Goal: Information Seeking & Learning: Learn about a topic

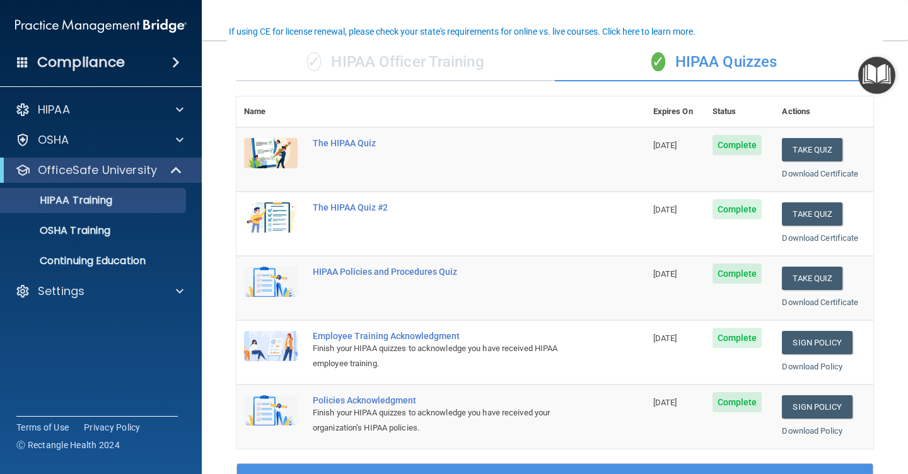
scroll to position [100, 0]
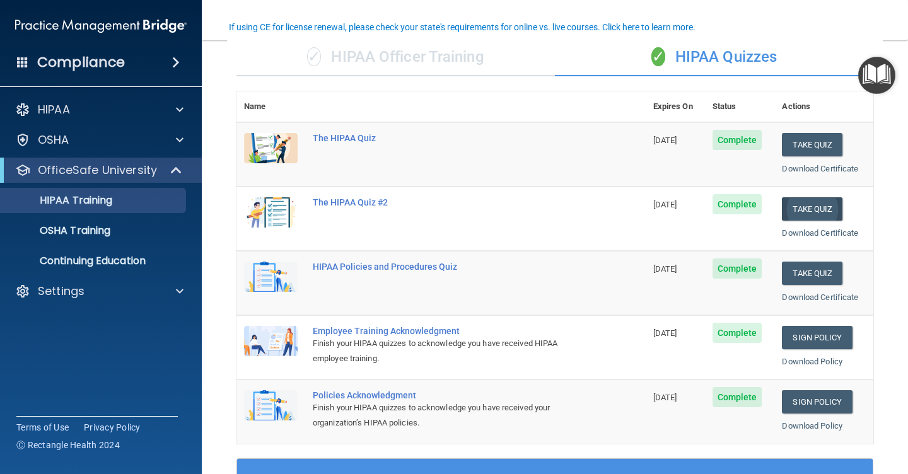
click at [805, 206] on button "Take Quiz" at bounding box center [812, 208] width 61 height 23
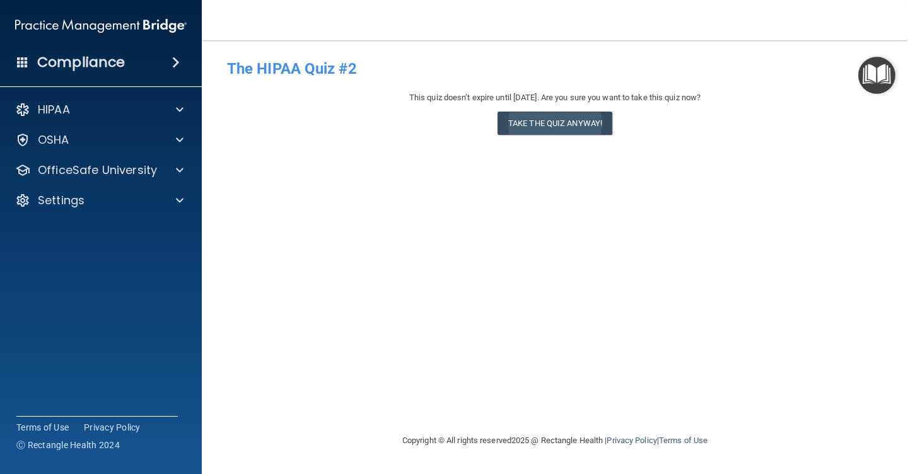
click at [569, 116] on button "Take the quiz anyway!" at bounding box center [555, 123] width 115 height 23
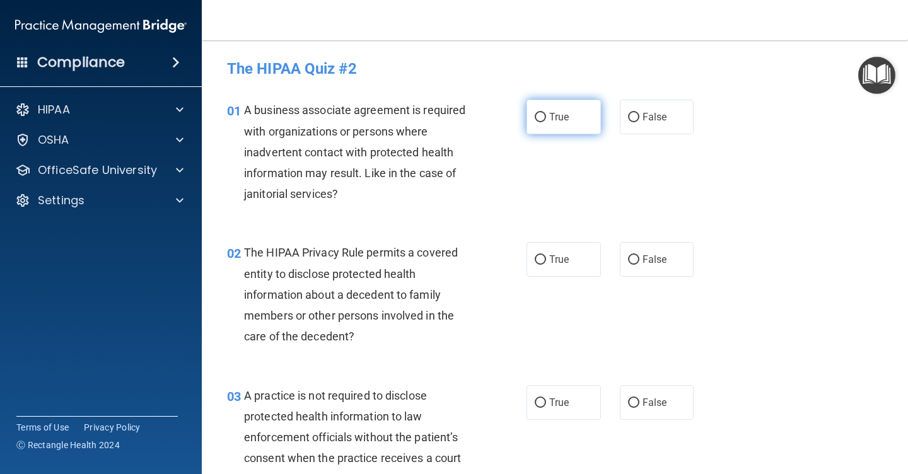
click at [541, 118] on input "True" at bounding box center [540, 117] width 11 height 9
radio input "true"
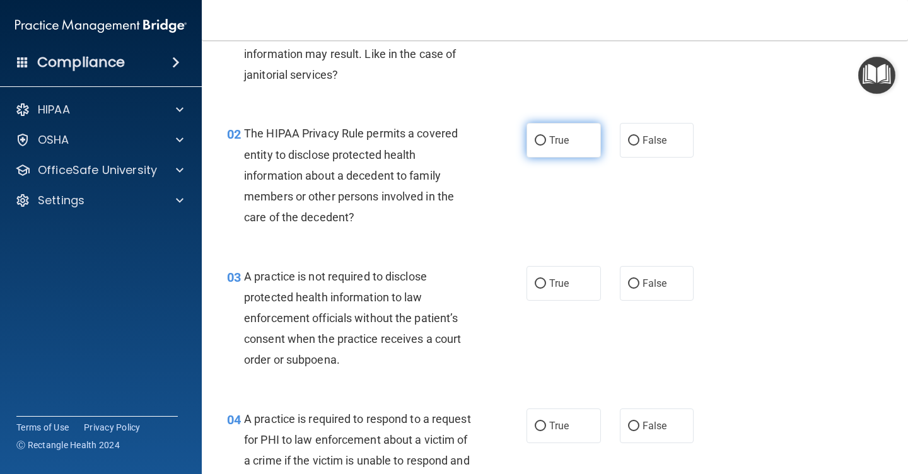
scroll to position [125, 0]
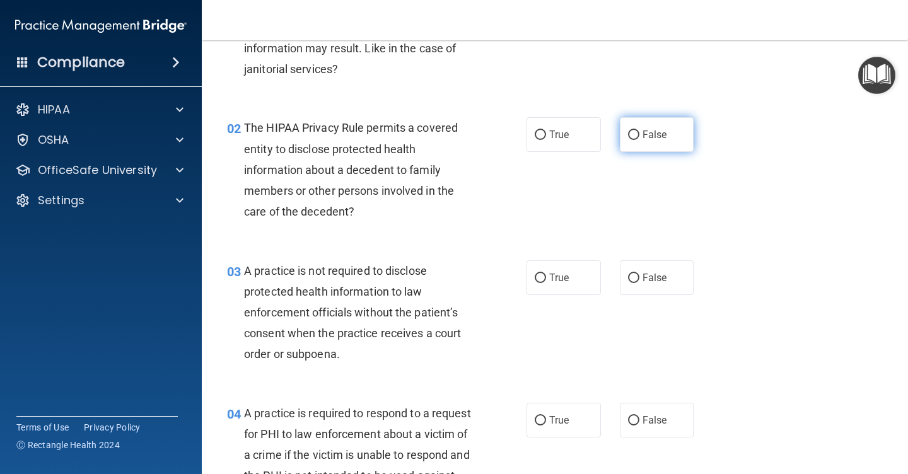
click at [638, 131] on input "False" at bounding box center [633, 135] width 11 height 9
radio input "true"
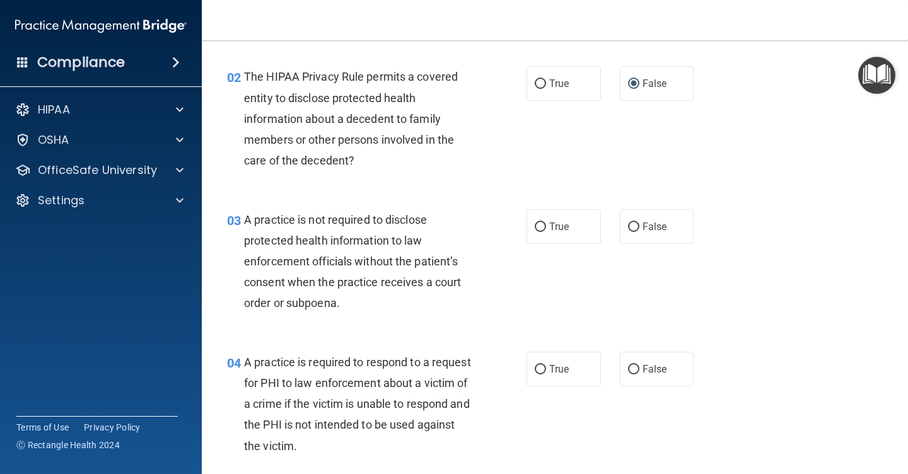
scroll to position [194, 0]
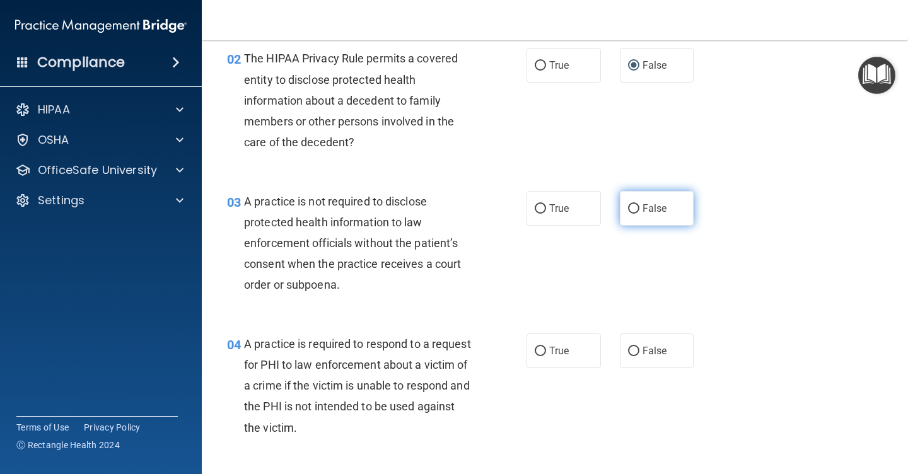
click at [633, 205] on input "False" at bounding box center [633, 208] width 11 height 9
radio input "true"
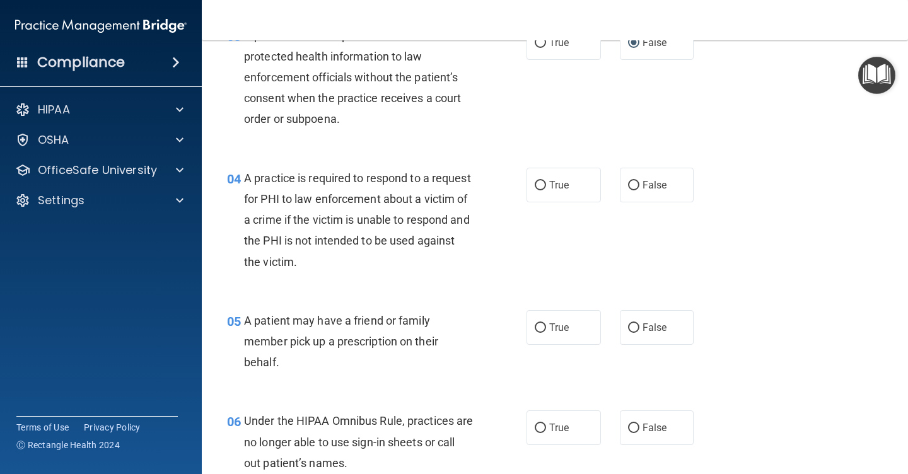
scroll to position [363, 0]
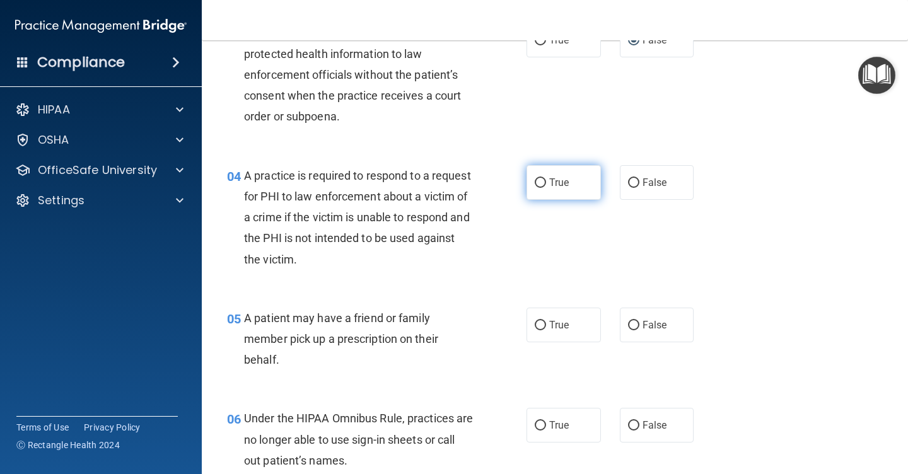
click at [542, 178] on input "True" at bounding box center [540, 182] width 11 height 9
radio input "true"
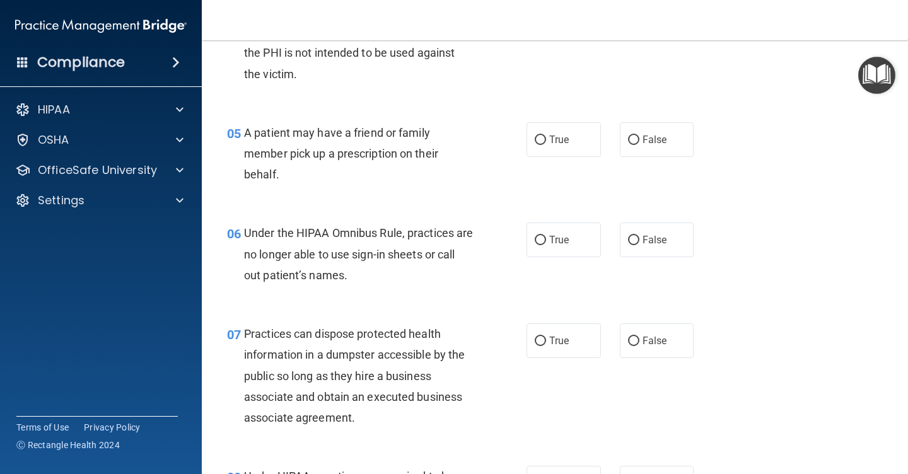
scroll to position [550, 0]
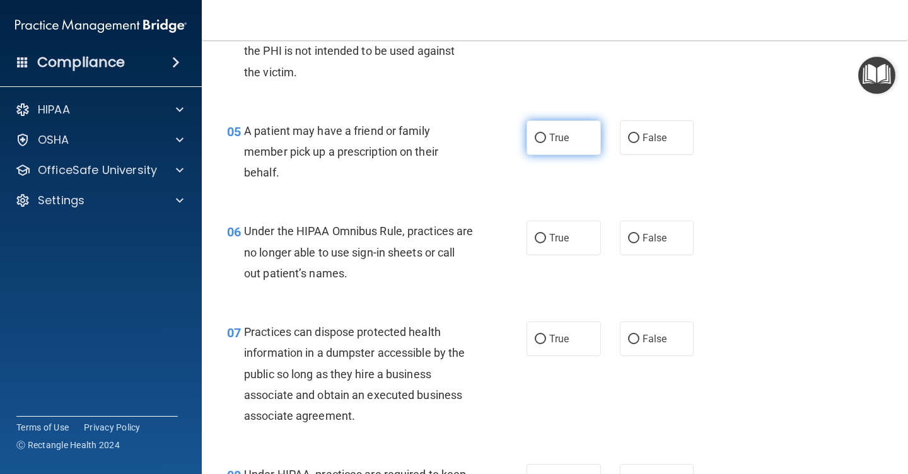
click at [542, 136] on input "True" at bounding box center [540, 138] width 11 height 9
radio input "true"
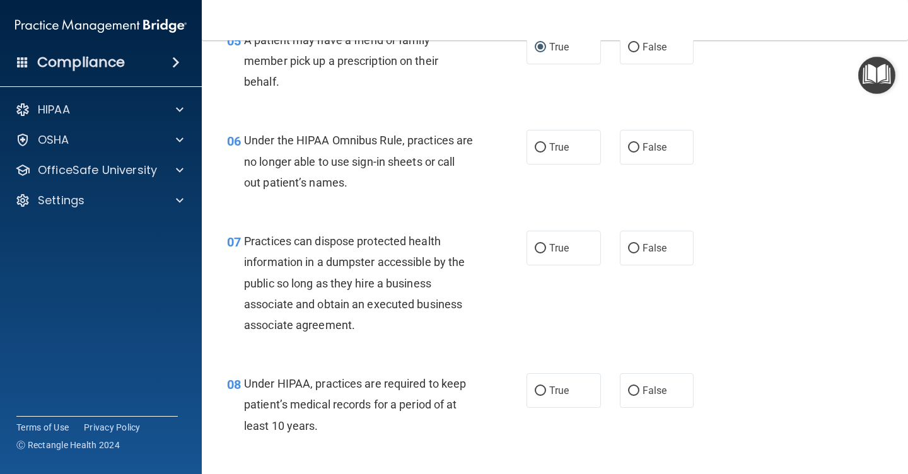
scroll to position [644, 0]
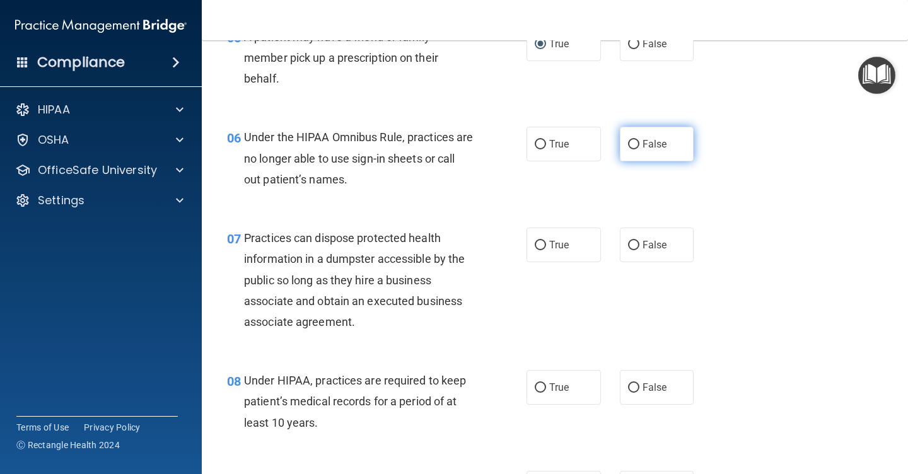
click at [633, 141] on input "False" at bounding box center [633, 144] width 11 height 9
radio input "true"
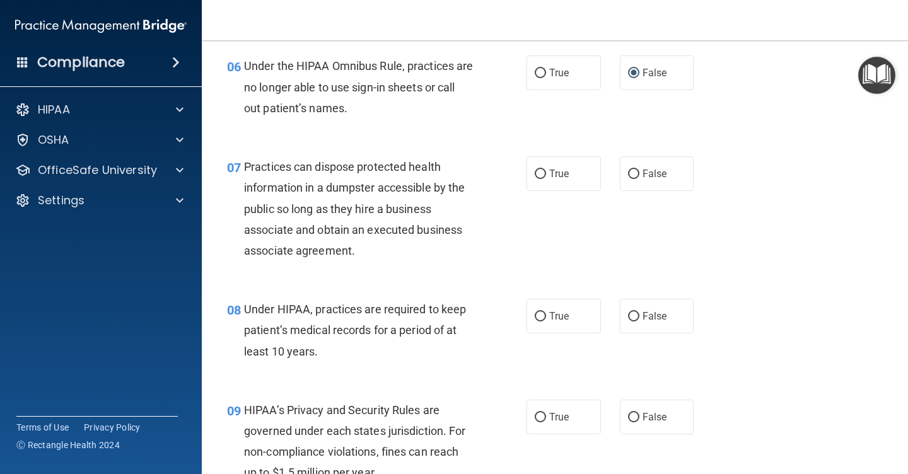
scroll to position [716, 0]
click at [633, 170] on input "False" at bounding box center [633, 173] width 11 height 9
radio input "true"
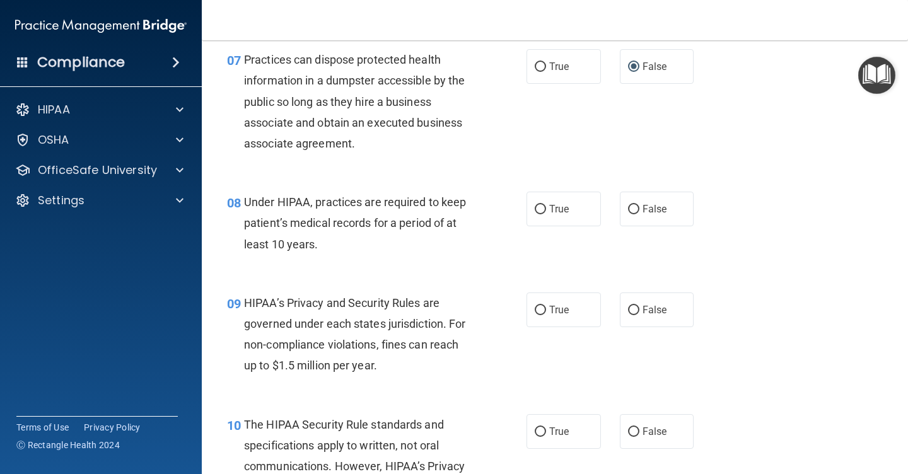
scroll to position [824, 0]
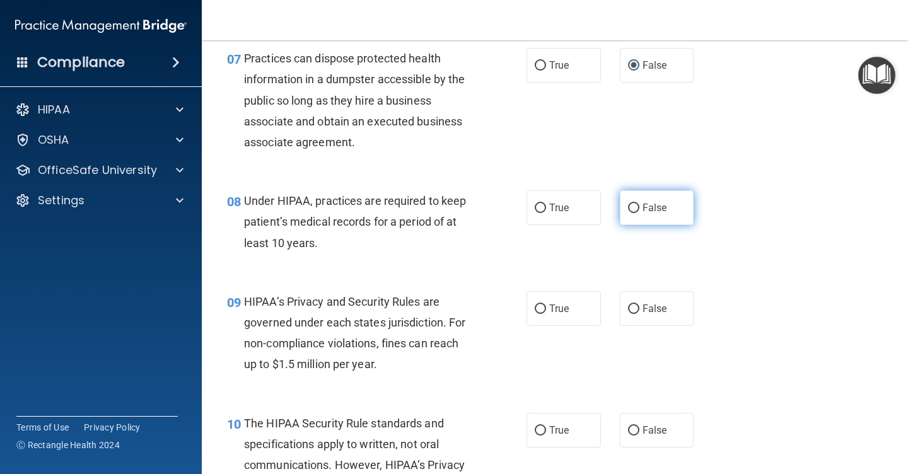
click at [633, 204] on input "False" at bounding box center [633, 208] width 11 height 9
radio input "true"
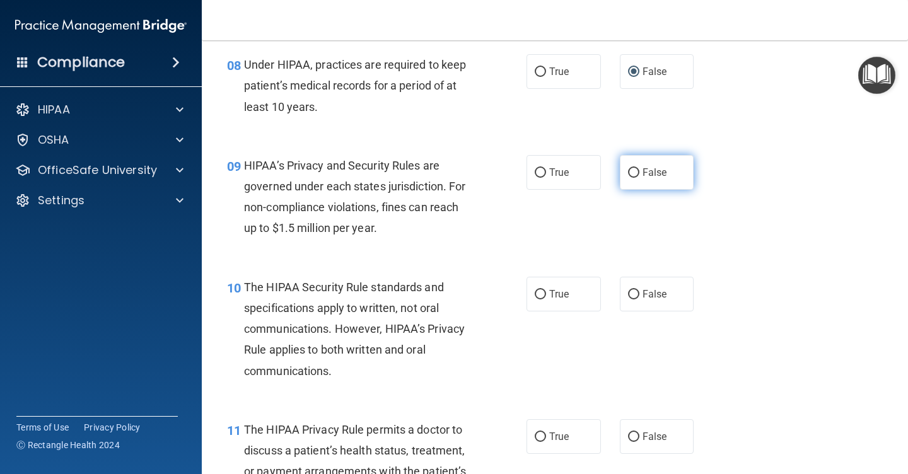
scroll to position [967, 0]
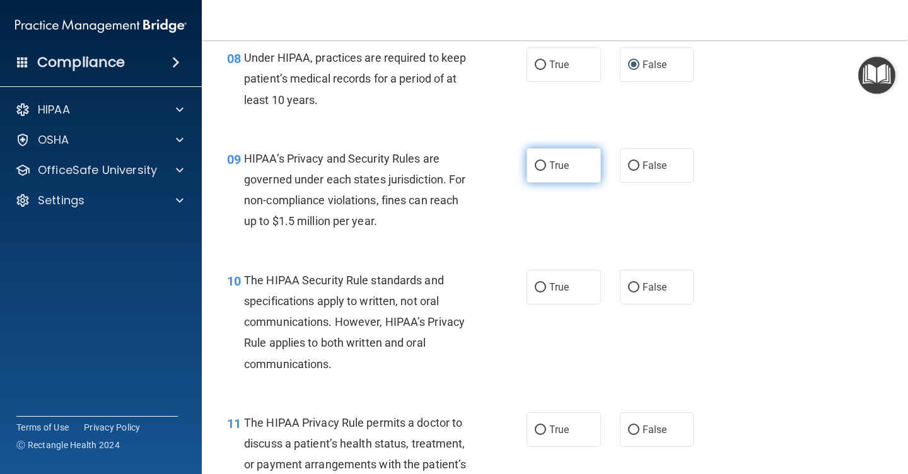
click at [543, 162] on input "True" at bounding box center [540, 165] width 11 height 9
radio input "true"
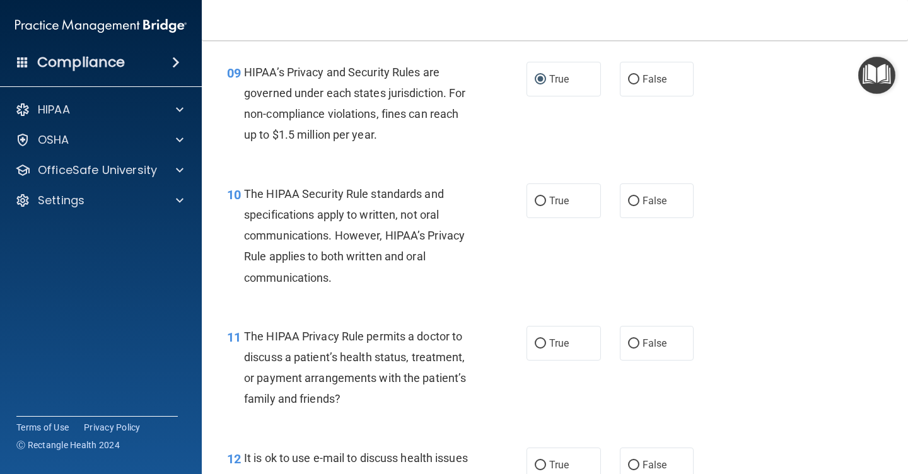
scroll to position [1060, 0]
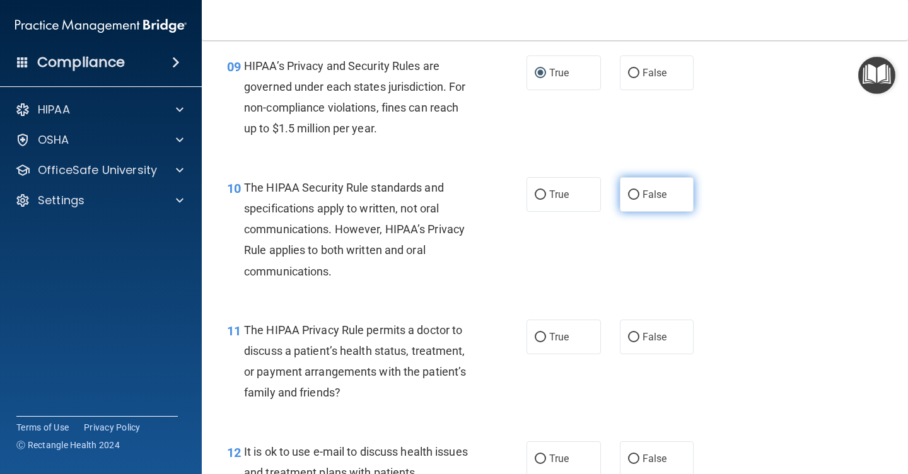
click at [631, 190] on input "False" at bounding box center [633, 194] width 11 height 9
radio input "true"
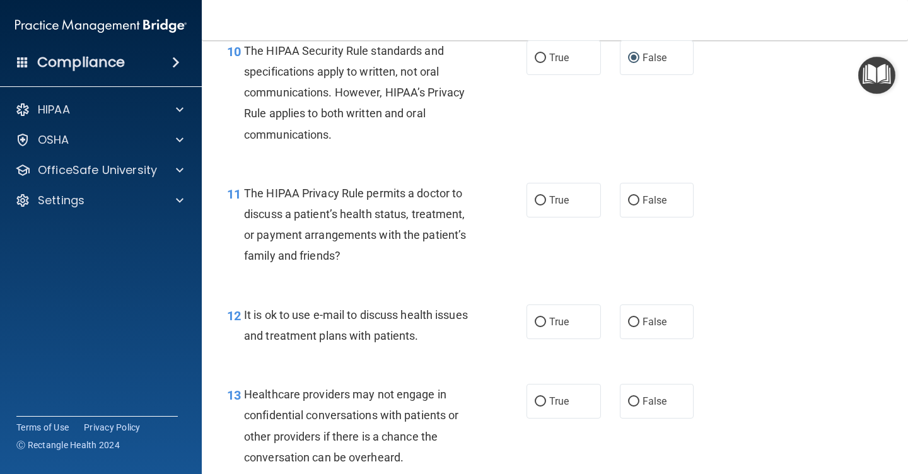
scroll to position [1197, 0]
click at [543, 196] on input "True" at bounding box center [540, 200] width 11 height 9
radio input "true"
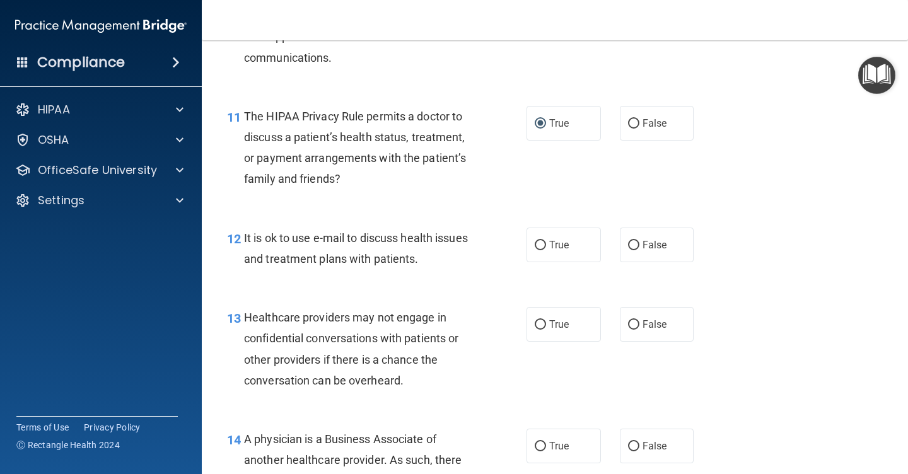
scroll to position [1280, 0]
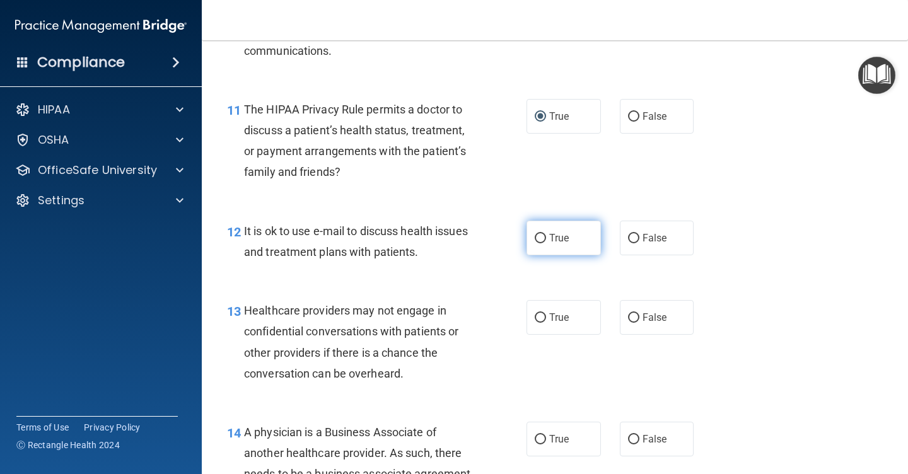
click at [545, 234] on input "True" at bounding box center [540, 238] width 11 height 9
radio input "true"
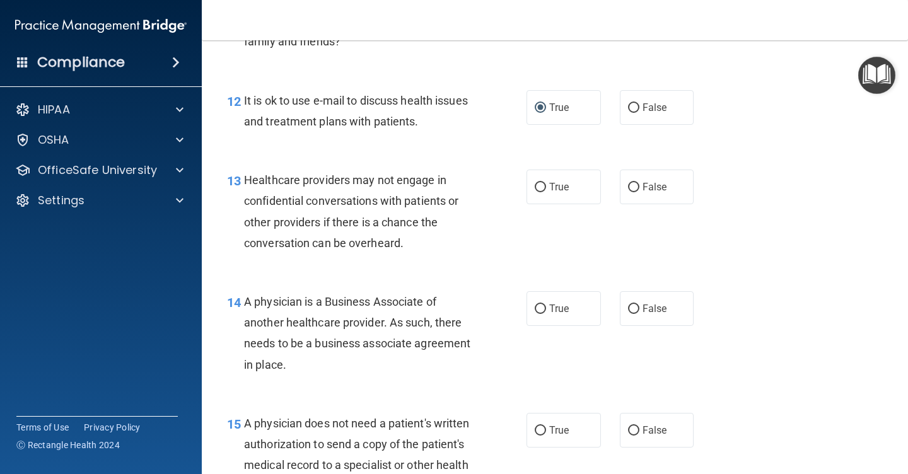
scroll to position [1418, 0]
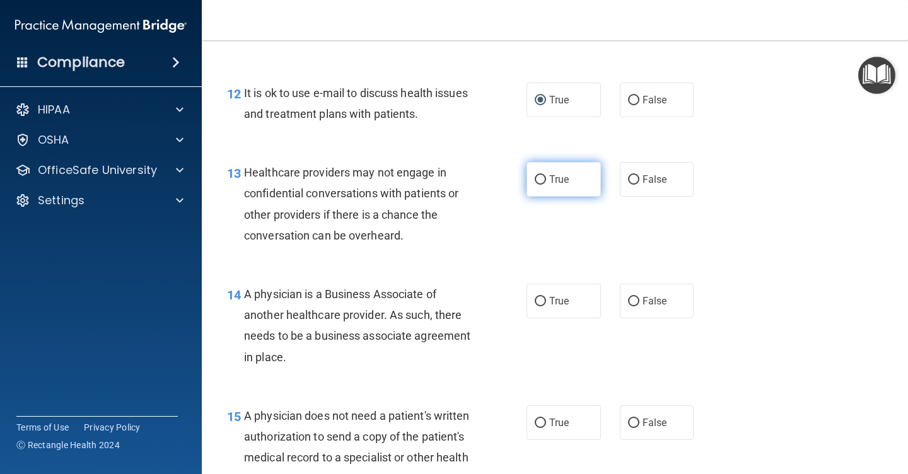
click at [540, 175] on input "True" at bounding box center [540, 179] width 11 height 9
radio input "true"
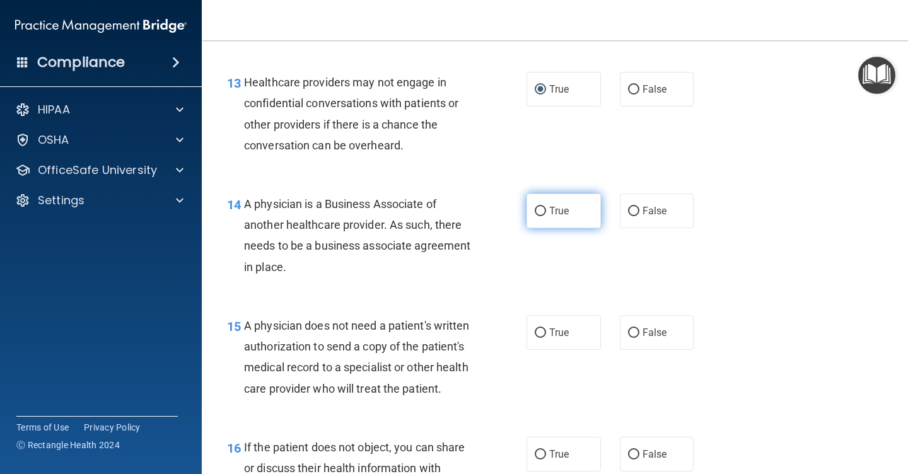
scroll to position [1518, 0]
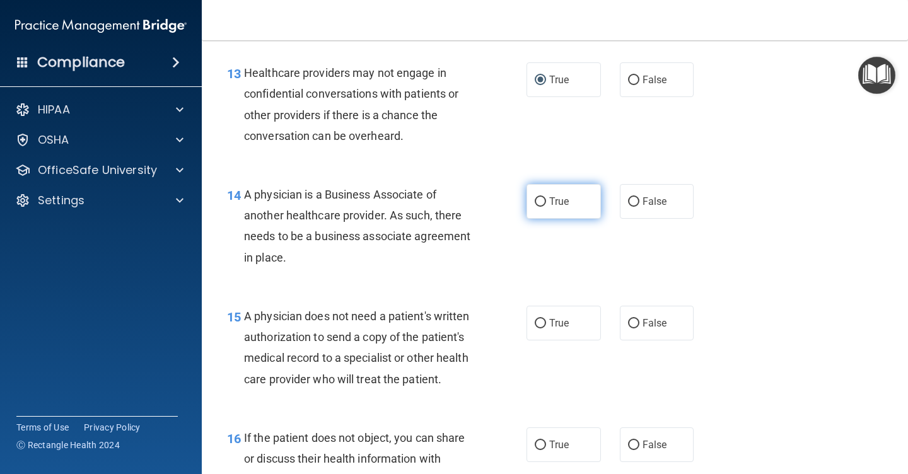
click at [542, 197] on input "True" at bounding box center [540, 201] width 11 height 9
radio input "true"
click at [634, 197] on input "False" at bounding box center [633, 201] width 11 height 9
radio input "true"
click at [540, 197] on input "True" at bounding box center [540, 201] width 11 height 9
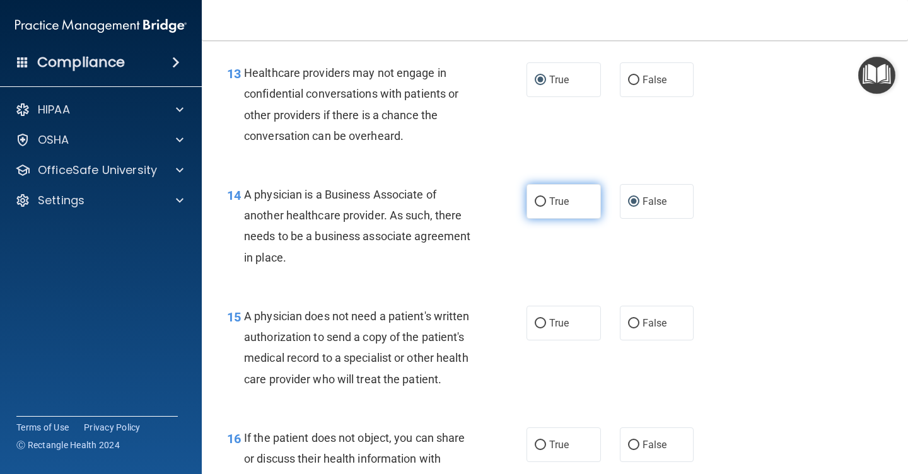
radio input "true"
radio input "false"
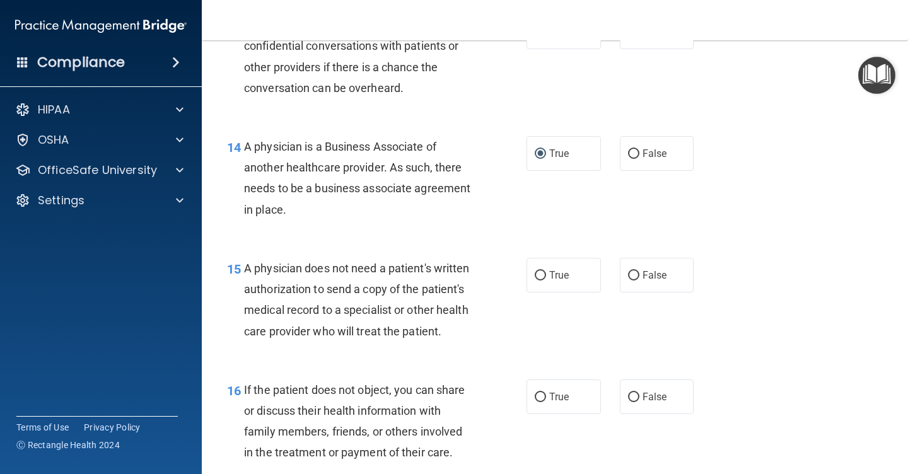
scroll to position [1596, 0]
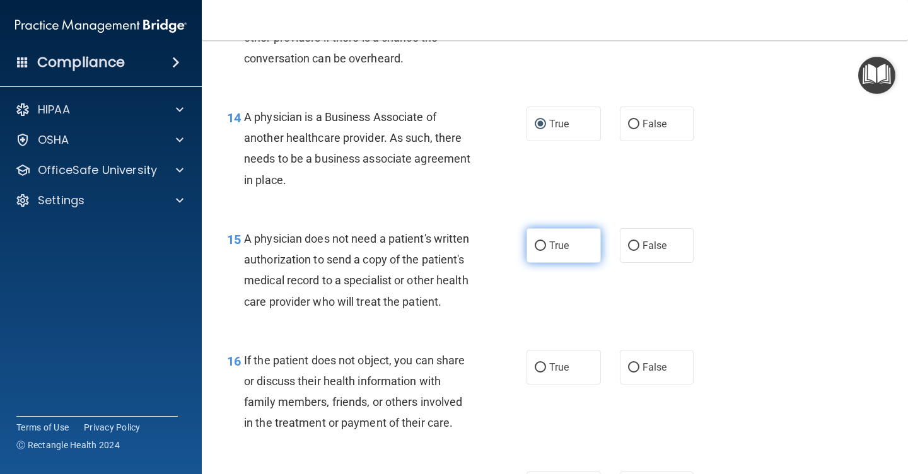
click at [542, 242] on input "True" at bounding box center [540, 246] width 11 height 9
radio input "true"
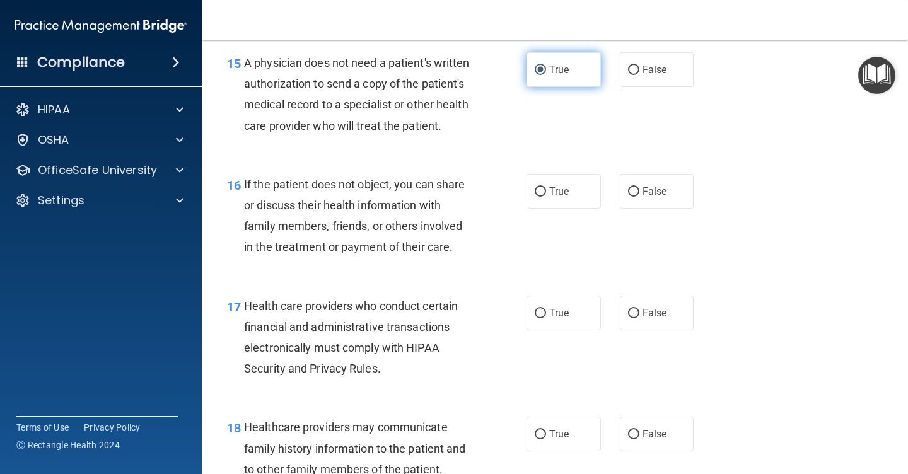
scroll to position [1772, 0]
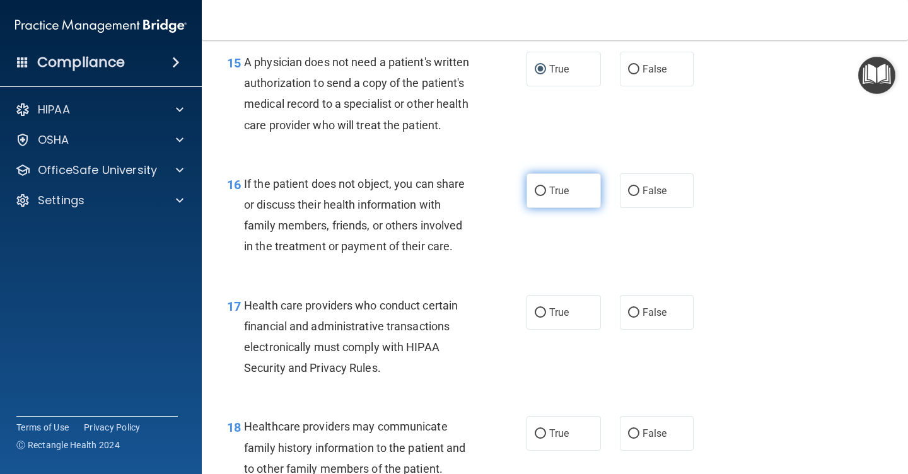
click at [542, 187] on input "True" at bounding box center [540, 191] width 11 height 9
radio input "true"
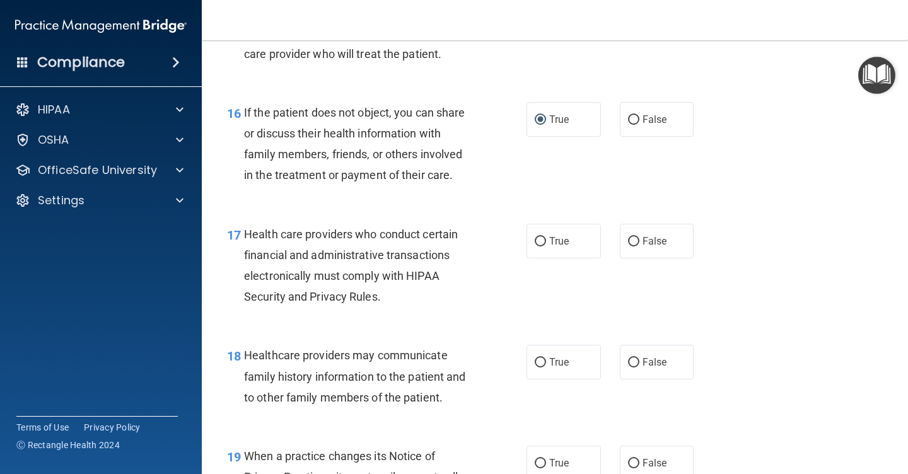
scroll to position [1854, 0]
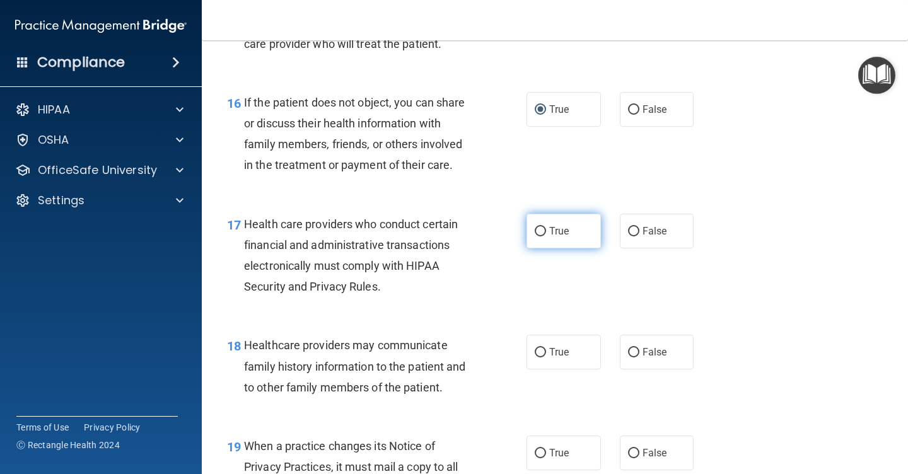
click at [544, 227] on input "True" at bounding box center [540, 231] width 11 height 9
radio input "true"
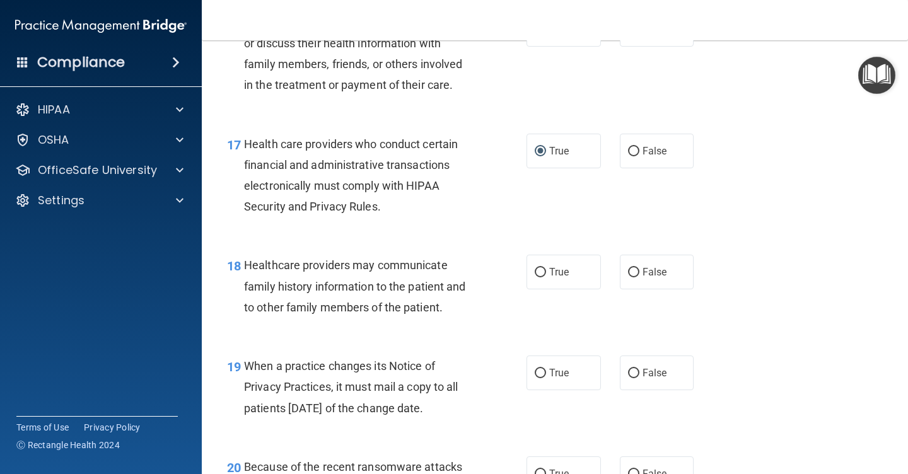
scroll to position [1939, 0]
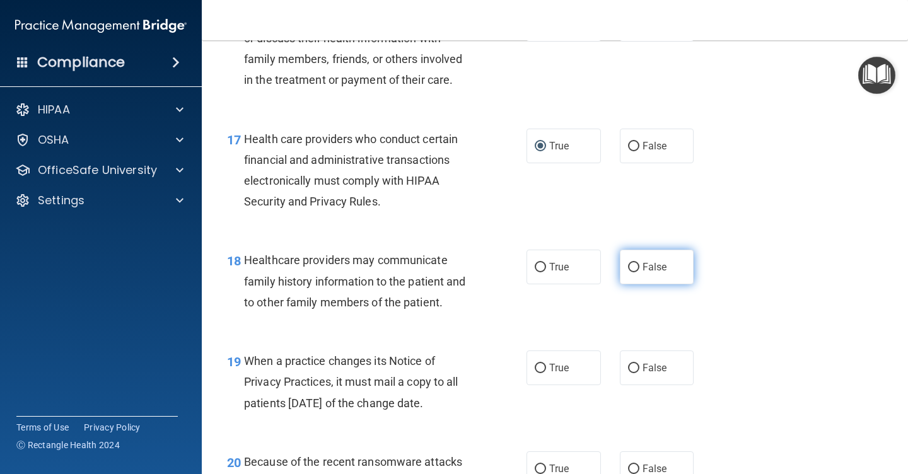
click at [635, 263] on input "False" at bounding box center [633, 267] width 11 height 9
radio input "true"
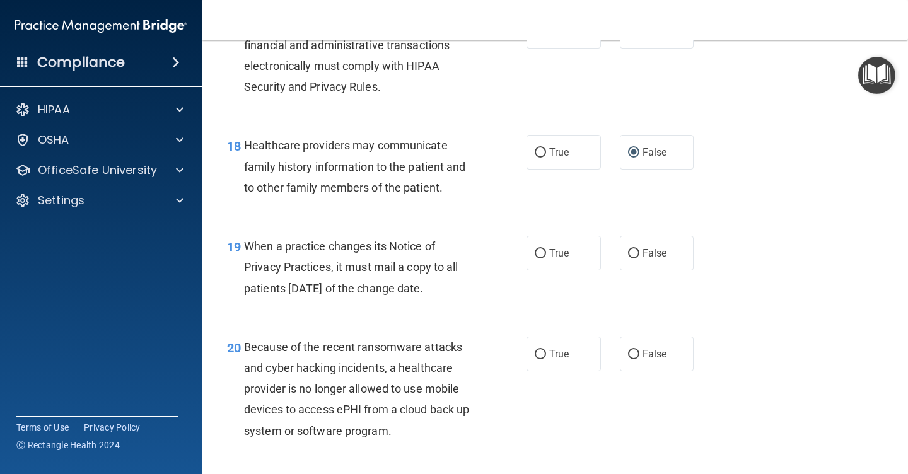
scroll to position [2059, 0]
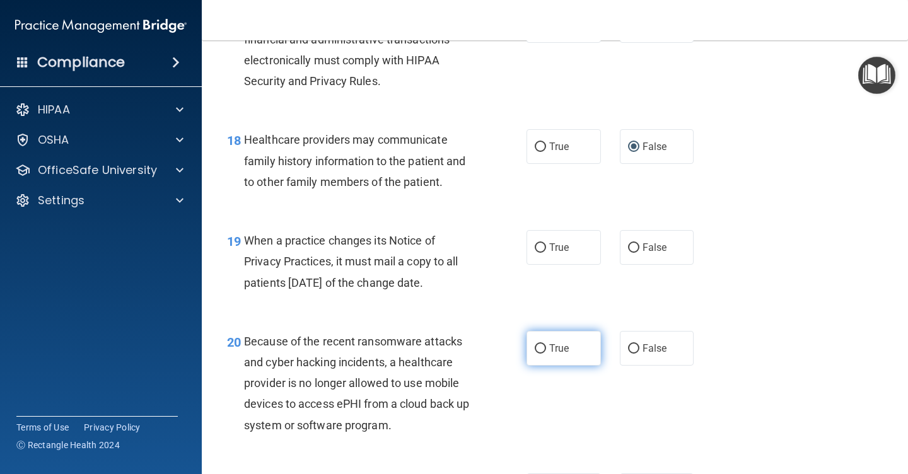
click at [554, 342] on span "True" at bounding box center [559, 348] width 20 height 12
click at [546, 344] on input "True" at bounding box center [540, 348] width 11 height 9
radio input "true"
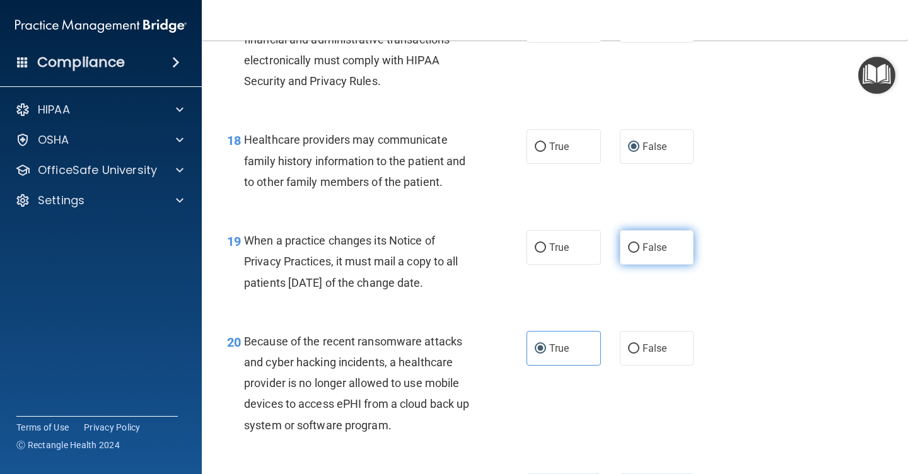
click at [632, 243] on input "False" at bounding box center [633, 247] width 11 height 9
radio input "true"
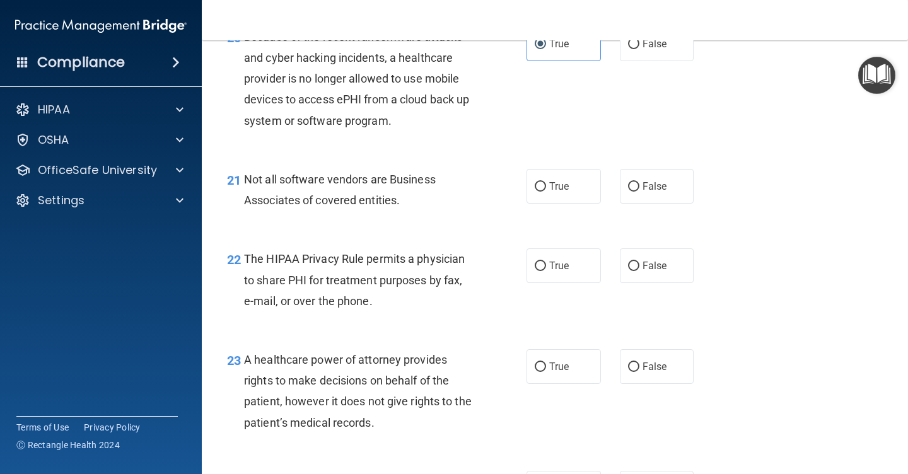
scroll to position [2366, 0]
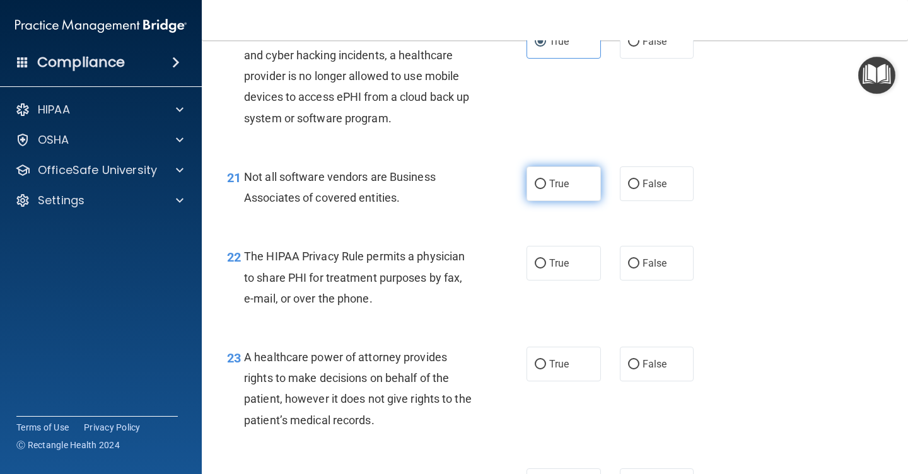
click at [541, 180] on input "True" at bounding box center [540, 184] width 11 height 9
radio input "true"
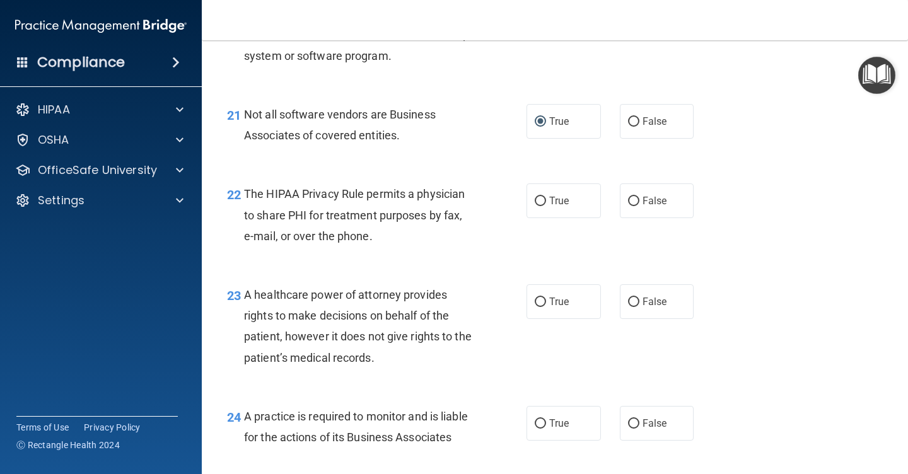
scroll to position [2431, 0]
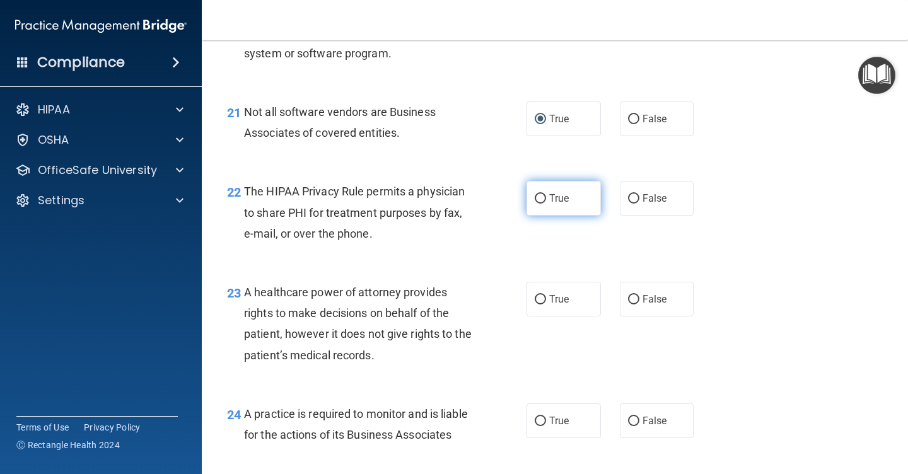
click at [543, 193] on label "True" at bounding box center [564, 198] width 74 height 35
click at [543, 194] on input "True" at bounding box center [540, 198] width 11 height 9
radio input "true"
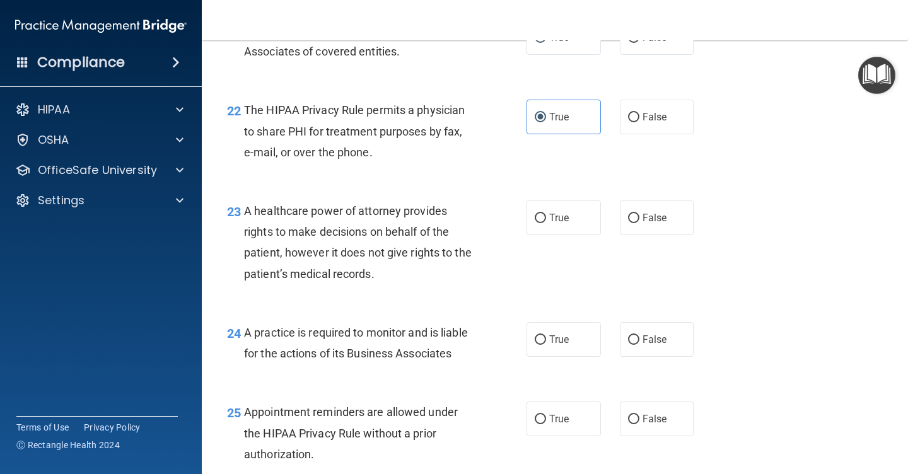
scroll to position [2518, 0]
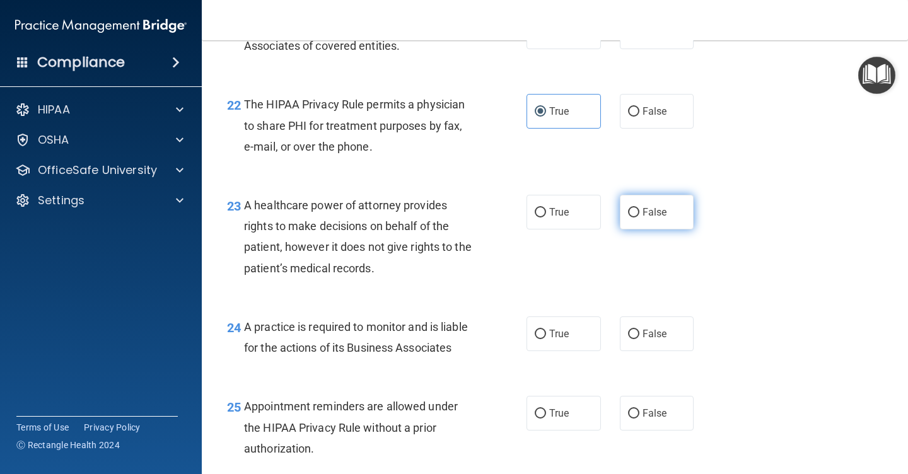
click at [636, 208] on input "False" at bounding box center [633, 212] width 11 height 9
radio input "true"
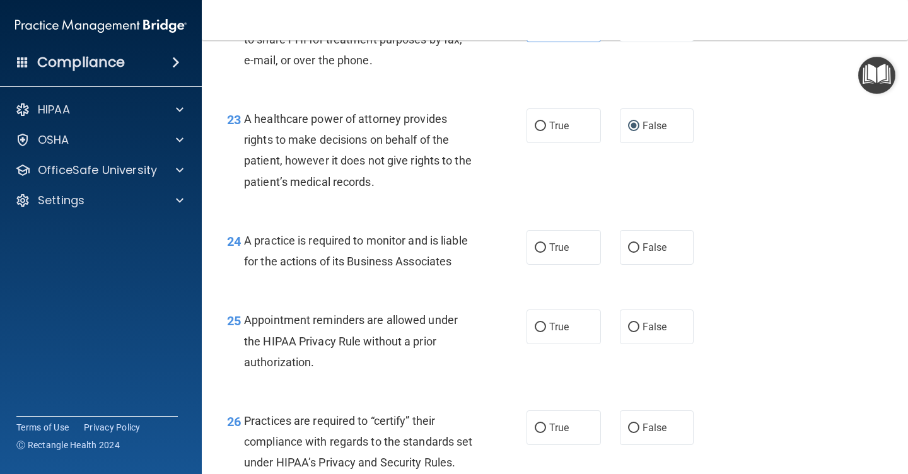
scroll to position [2618, 0]
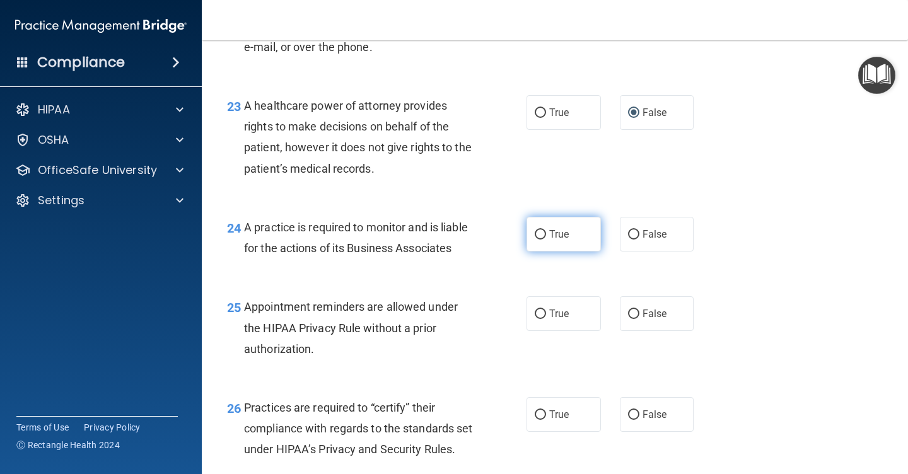
click at [544, 230] on input "True" at bounding box center [540, 234] width 11 height 9
radio input "true"
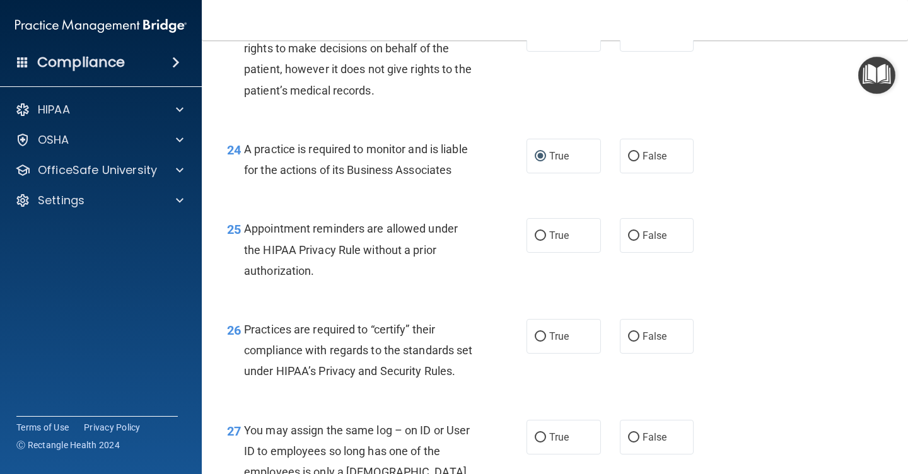
scroll to position [2709, 0]
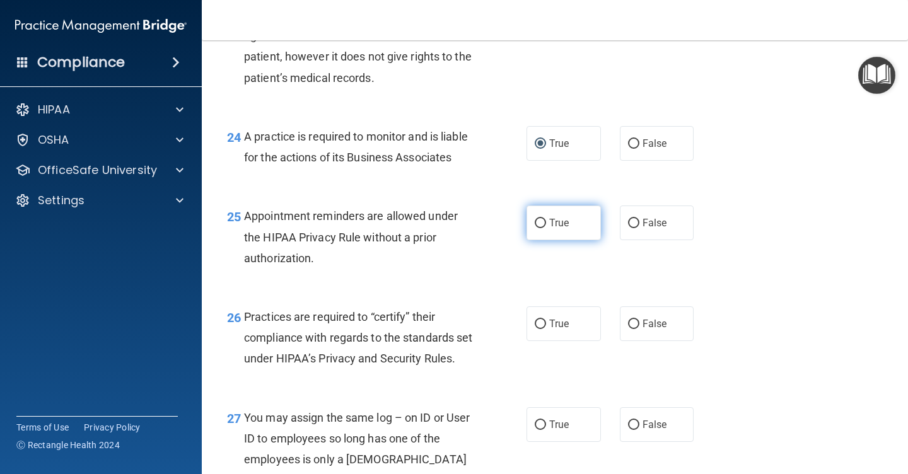
click at [544, 219] on input "True" at bounding box center [540, 223] width 11 height 9
radio input "true"
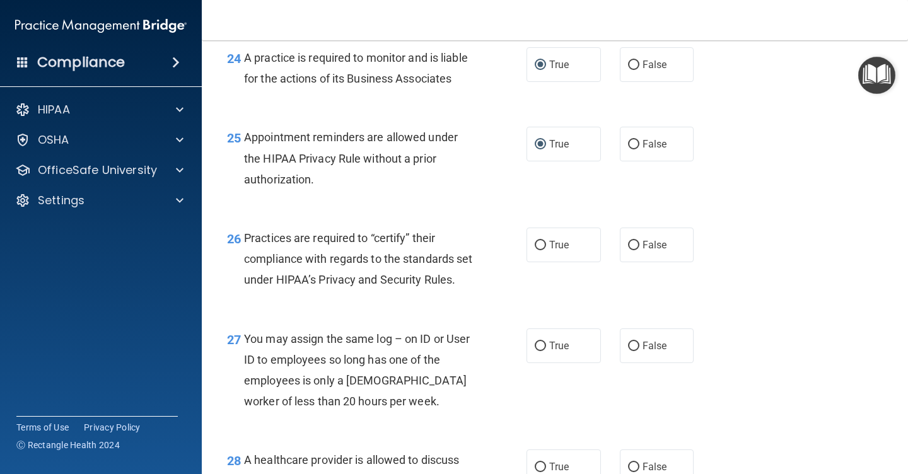
scroll to position [2790, 0]
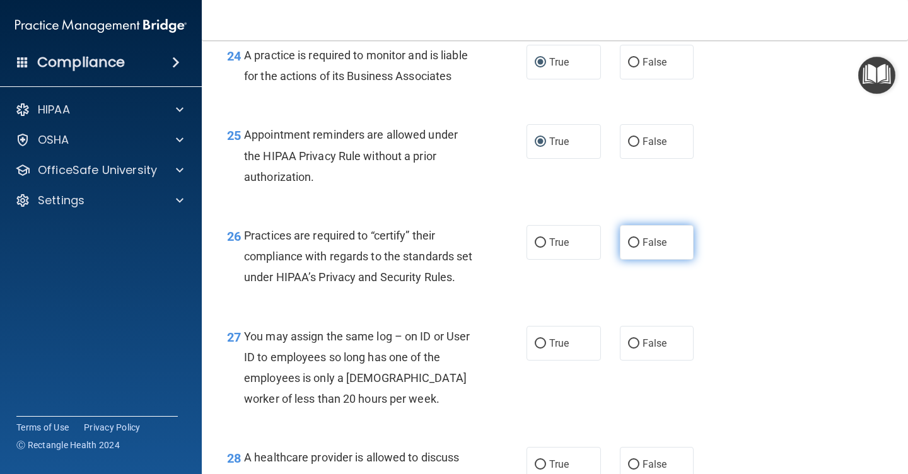
click at [638, 238] on input "False" at bounding box center [633, 242] width 11 height 9
radio input "true"
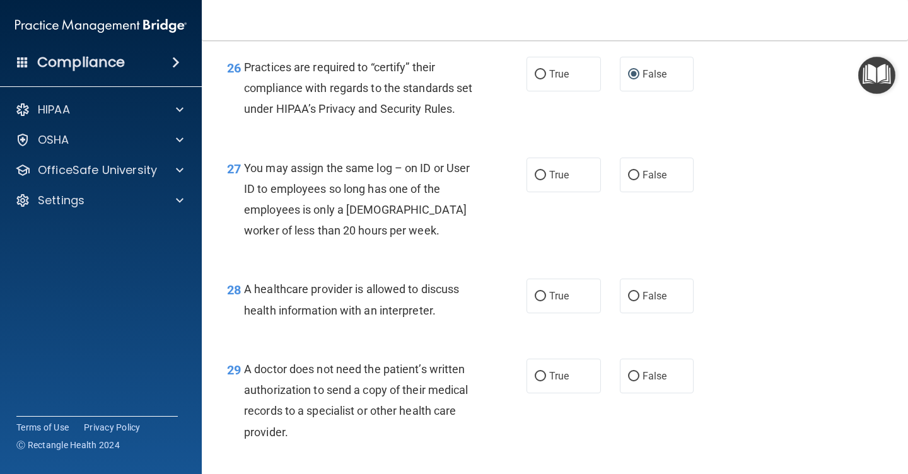
scroll to position [2959, 0]
click at [634, 180] on input "False" at bounding box center [633, 174] width 11 height 9
radio input "true"
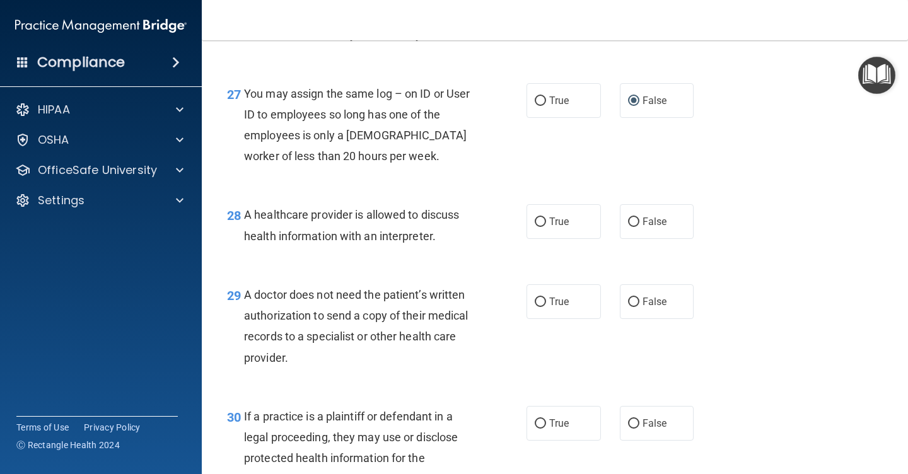
scroll to position [3035, 0]
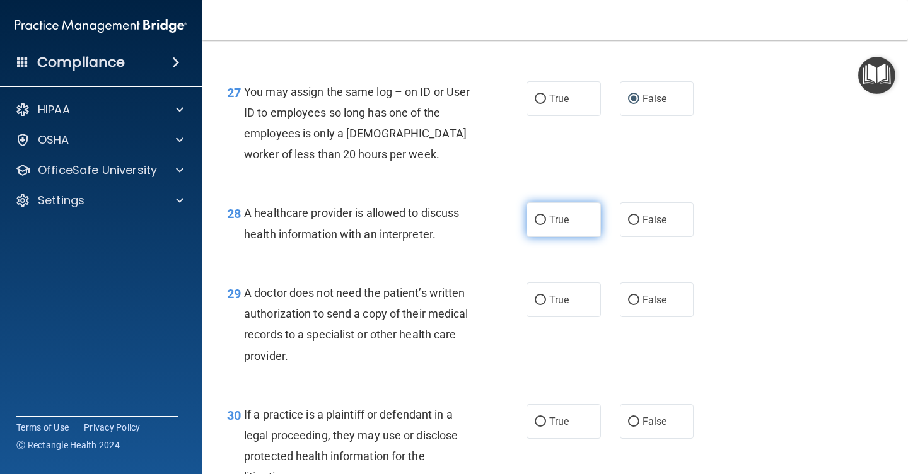
click at [541, 225] on input "True" at bounding box center [540, 220] width 11 height 9
radio input "true"
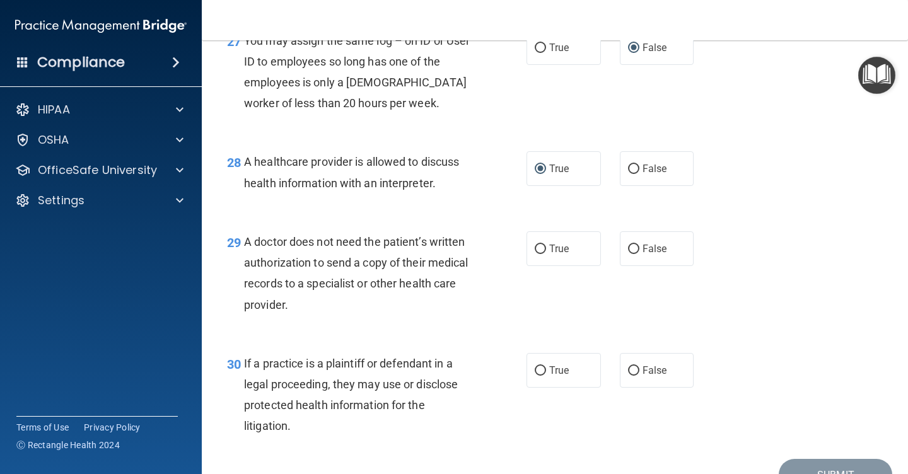
scroll to position [3125, 0]
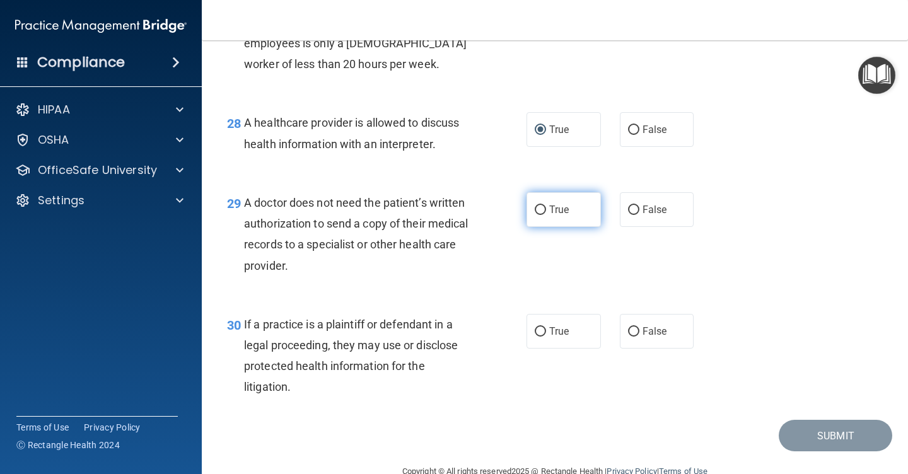
click at [543, 215] on input "True" at bounding box center [540, 210] width 11 height 9
radio input "true"
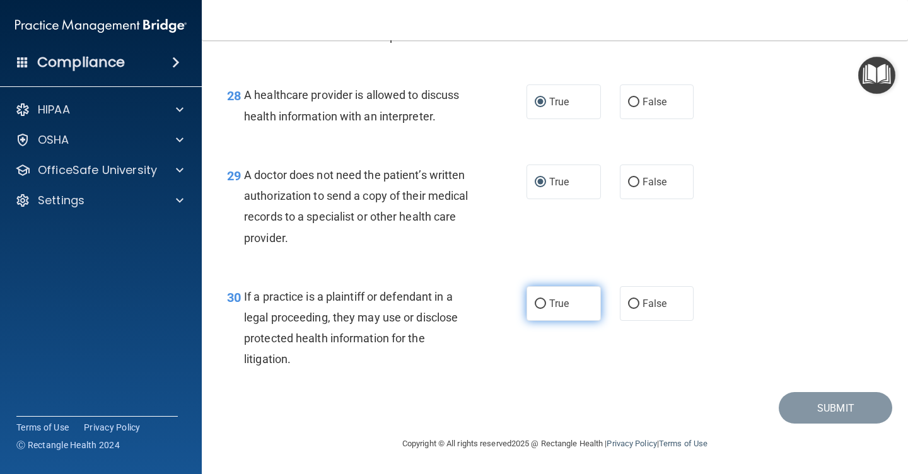
scroll to position [3158, 0]
click at [540, 306] on input "True" at bounding box center [540, 304] width 11 height 9
radio input "true"
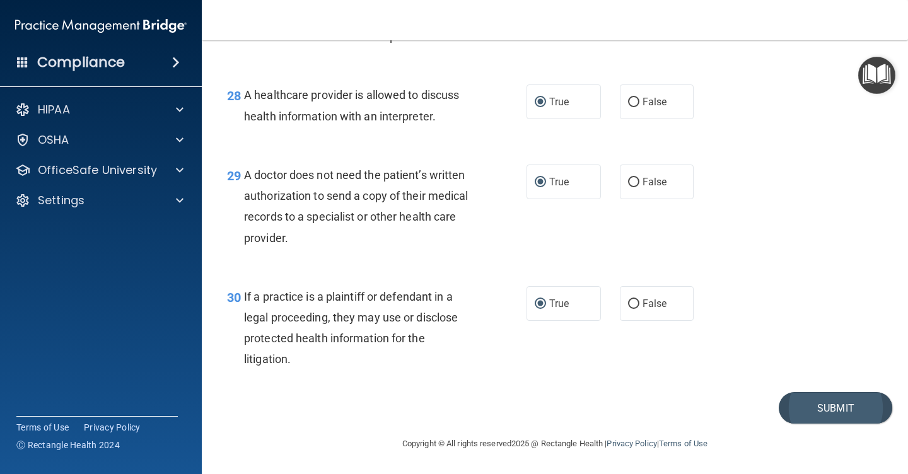
click at [828, 415] on button "Submit" at bounding box center [836, 408] width 114 height 32
click at [831, 407] on button "Submit" at bounding box center [836, 408] width 114 height 32
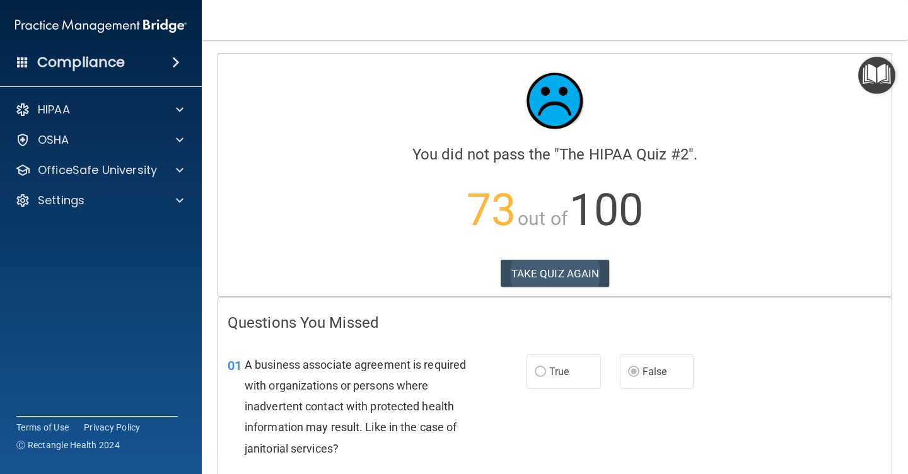
click at [567, 270] on button "TAKE QUIZ AGAIN" at bounding box center [555, 274] width 109 height 28
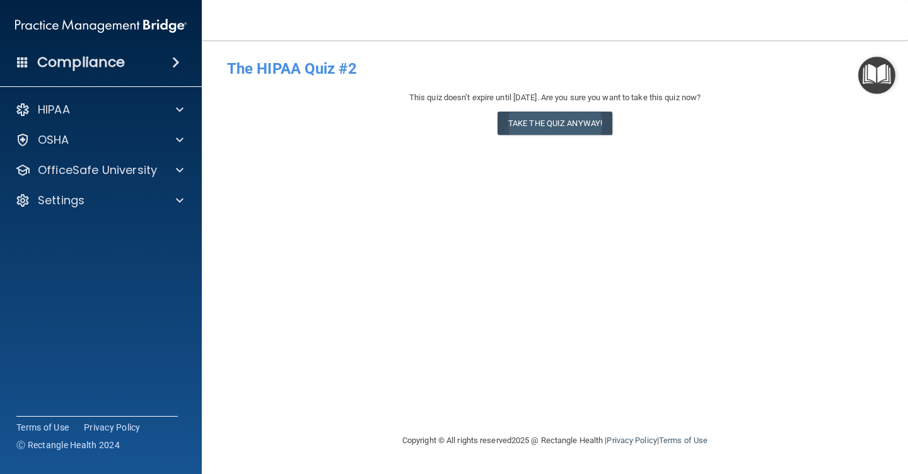
click at [543, 124] on button "Take the quiz anyway!" at bounding box center [555, 123] width 115 height 23
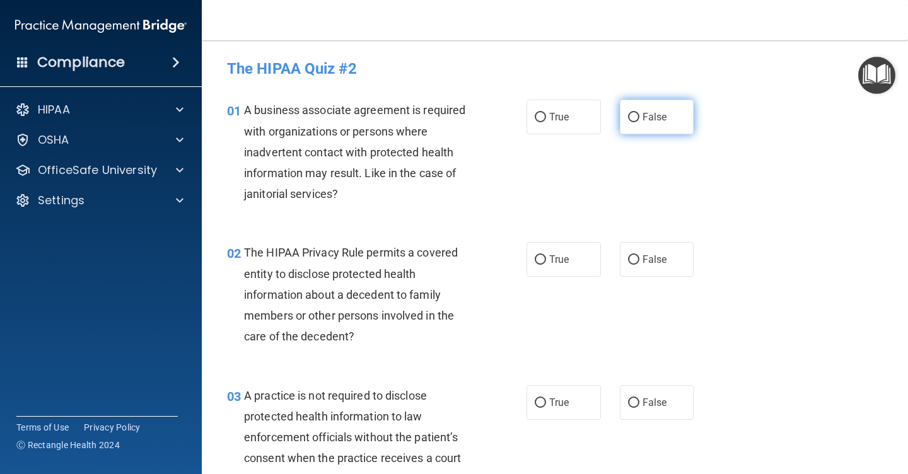
click at [636, 117] on input "False" at bounding box center [633, 117] width 11 height 9
radio input "true"
click at [542, 261] on input "True" at bounding box center [540, 259] width 11 height 9
radio input "true"
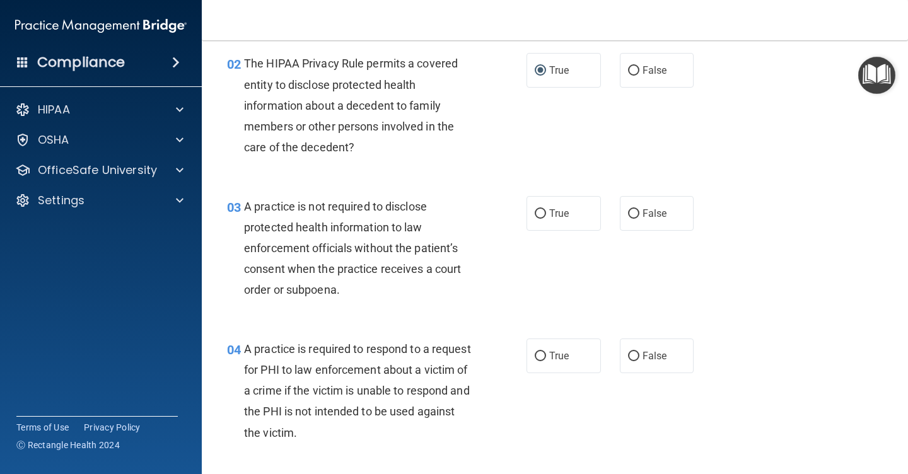
scroll to position [194, 0]
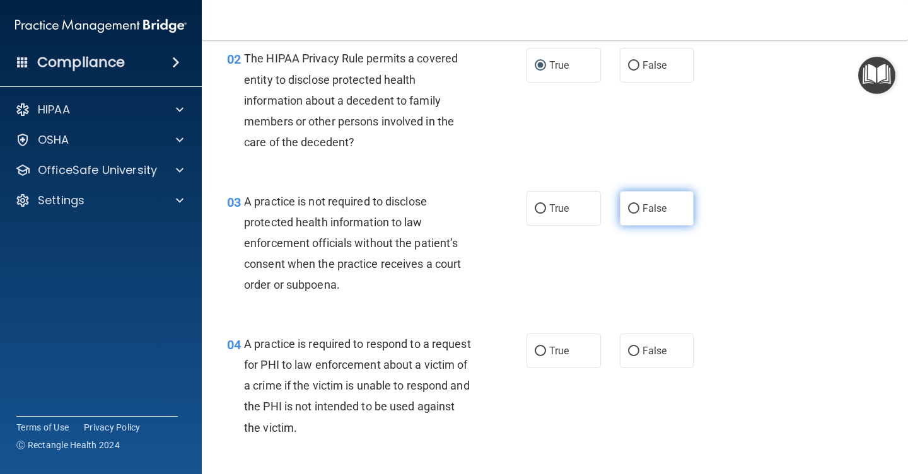
click at [633, 207] on input "False" at bounding box center [633, 208] width 11 height 9
radio input "true"
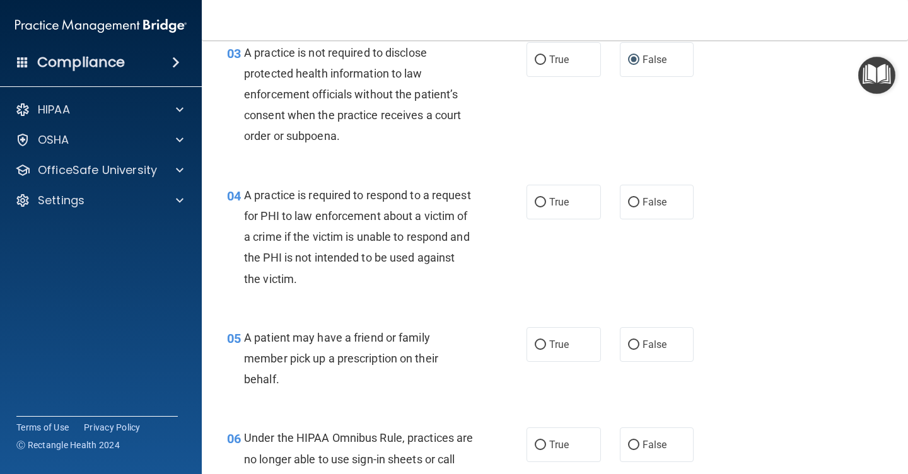
scroll to position [346, 0]
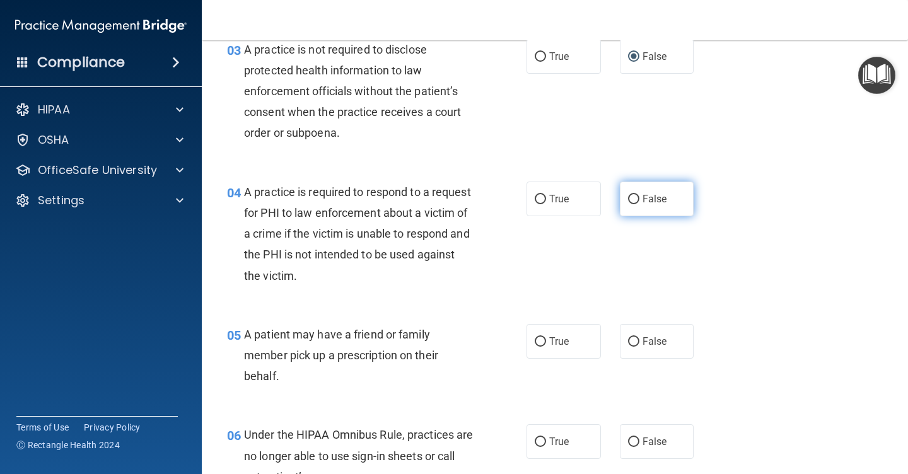
click at [636, 195] on input "False" at bounding box center [633, 199] width 11 height 9
radio input "true"
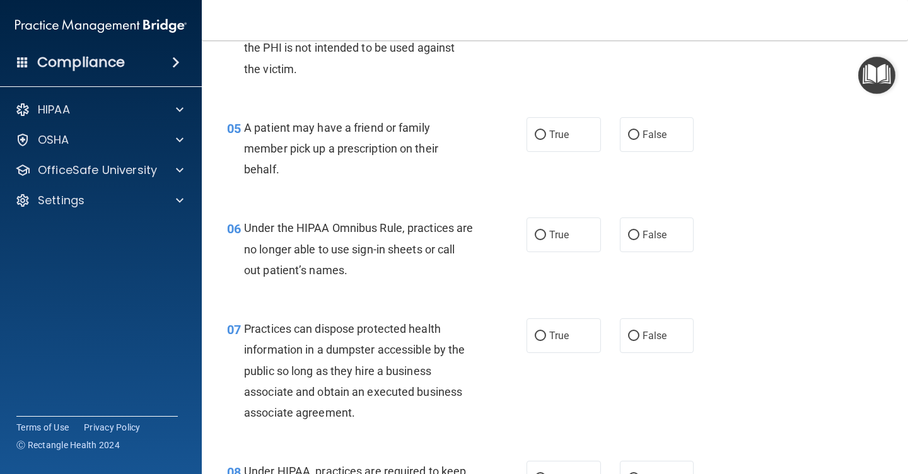
scroll to position [554, 0]
click at [542, 132] on input "True" at bounding box center [540, 134] width 11 height 9
radio input "true"
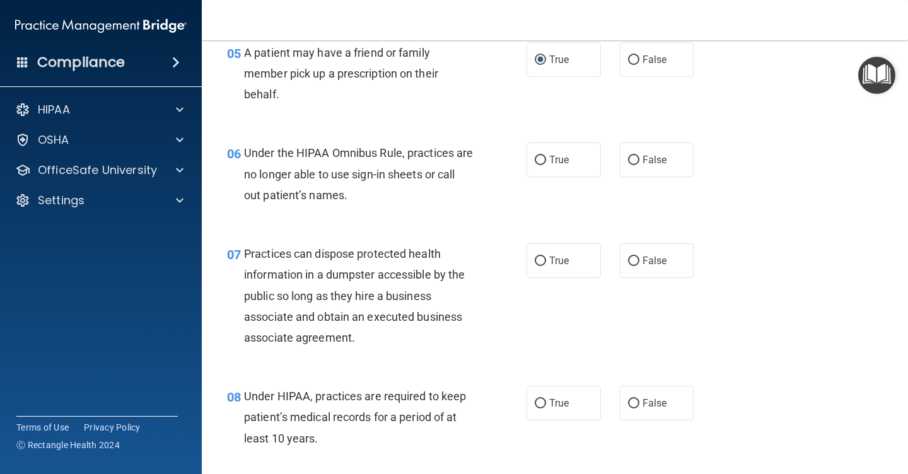
scroll to position [633, 0]
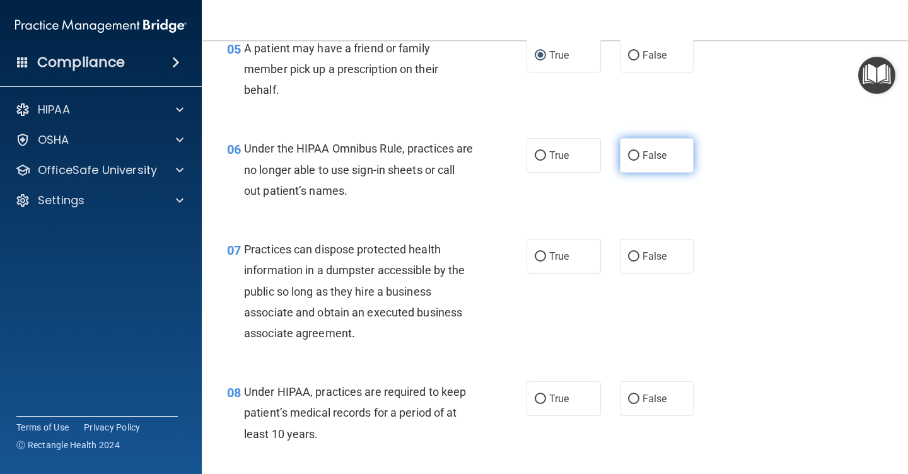
click at [635, 155] on input "False" at bounding box center [633, 155] width 11 height 9
radio input "true"
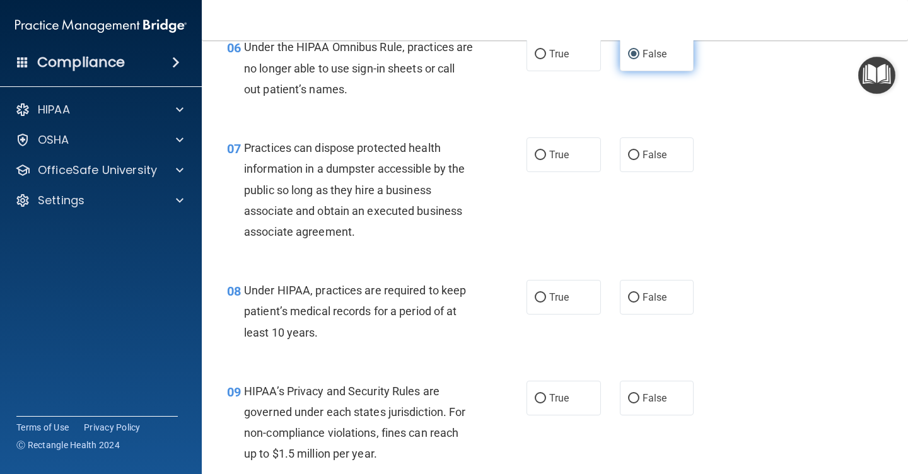
scroll to position [735, 0]
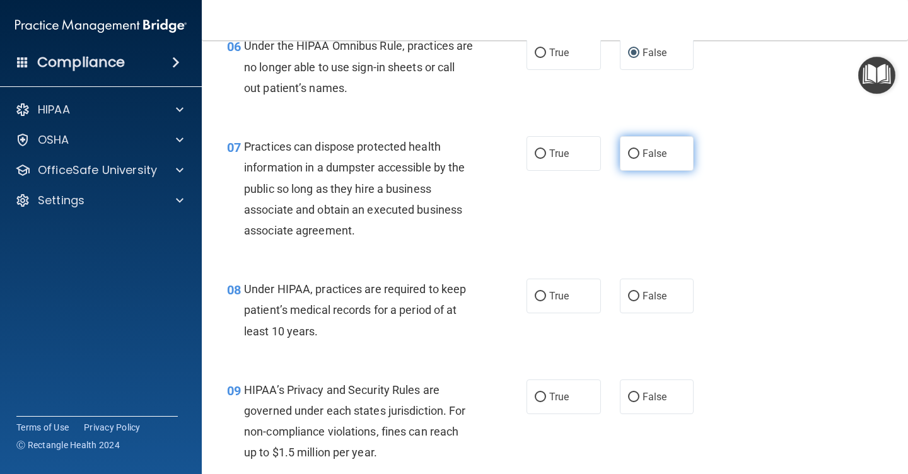
click at [633, 152] on input "False" at bounding box center [633, 153] width 11 height 9
radio input "true"
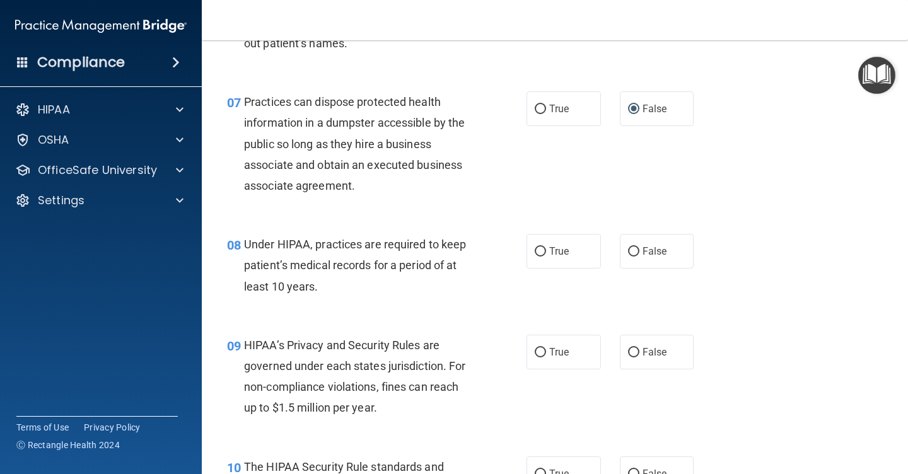
scroll to position [807, 0]
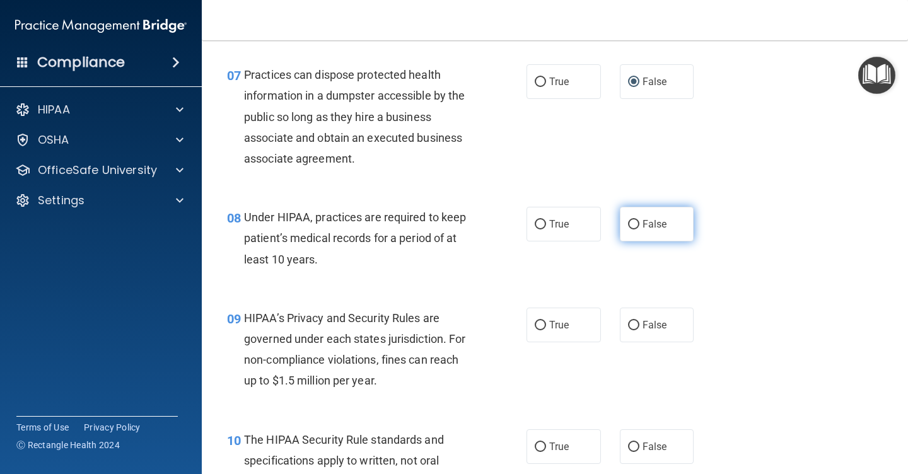
click at [634, 221] on input "False" at bounding box center [633, 224] width 11 height 9
radio input "true"
click at [634, 221] on input "False" at bounding box center [633, 224] width 11 height 9
click at [541, 220] on input "True" at bounding box center [540, 224] width 11 height 9
radio input "true"
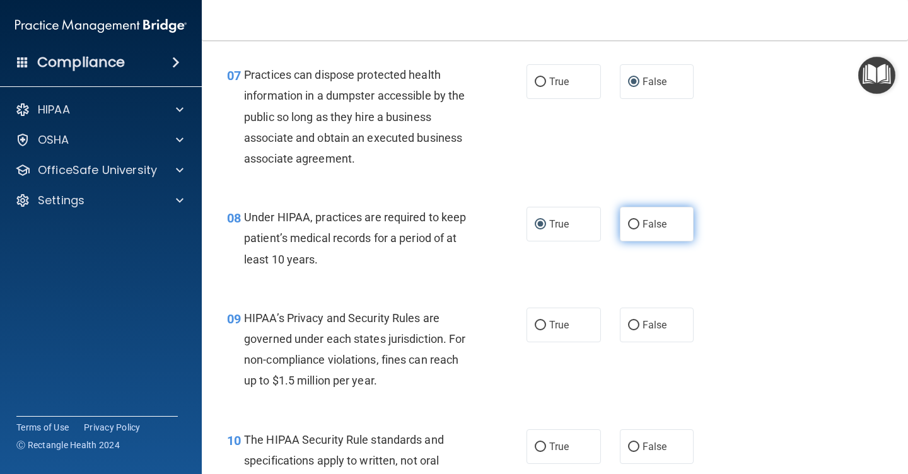
click at [635, 220] on input "False" at bounding box center [633, 224] width 11 height 9
radio input "true"
radio input "false"
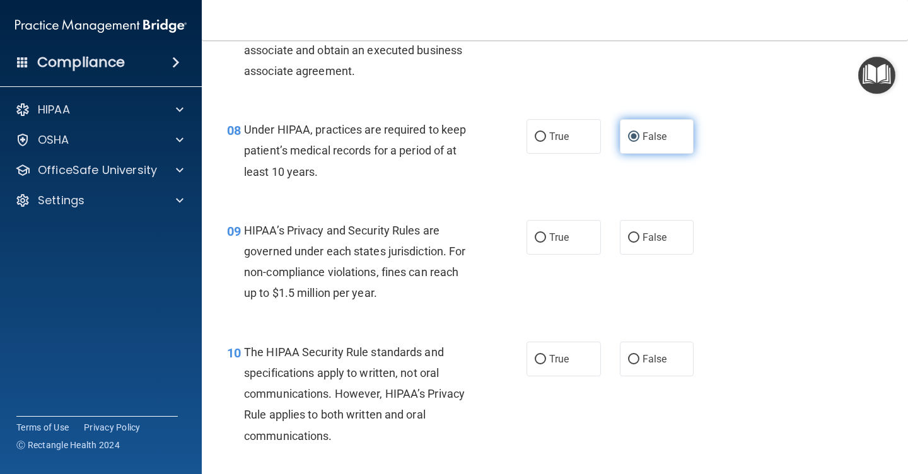
scroll to position [904, 0]
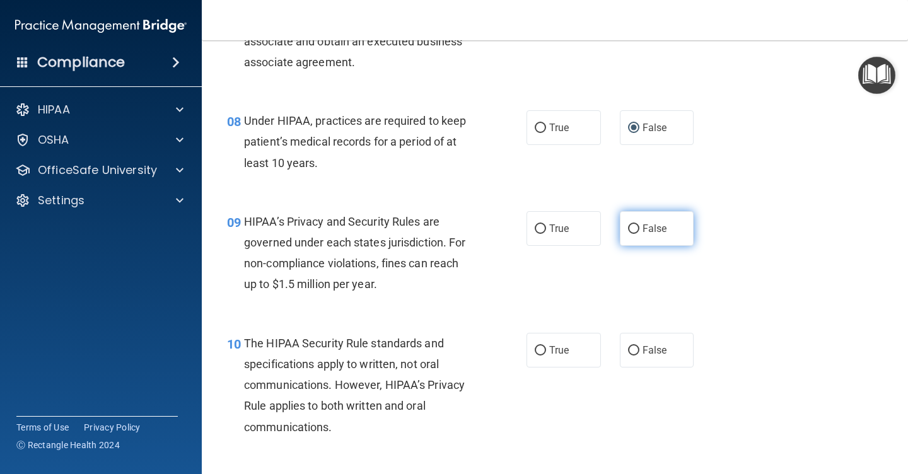
click at [637, 225] on input "False" at bounding box center [633, 229] width 11 height 9
radio input "true"
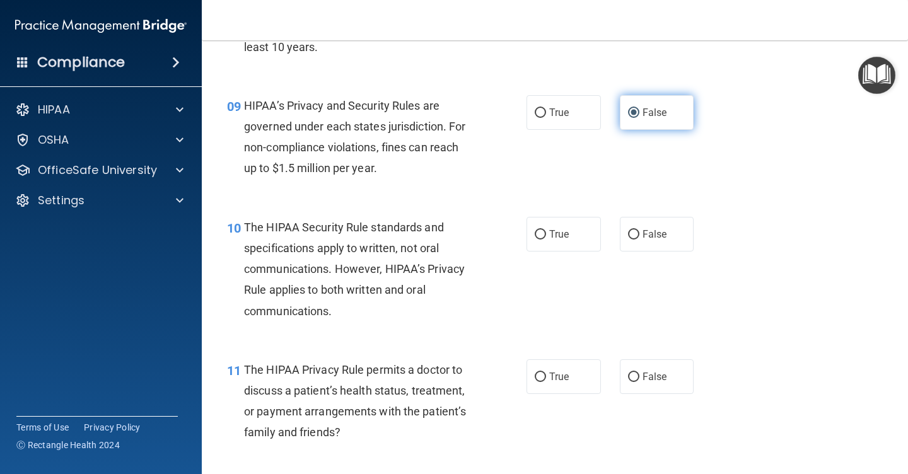
scroll to position [1026, 0]
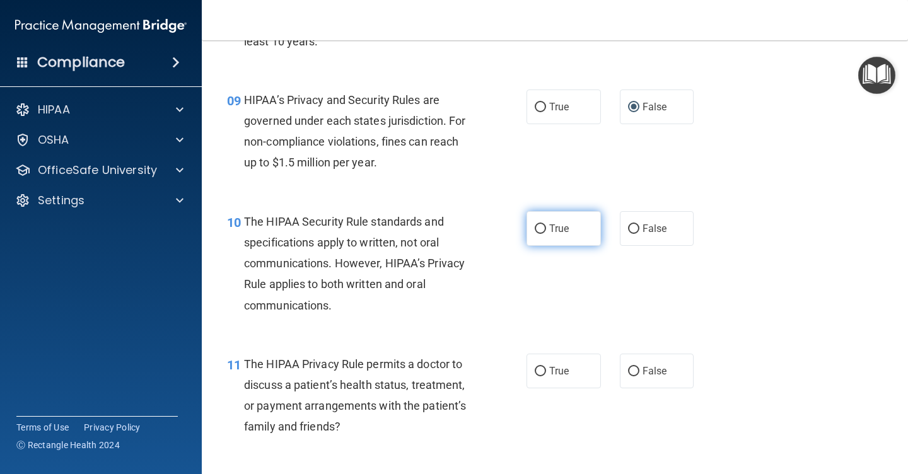
click at [538, 225] on input "True" at bounding box center [540, 229] width 11 height 9
radio input "true"
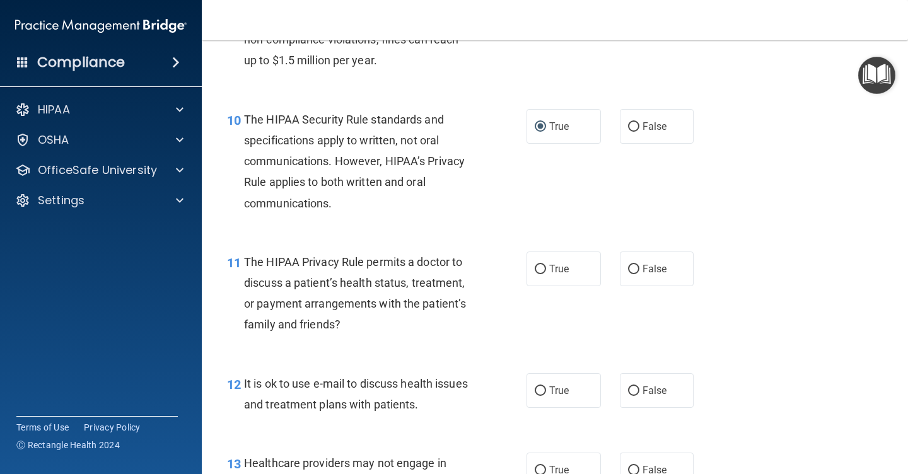
scroll to position [1128, 0]
click at [637, 264] on input "False" at bounding box center [633, 268] width 11 height 9
radio input "true"
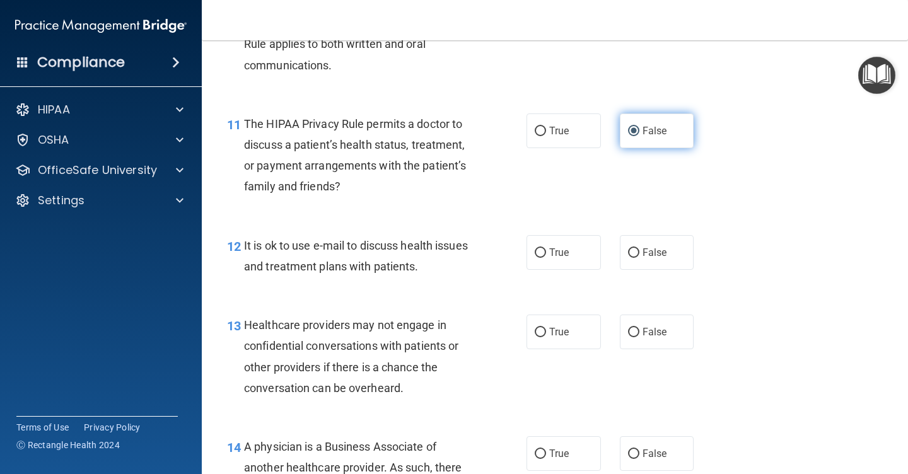
scroll to position [1267, 0]
click at [541, 247] on input "True" at bounding box center [540, 251] width 11 height 9
radio input "true"
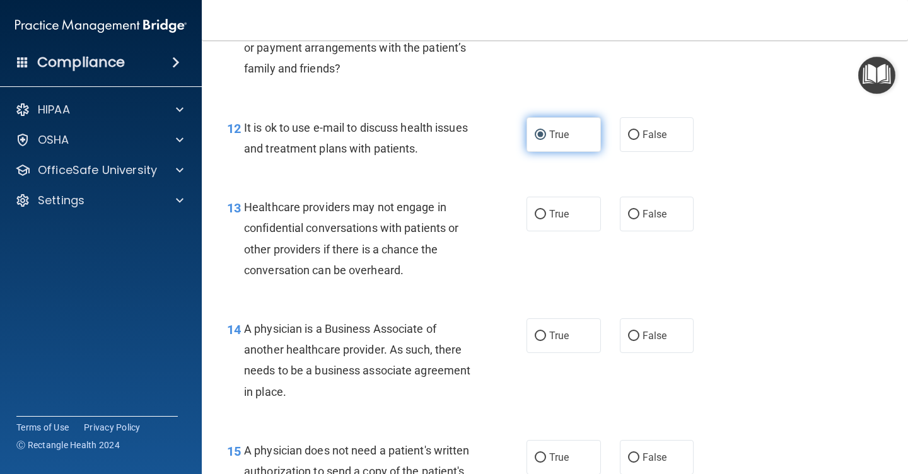
scroll to position [1386, 0]
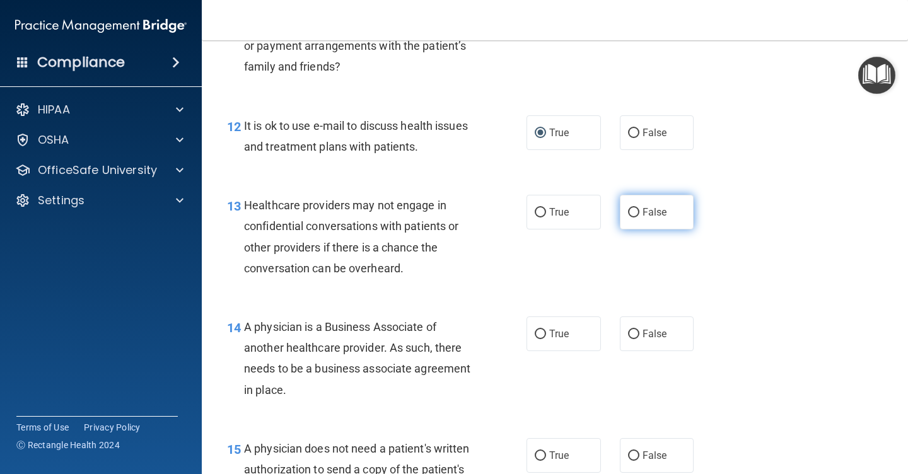
click at [636, 208] on input "False" at bounding box center [633, 212] width 11 height 9
radio input "true"
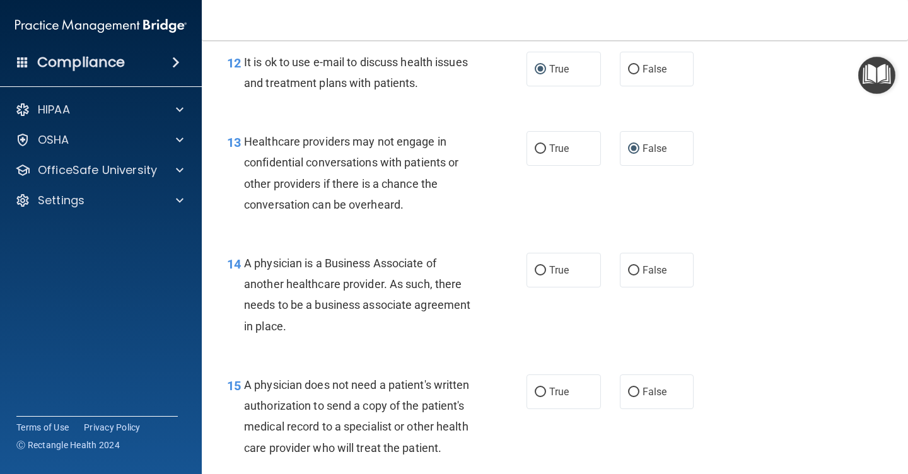
scroll to position [1471, 0]
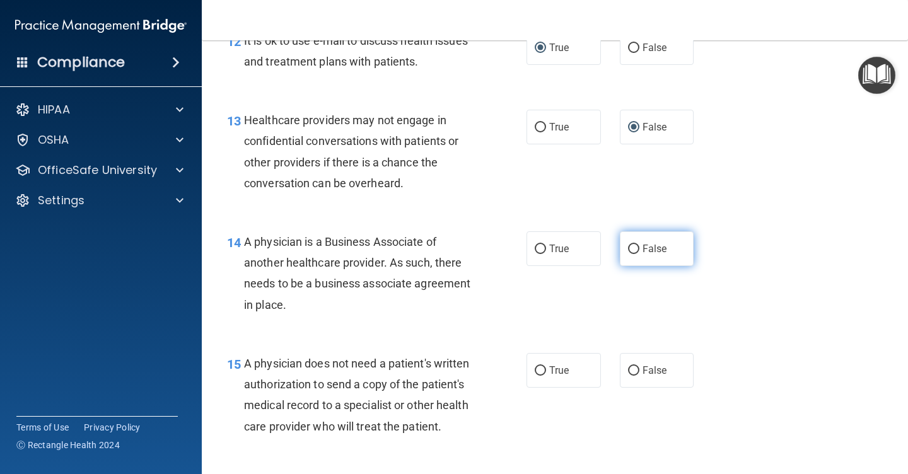
click at [632, 245] on input "False" at bounding box center [633, 249] width 11 height 9
radio input "true"
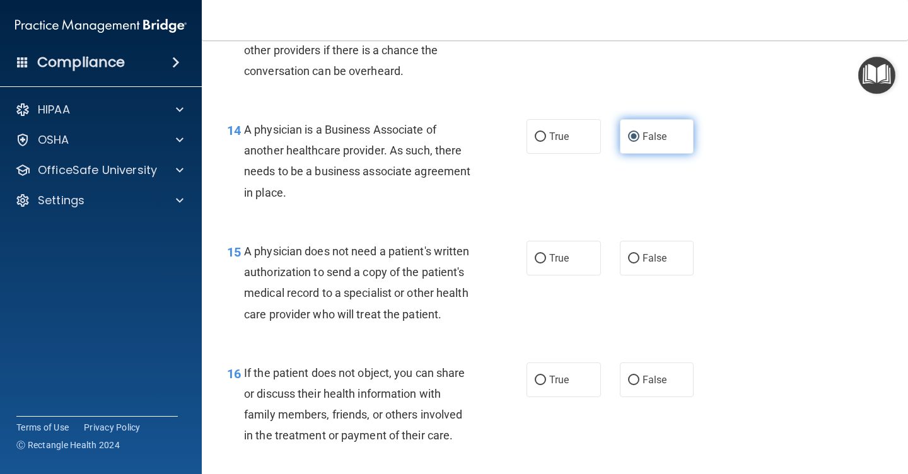
scroll to position [1585, 0]
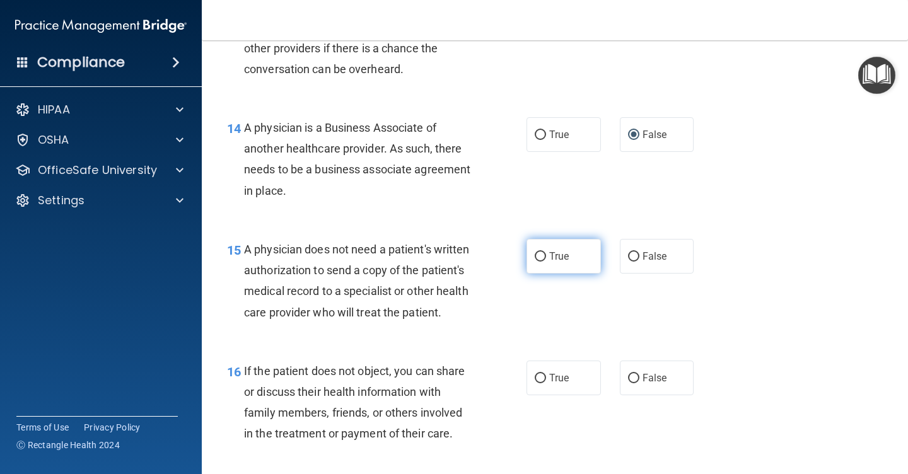
click at [542, 252] on input "True" at bounding box center [540, 256] width 11 height 9
radio input "true"
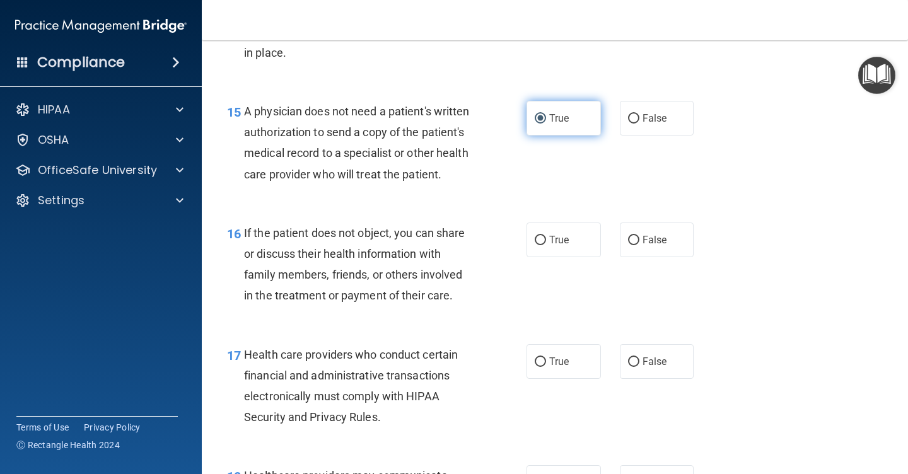
scroll to position [1730, 0]
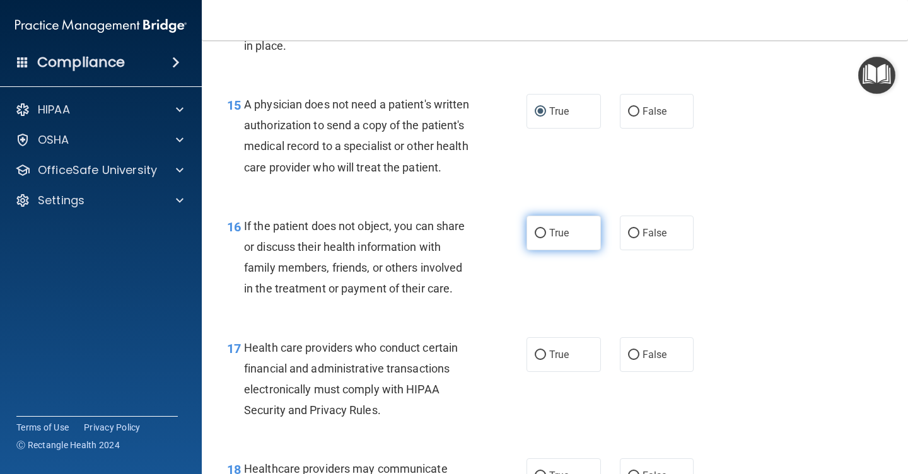
click at [537, 229] on input "True" at bounding box center [540, 233] width 11 height 9
radio input "true"
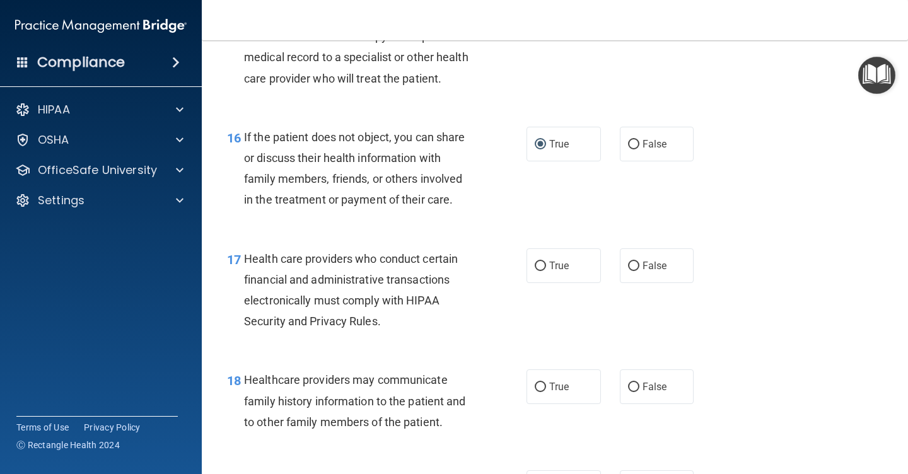
scroll to position [1821, 0]
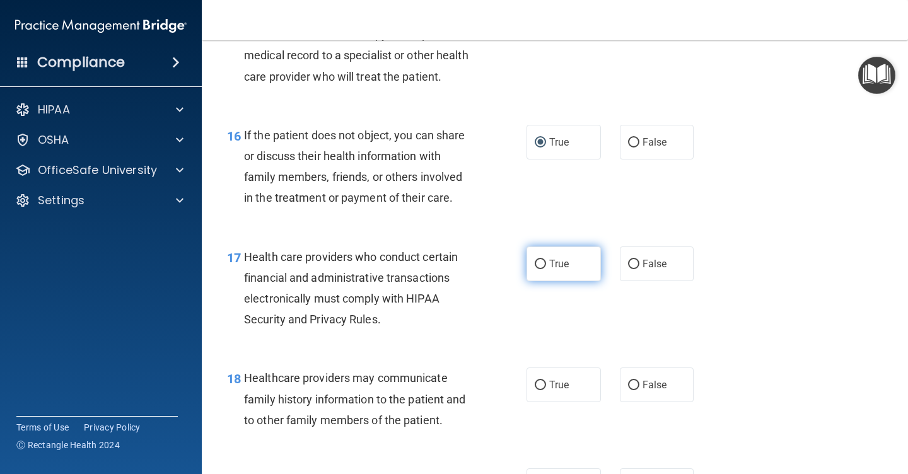
click at [545, 260] on input "True" at bounding box center [540, 264] width 11 height 9
radio input "true"
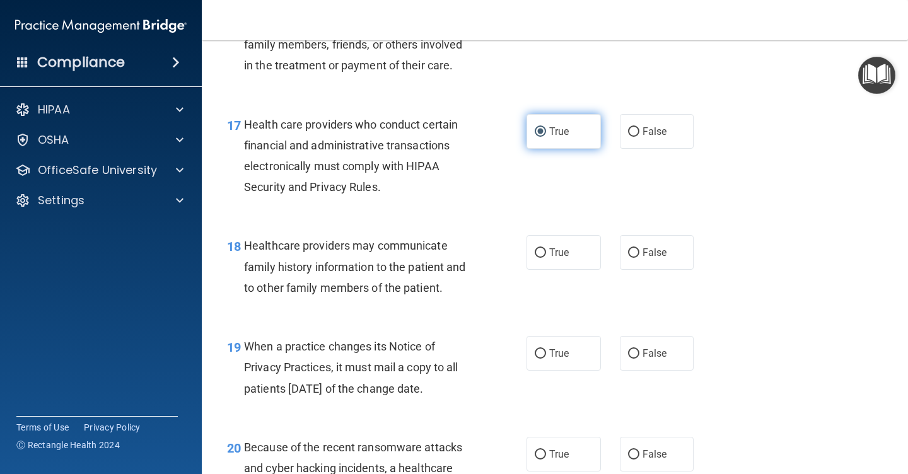
scroll to position [1956, 0]
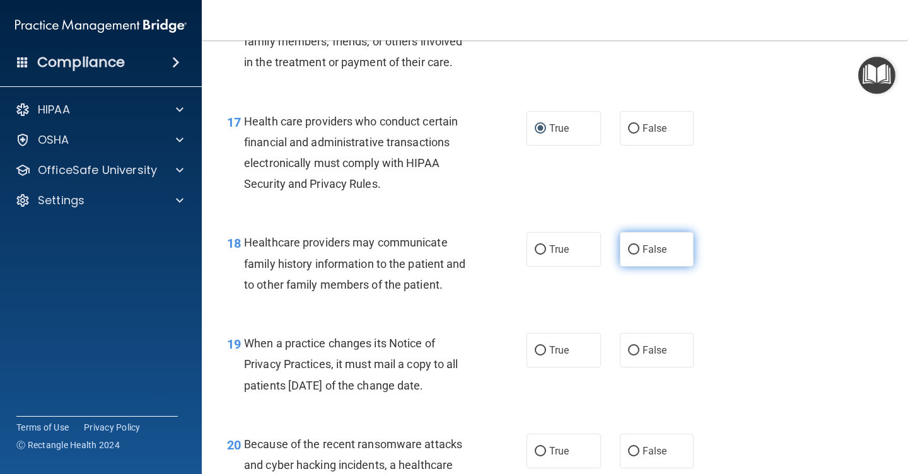
click at [634, 245] on input "False" at bounding box center [633, 249] width 11 height 9
radio input "true"
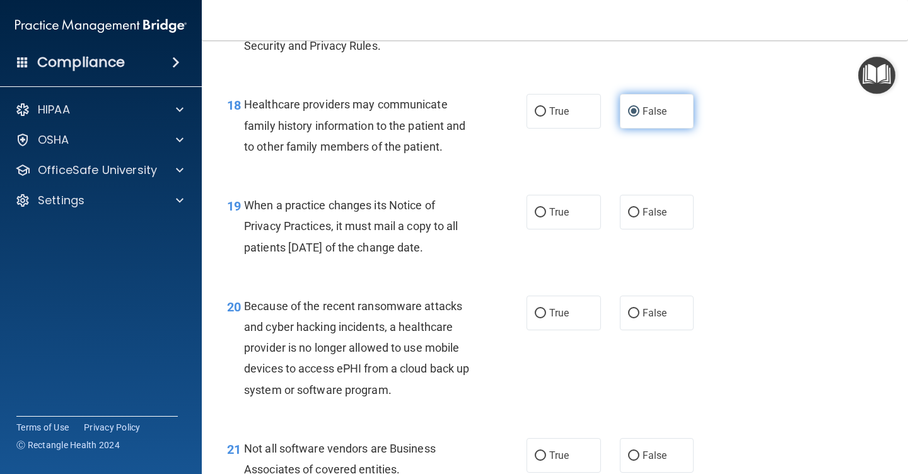
scroll to position [2095, 0]
click at [635, 207] on input "False" at bounding box center [633, 211] width 11 height 9
radio input "true"
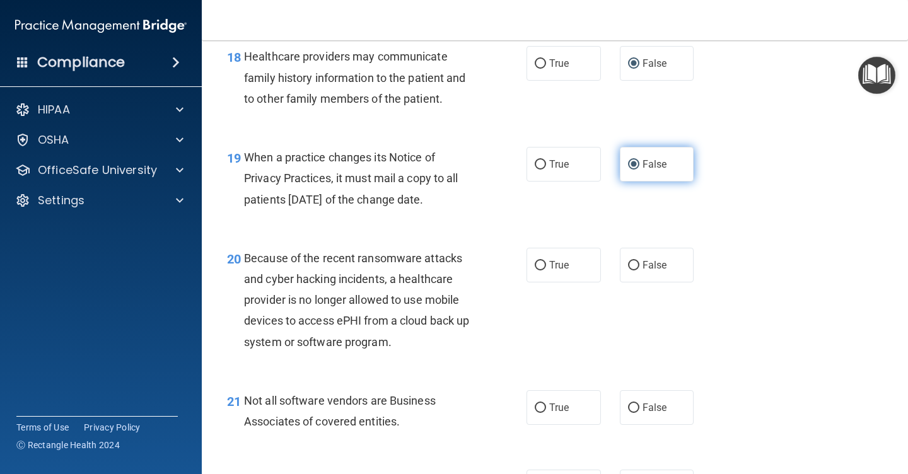
scroll to position [2155, 0]
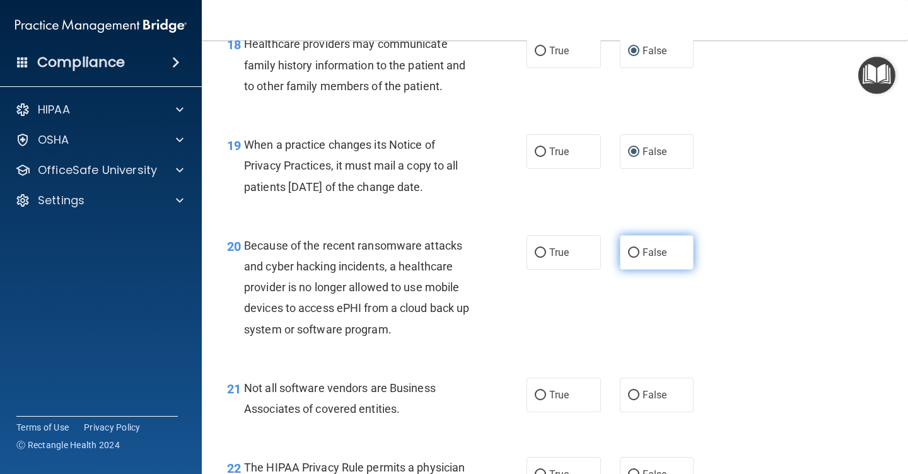
click at [633, 248] on input "False" at bounding box center [633, 252] width 11 height 9
radio input "true"
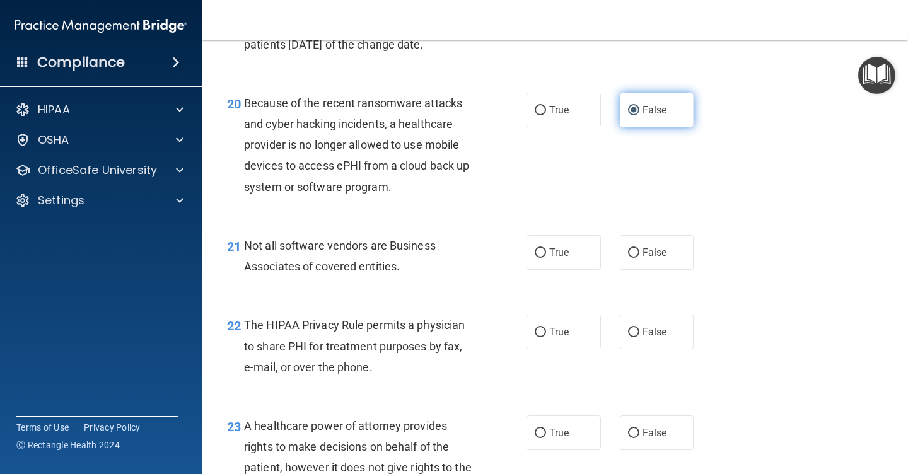
scroll to position [2298, 0]
click at [538, 248] on input "True" at bounding box center [540, 252] width 11 height 9
radio input "true"
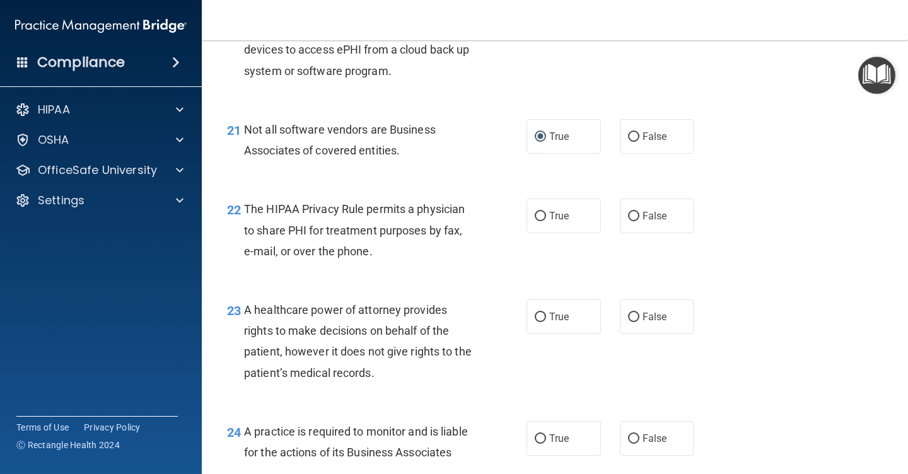
scroll to position [2414, 0]
click at [545, 211] on input "True" at bounding box center [540, 215] width 11 height 9
radio input "true"
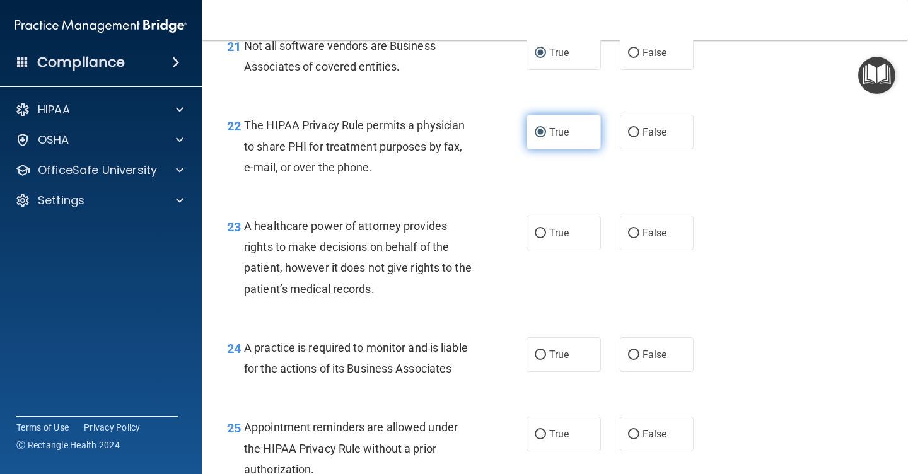
scroll to position [2499, 0]
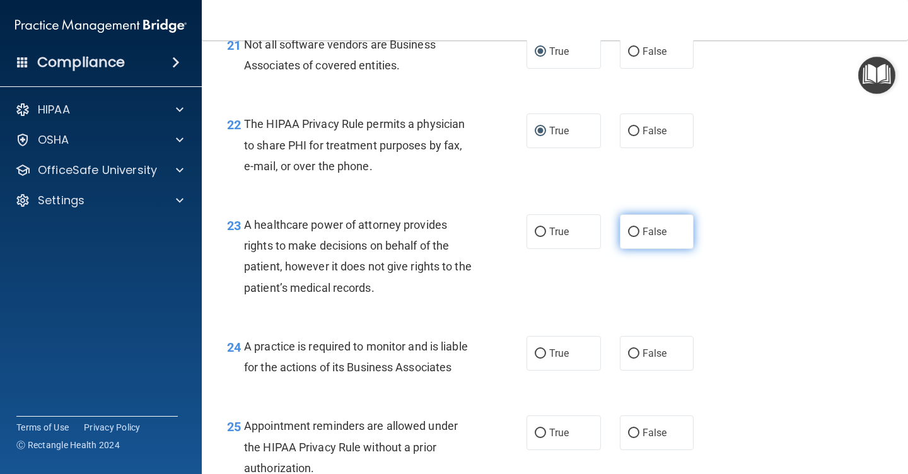
click at [635, 228] on input "False" at bounding box center [633, 232] width 11 height 9
radio input "true"
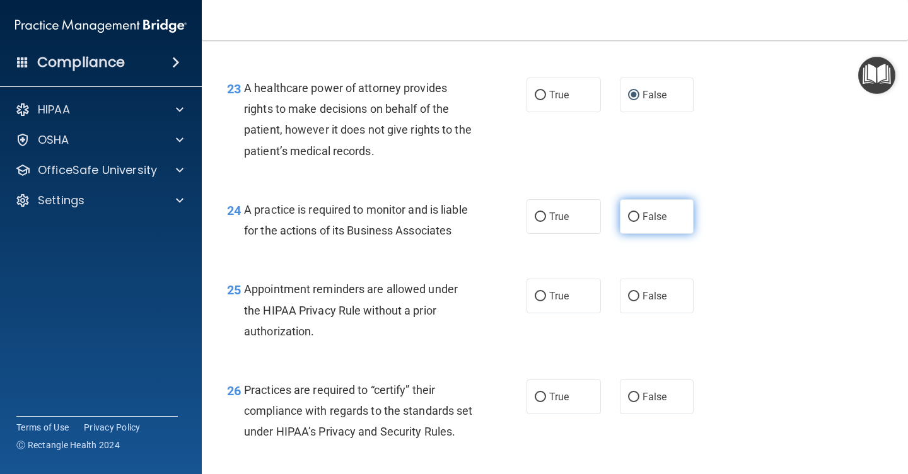
scroll to position [2634, 0]
click at [634, 214] on input "False" at bounding box center [633, 218] width 11 height 9
radio input "true"
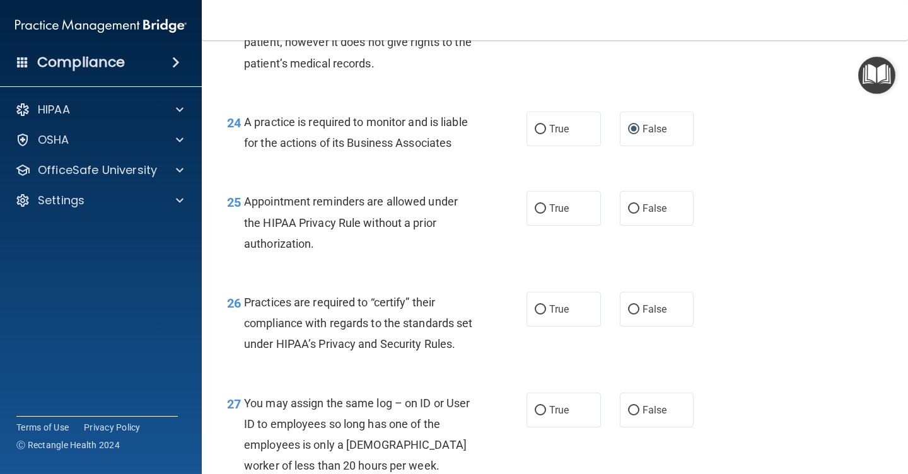
scroll to position [2724, 0]
click at [545, 204] on input "True" at bounding box center [540, 208] width 11 height 9
radio input "true"
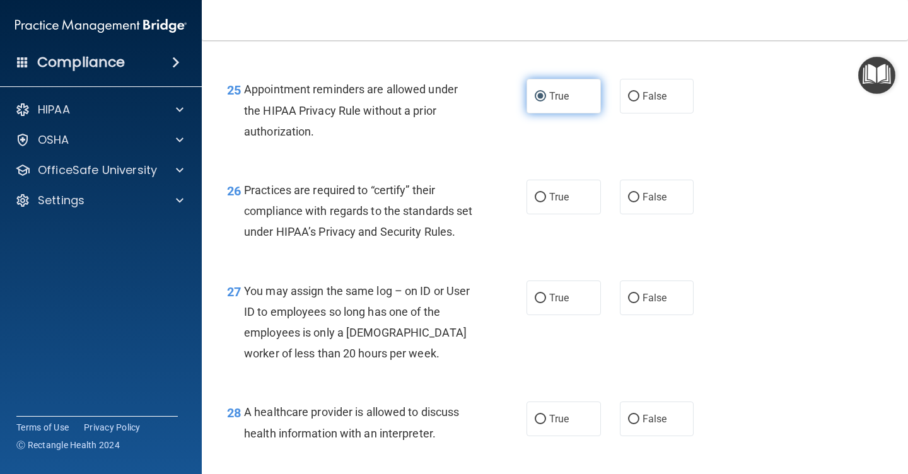
scroll to position [2838, 0]
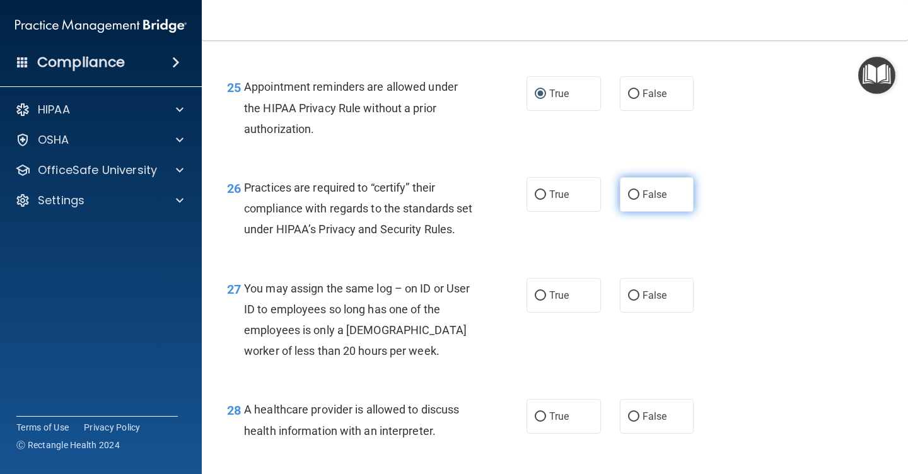
click at [634, 190] on input "False" at bounding box center [633, 194] width 11 height 9
radio input "true"
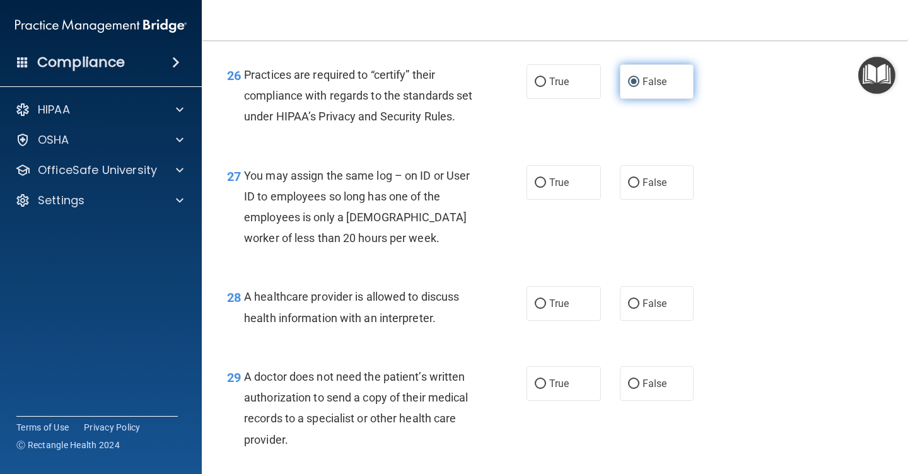
scroll to position [2952, 0]
click at [634, 186] on input "False" at bounding box center [633, 182] width 11 height 9
radio input "true"
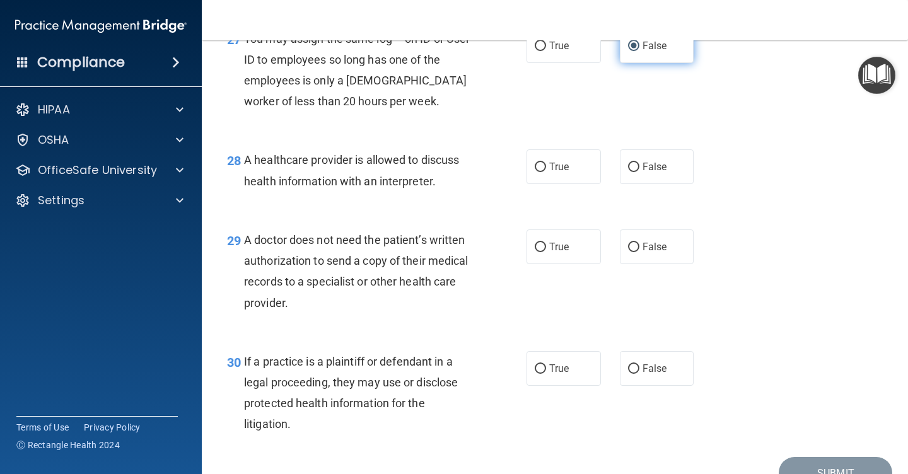
scroll to position [3092, 0]
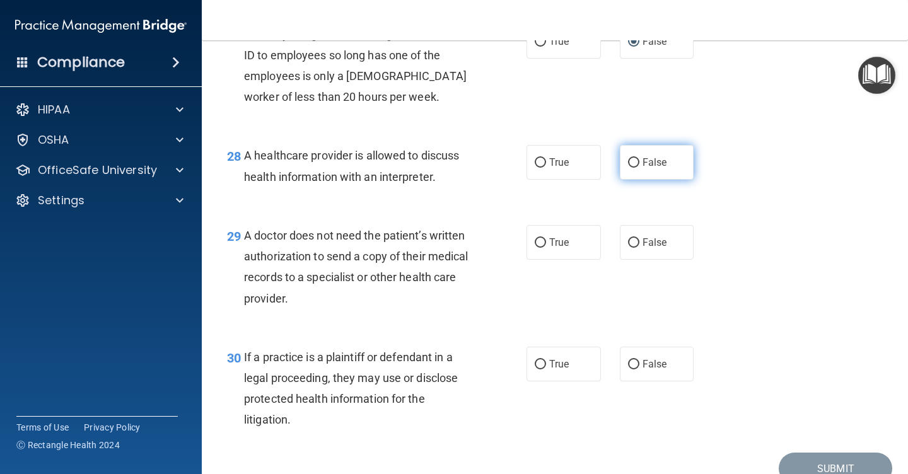
click at [634, 168] on input "False" at bounding box center [633, 162] width 11 height 9
radio input "true"
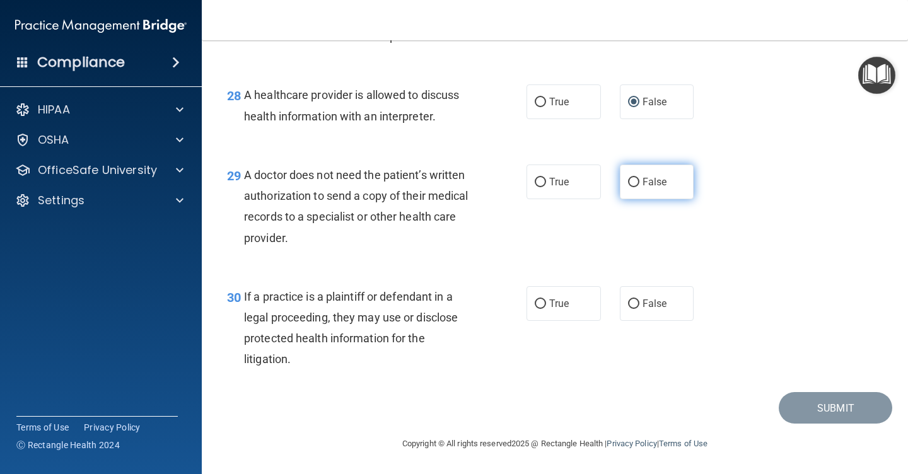
scroll to position [3158, 0]
click at [539, 185] on input "True" at bounding box center [540, 182] width 11 height 9
radio input "true"
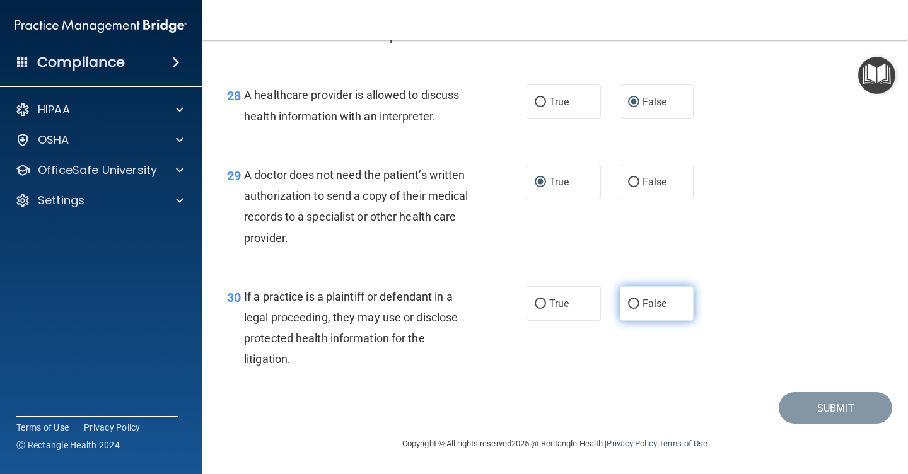
click at [633, 305] on input "False" at bounding box center [633, 304] width 11 height 9
radio input "true"
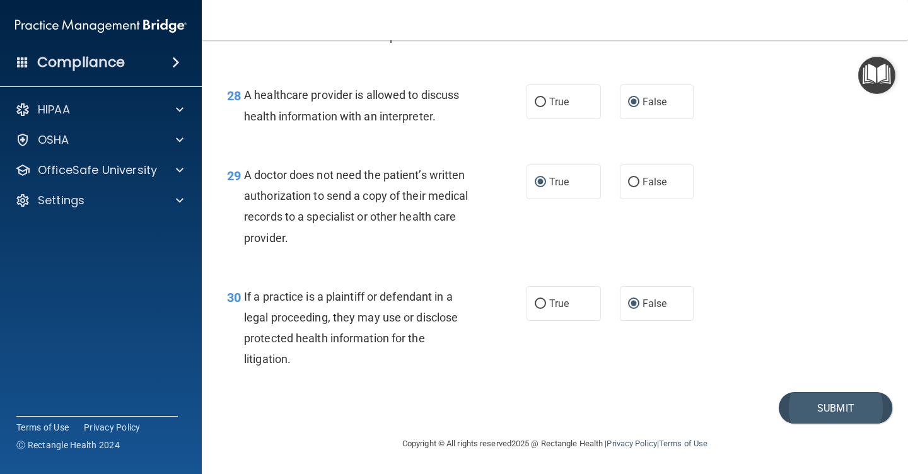
click at [833, 406] on button "Submit" at bounding box center [836, 408] width 114 height 32
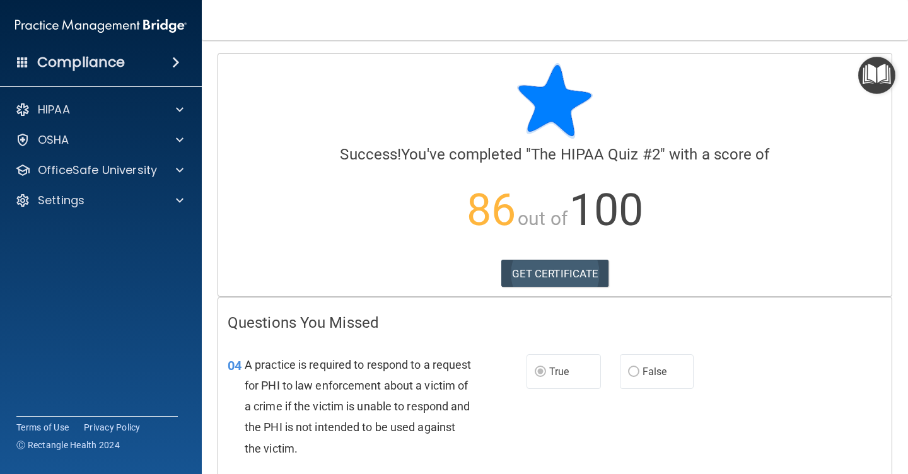
click at [575, 275] on link "GET CERTIFICATE" at bounding box center [555, 274] width 108 height 28
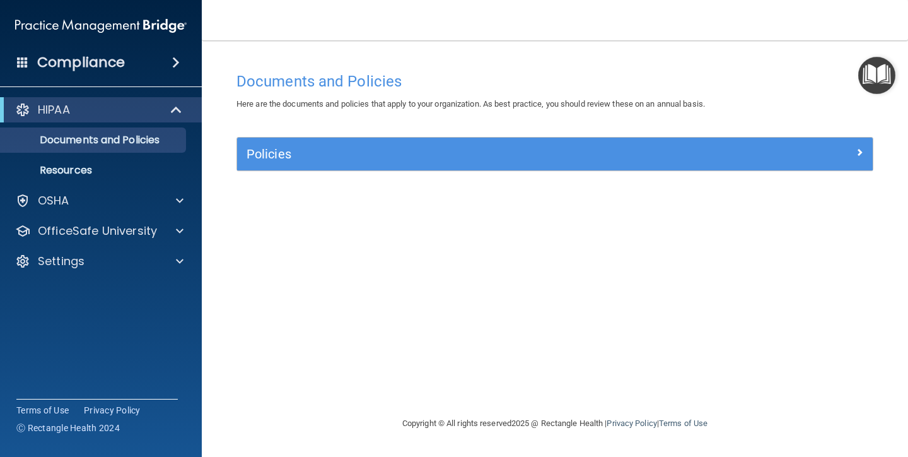
click at [878, 69] on img "Open Resource Center" at bounding box center [876, 75] width 37 height 37
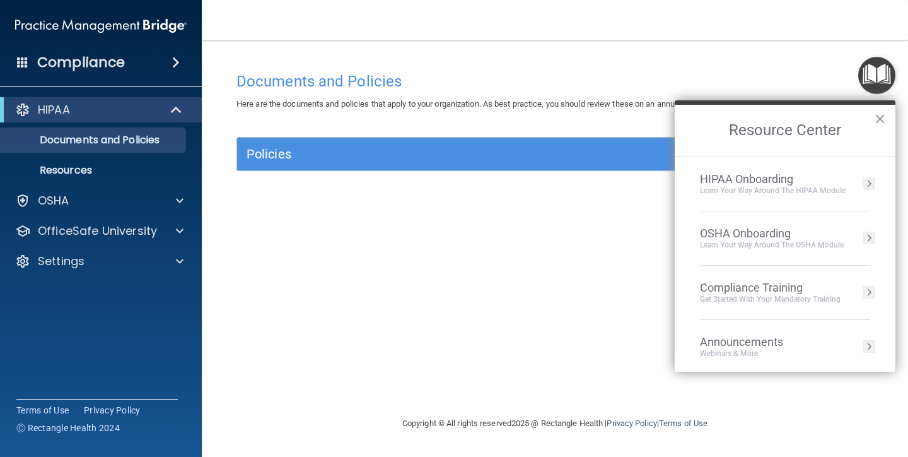
click at [776, 298] on div "Get Started with your mandatory training" at bounding box center [770, 299] width 141 height 11
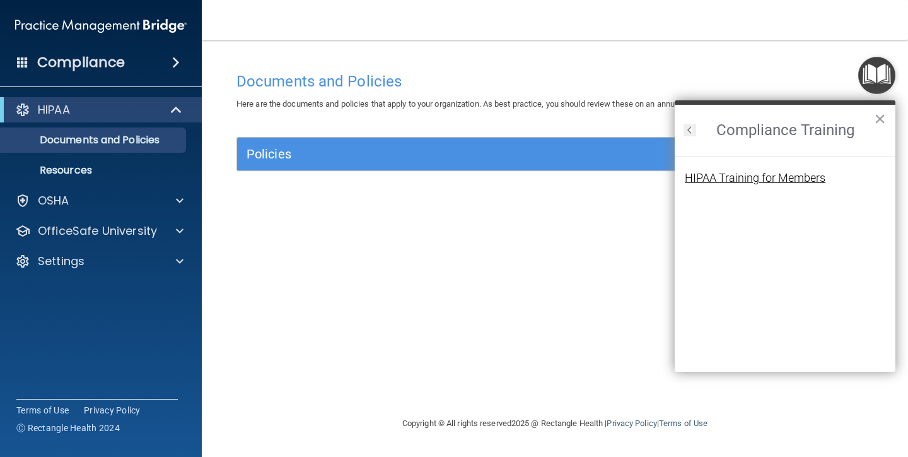
click at [754, 182] on div "HIPAA Training for Members" at bounding box center [755, 177] width 141 height 11
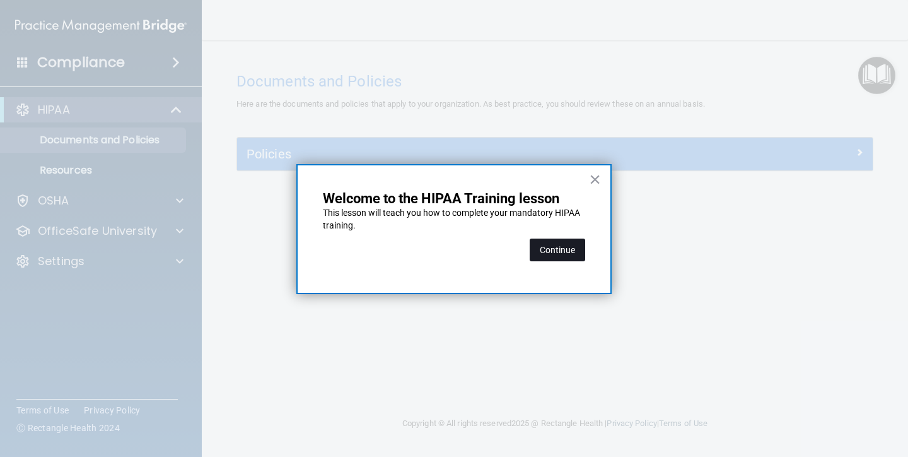
click at [549, 242] on button "Continue" at bounding box center [558, 249] width 56 height 23
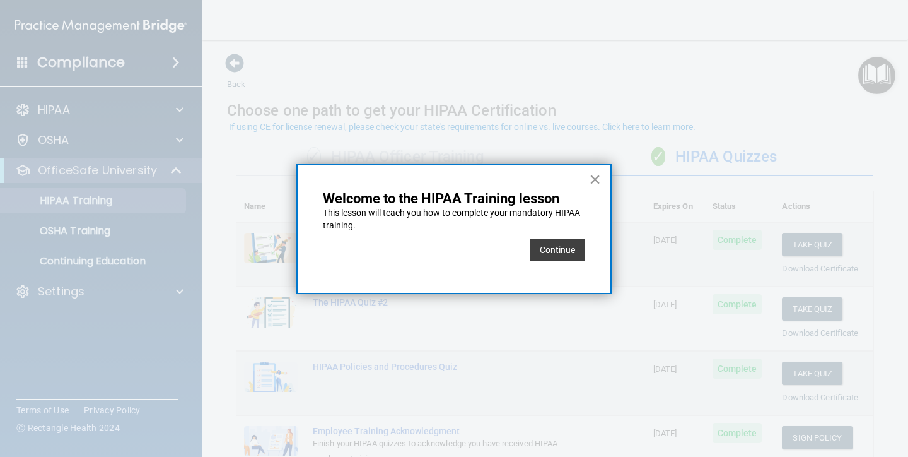
click at [595, 177] on button "×" at bounding box center [595, 179] width 12 height 20
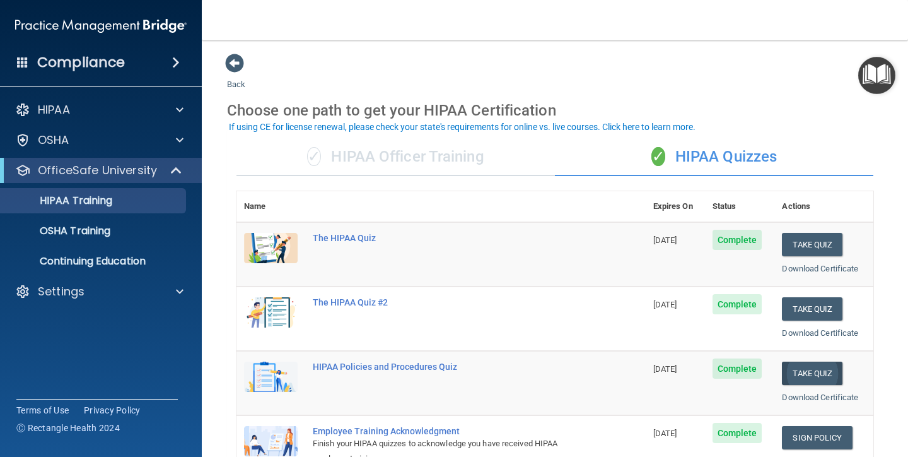
click at [807, 367] on button "Take Quiz" at bounding box center [812, 372] width 61 height 23
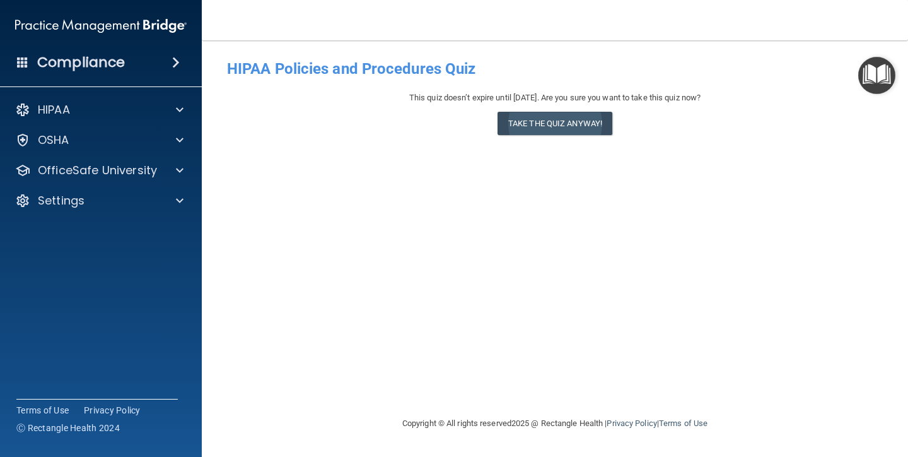
click at [565, 122] on button "Take the quiz anyway!" at bounding box center [555, 123] width 115 height 23
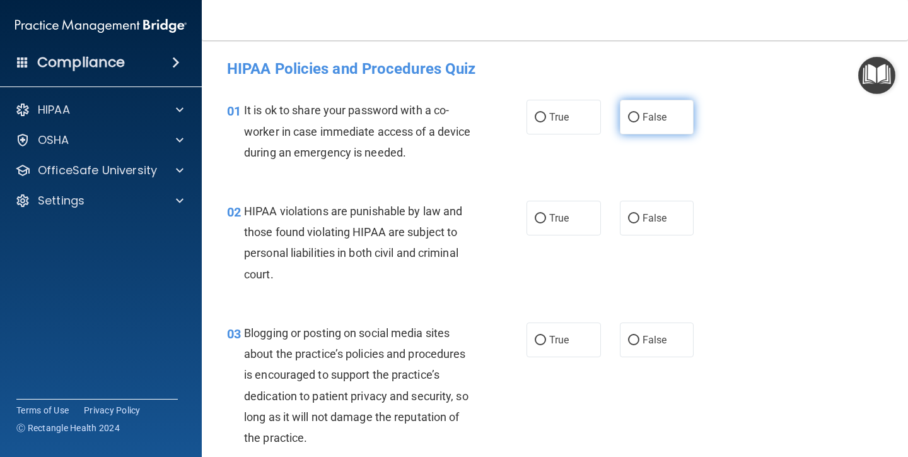
click at [636, 119] on input "False" at bounding box center [633, 117] width 11 height 9
radio input "true"
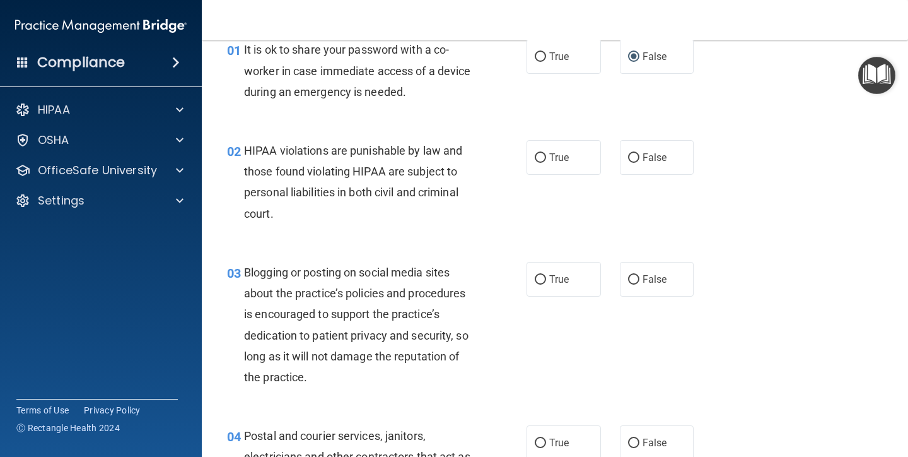
scroll to position [65, 0]
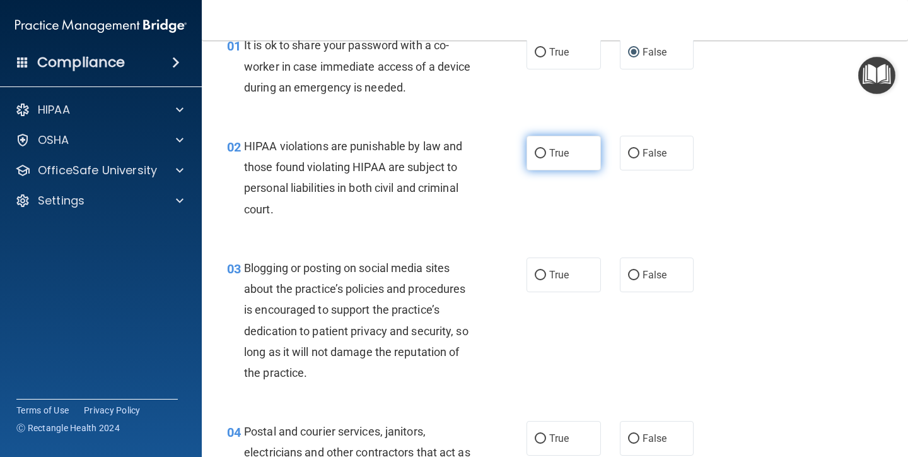
click at [544, 151] on input "True" at bounding box center [540, 153] width 11 height 9
radio input "true"
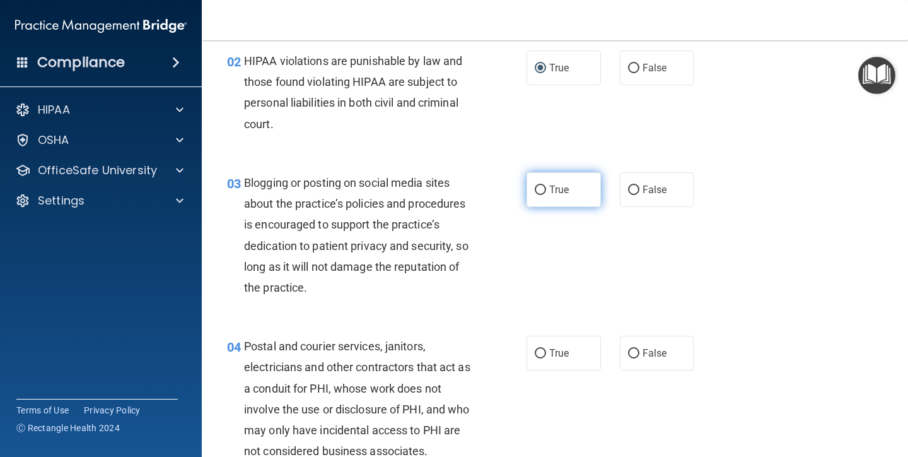
scroll to position [151, 0]
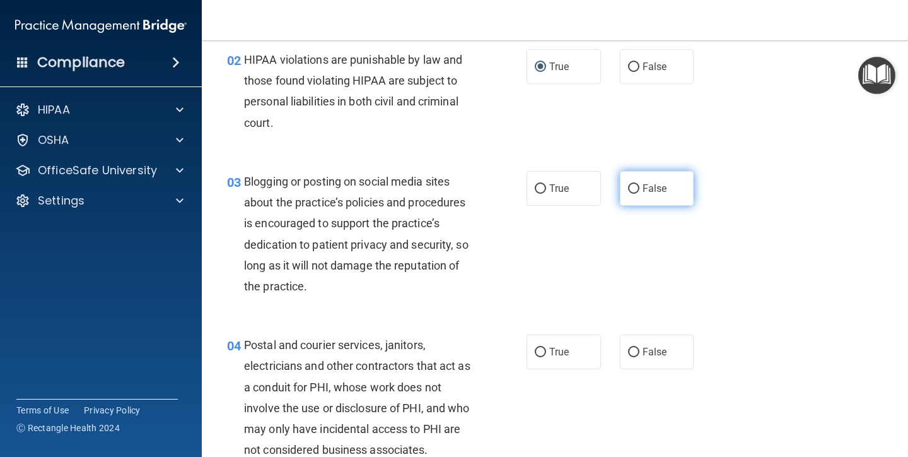
click at [632, 188] on input "False" at bounding box center [633, 188] width 11 height 9
radio input "true"
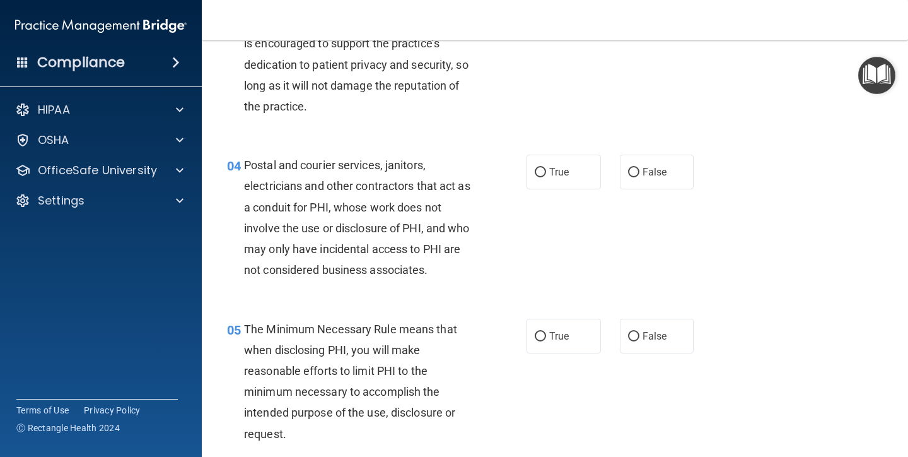
scroll to position [332, 0]
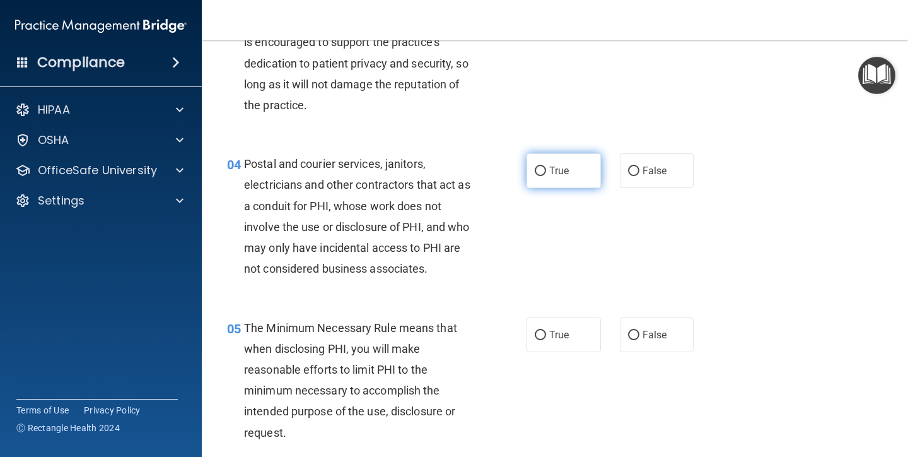
click at [543, 167] on input "True" at bounding box center [540, 171] width 11 height 9
radio input "true"
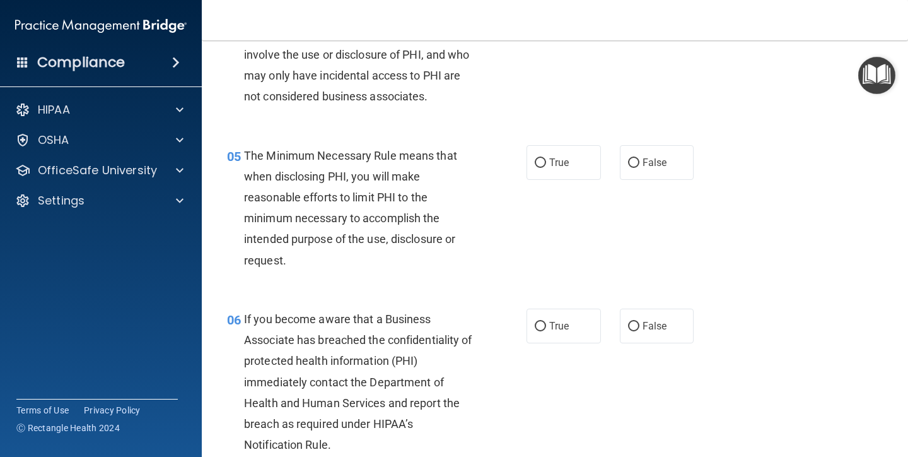
scroll to position [508, 0]
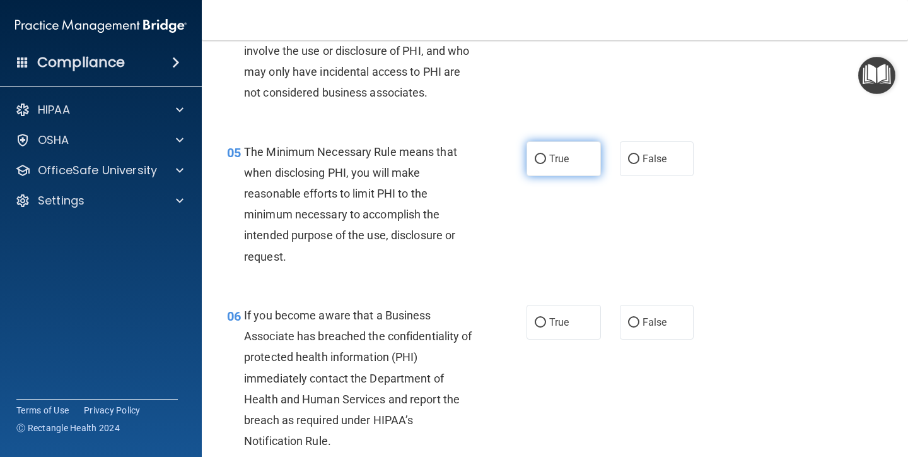
click at [542, 155] on input "True" at bounding box center [540, 159] width 11 height 9
radio input "true"
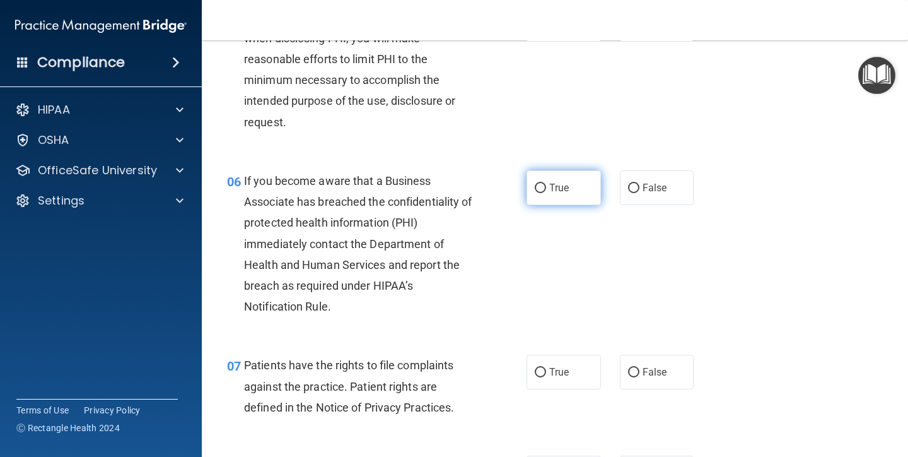
scroll to position [665, 0]
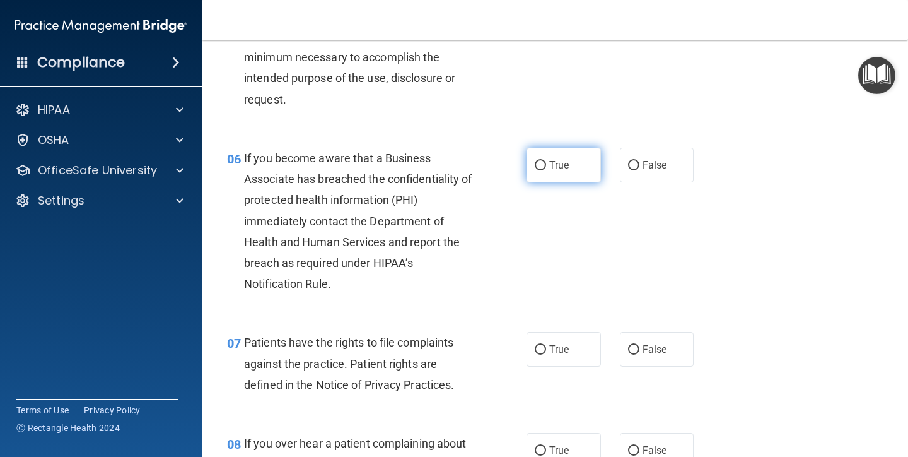
click at [547, 162] on label "True" at bounding box center [564, 165] width 74 height 35
click at [546, 162] on input "True" at bounding box center [540, 165] width 11 height 9
radio input "true"
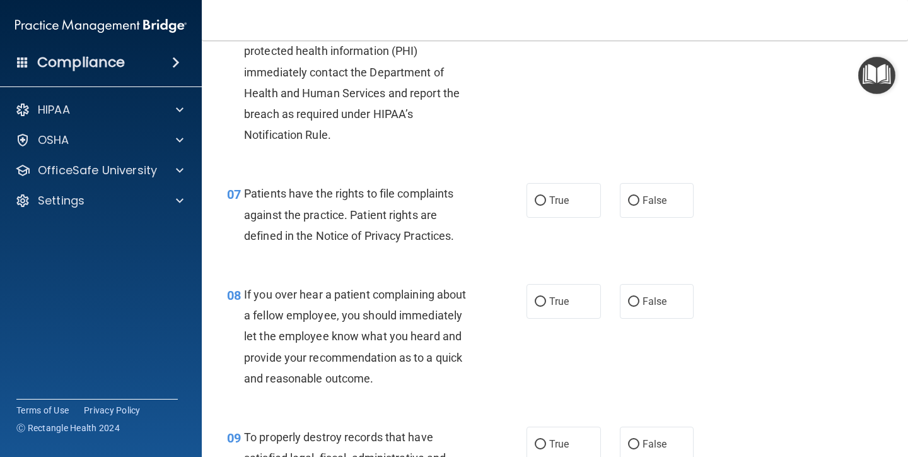
scroll to position [819, 0]
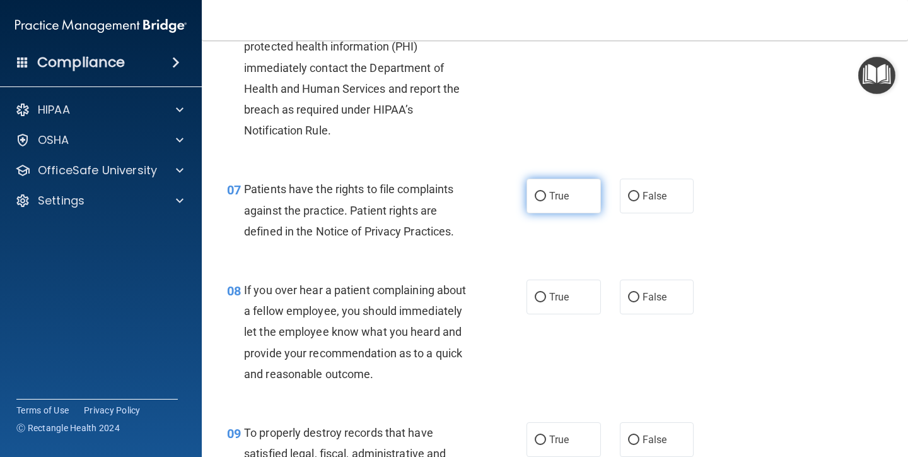
click at [540, 192] on input "True" at bounding box center [540, 196] width 11 height 9
radio input "true"
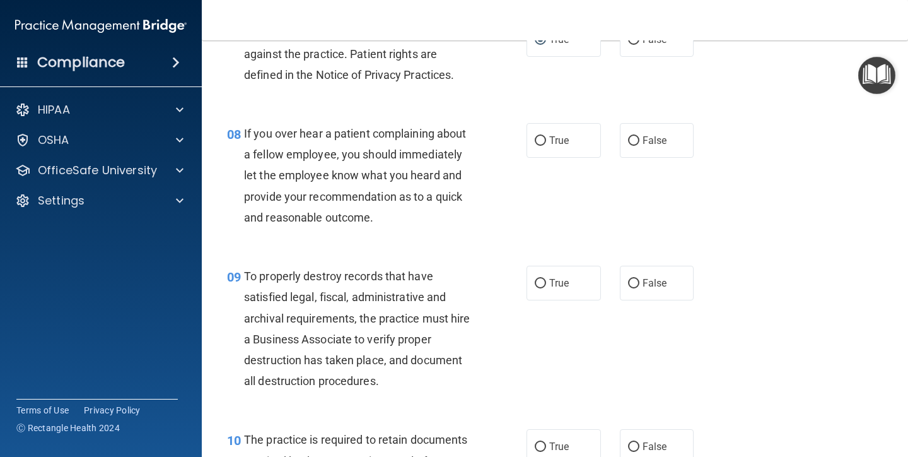
scroll to position [976, 0]
click at [640, 135] on label "False" at bounding box center [657, 139] width 74 height 35
click at [640, 136] on input "False" at bounding box center [633, 140] width 11 height 9
radio input "true"
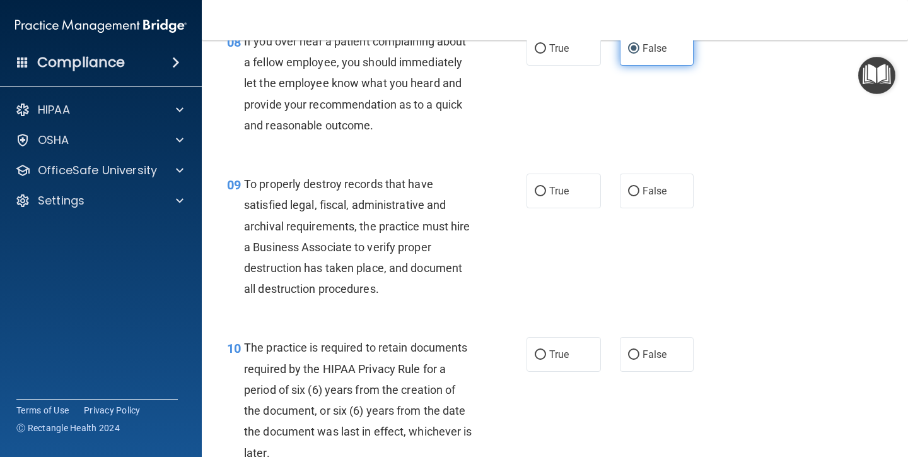
scroll to position [1069, 0]
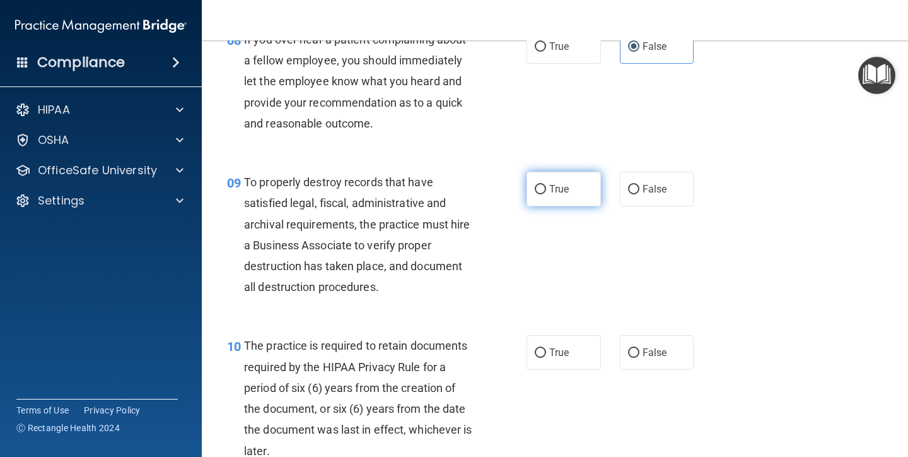
click at [542, 187] on input "True" at bounding box center [540, 189] width 11 height 9
radio input "true"
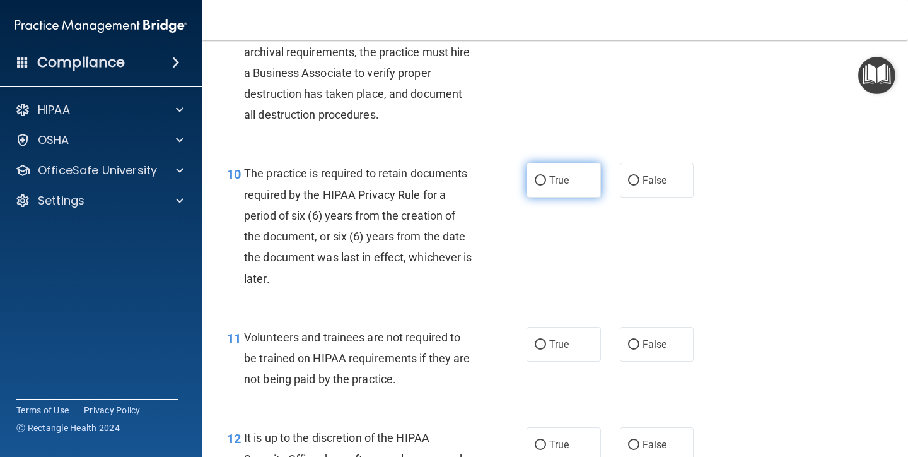
scroll to position [1246, 0]
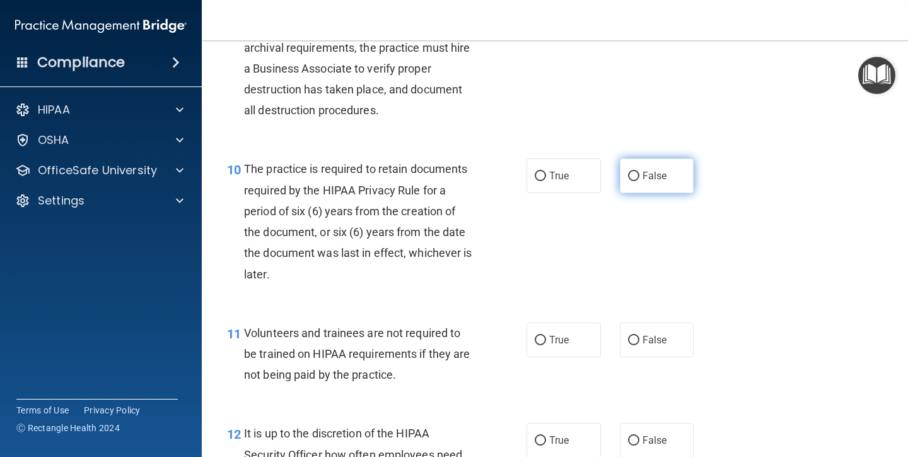
click at [631, 172] on input "False" at bounding box center [633, 176] width 11 height 9
radio input "true"
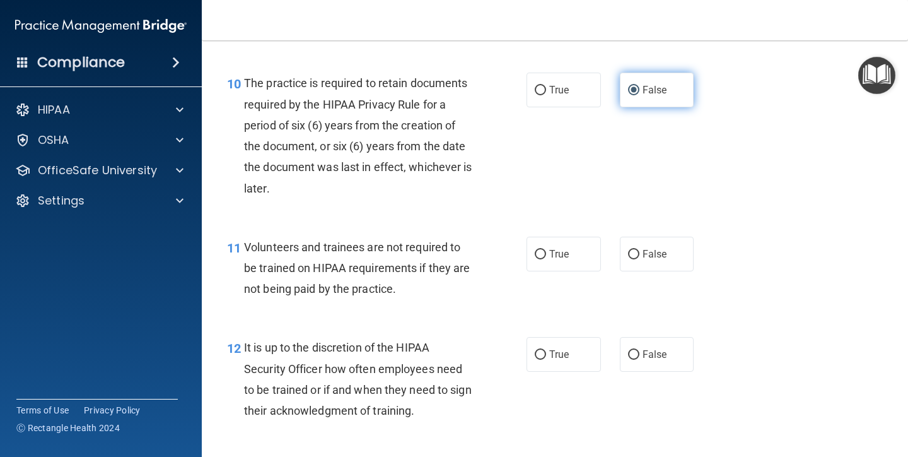
scroll to position [1333, 0]
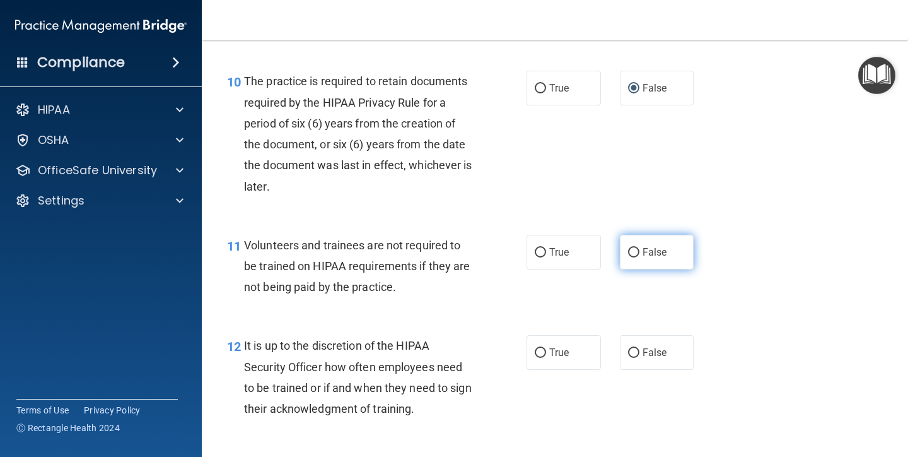
click at [631, 248] on input "False" at bounding box center [633, 252] width 11 height 9
radio input "true"
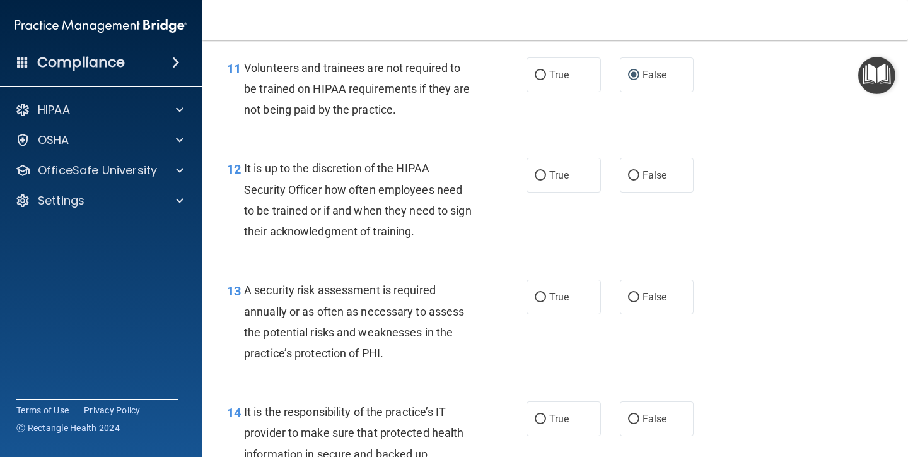
scroll to position [1511, 0]
click at [634, 170] on input "False" at bounding box center [633, 174] width 11 height 9
radio input "true"
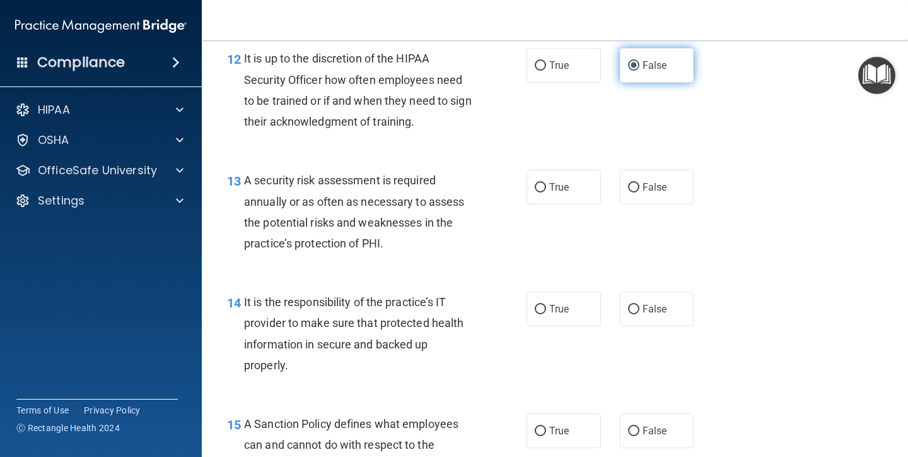
scroll to position [1625, 0]
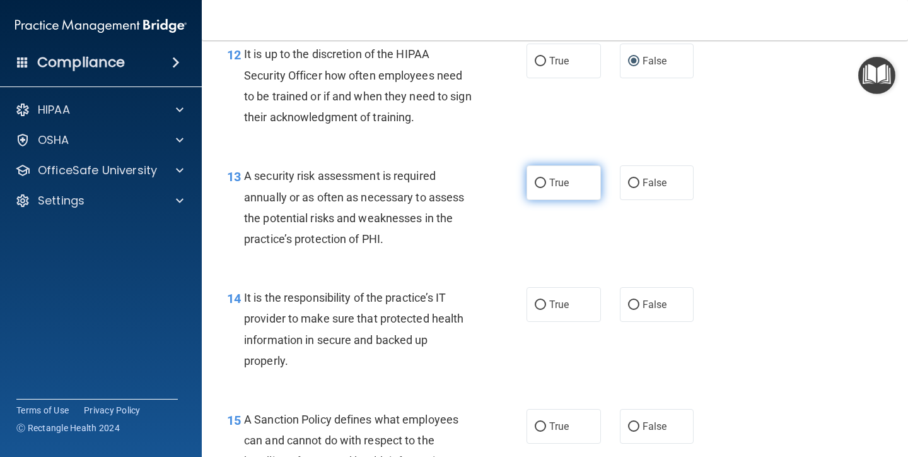
click at [545, 178] on input "True" at bounding box center [540, 182] width 11 height 9
radio input "true"
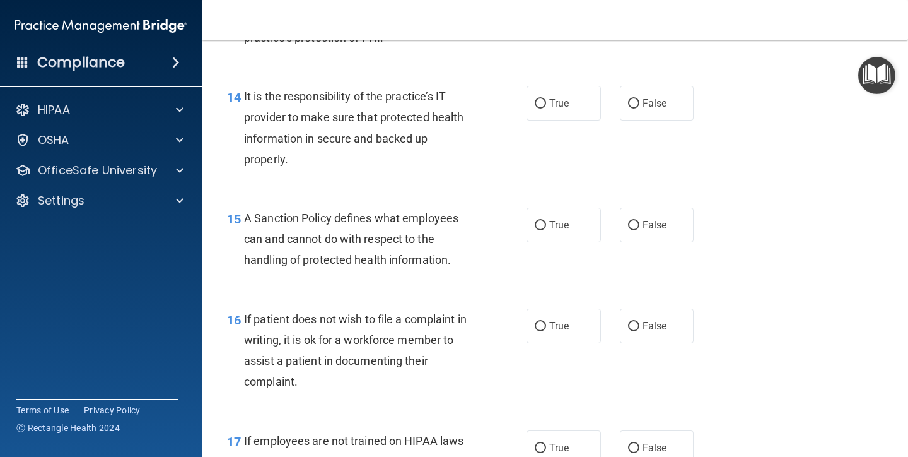
scroll to position [1827, 0]
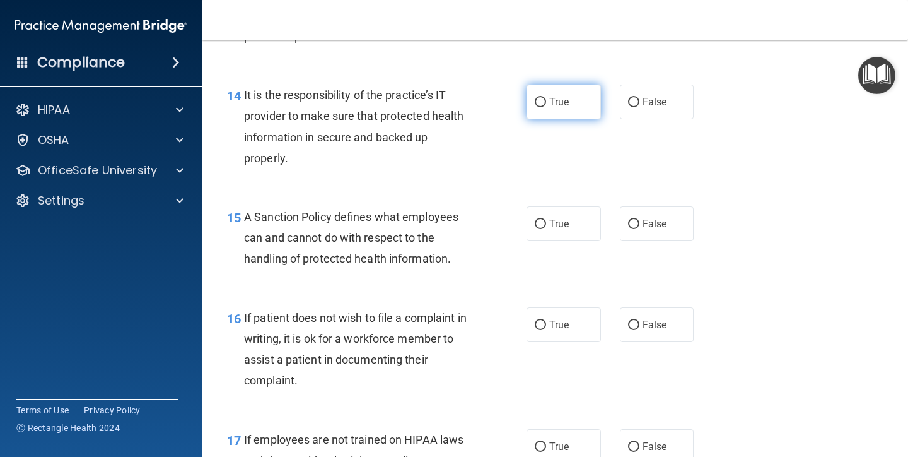
click at [543, 98] on input "True" at bounding box center [540, 102] width 11 height 9
radio input "true"
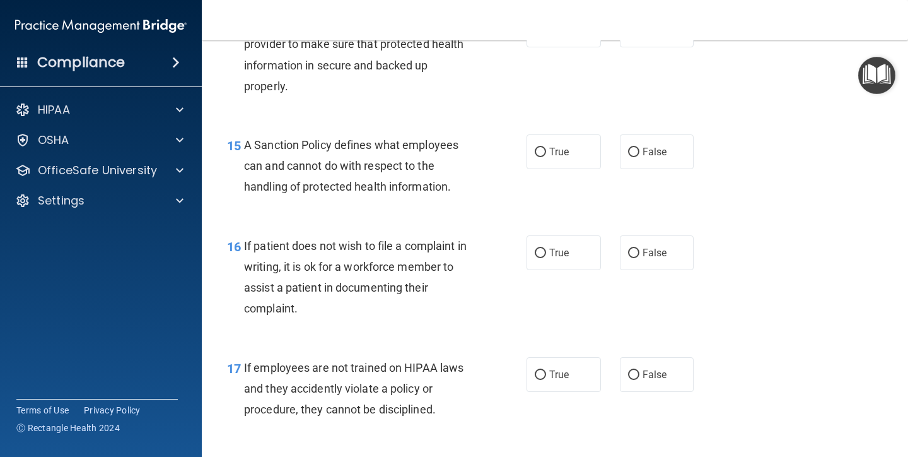
scroll to position [1898, 0]
click at [542, 148] on input "True" at bounding box center [540, 152] width 11 height 9
radio input "true"
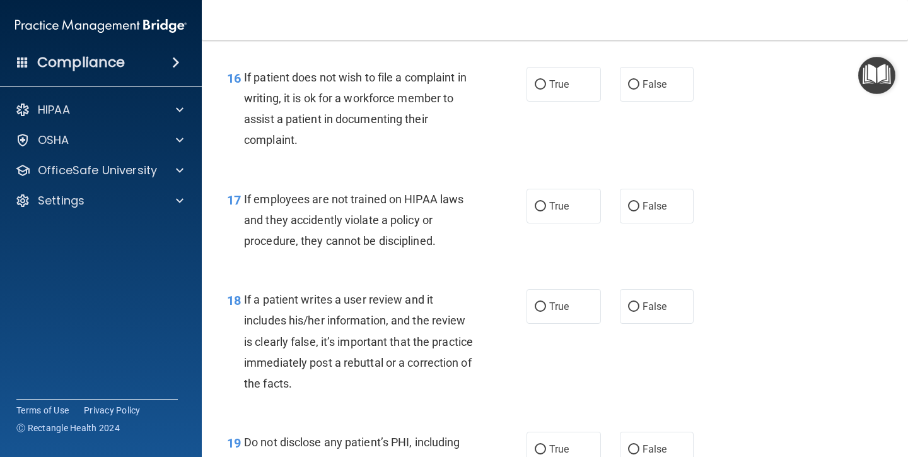
scroll to position [2062, 0]
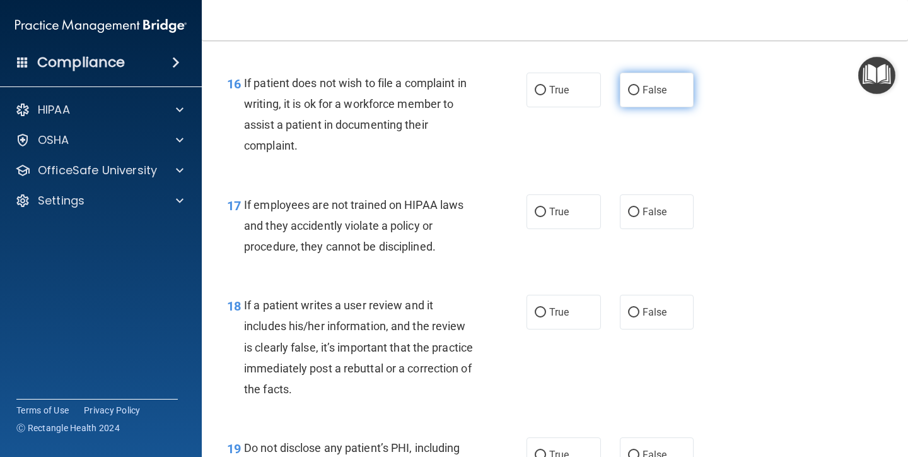
click at [636, 86] on input "False" at bounding box center [633, 90] width 11 height 9
radio input "true"
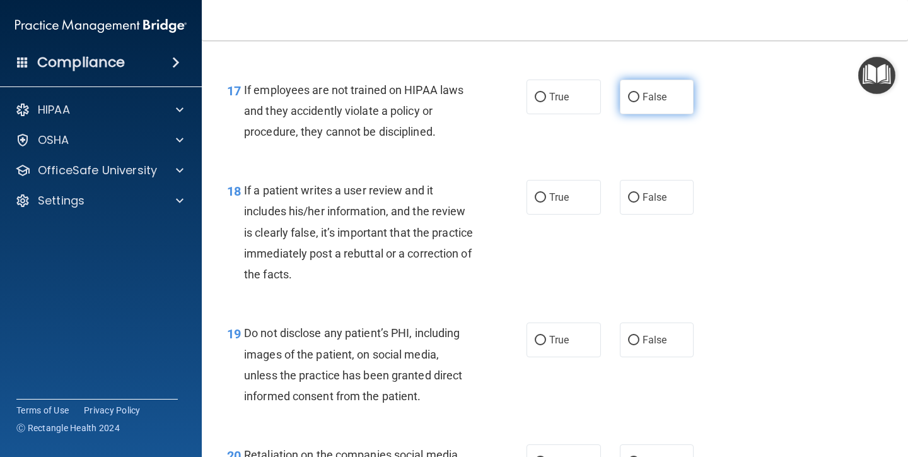
scroll to position [2178, 0]
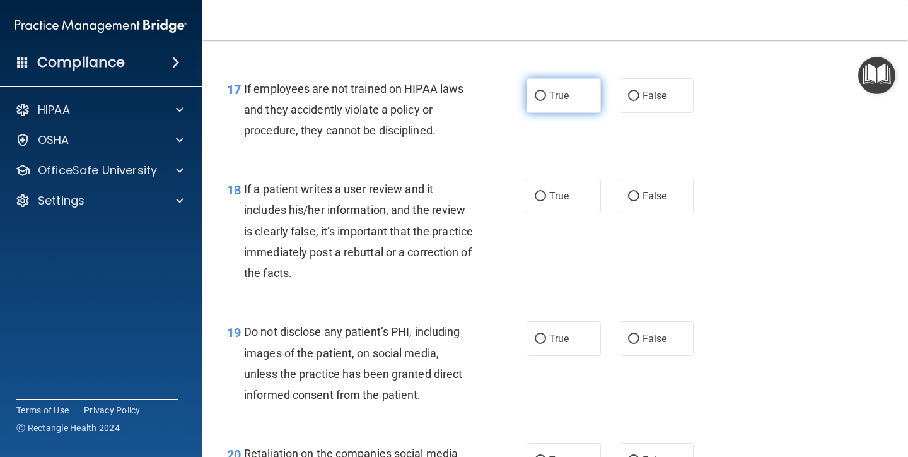
click at [568, 78] on label "True" at bounding box center [564, 95] width 74 height 35
click at [546, 91] on input "True" at bounding box center [540, 95] width 11 height 9
radio input "true"
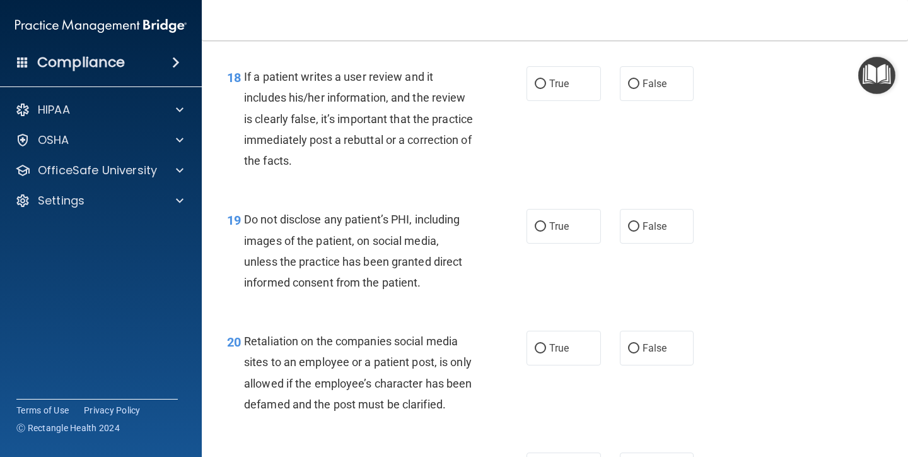
scroll to position [2291, 0]
click at [636, 79] on input "False" at bounding box center [633, 83] width 11 height 9
radio input "true"
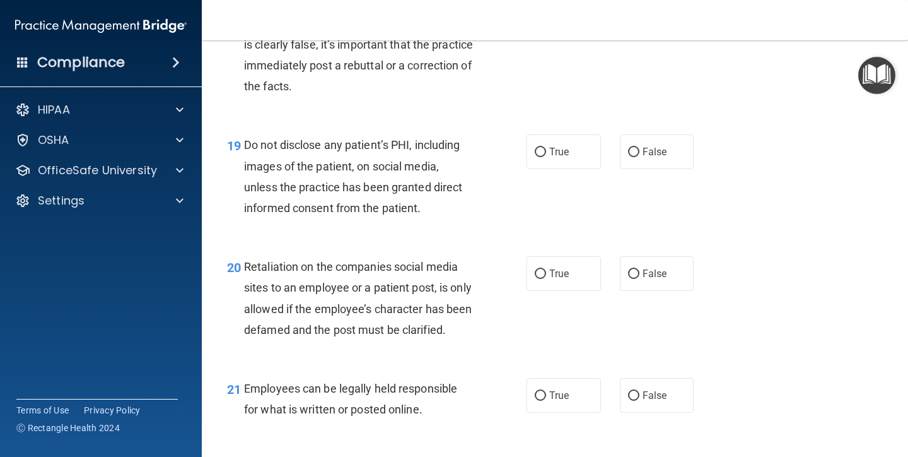
scroll to position [2370, 0]
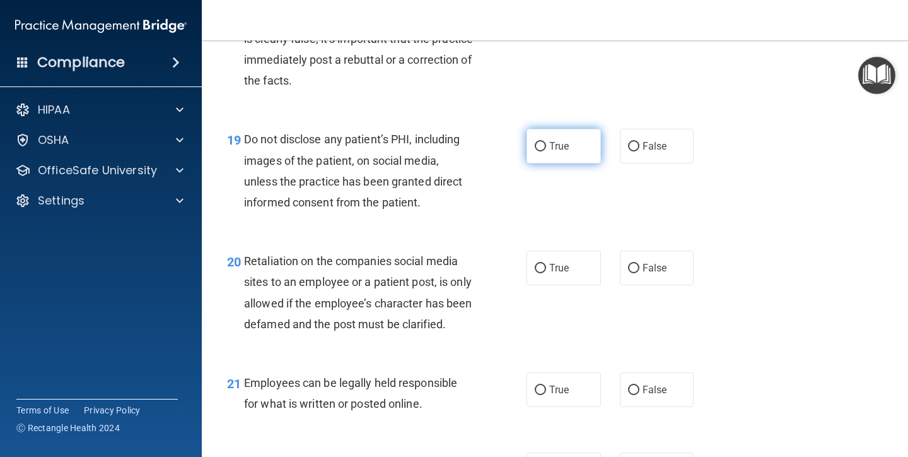
click at [563, 140] on span "True" at bounding box center [559, 146] width 20 height 12
click at [546, 142] on input "True" at bounding box center [540, 146] width 11 height 9
radio input "true"
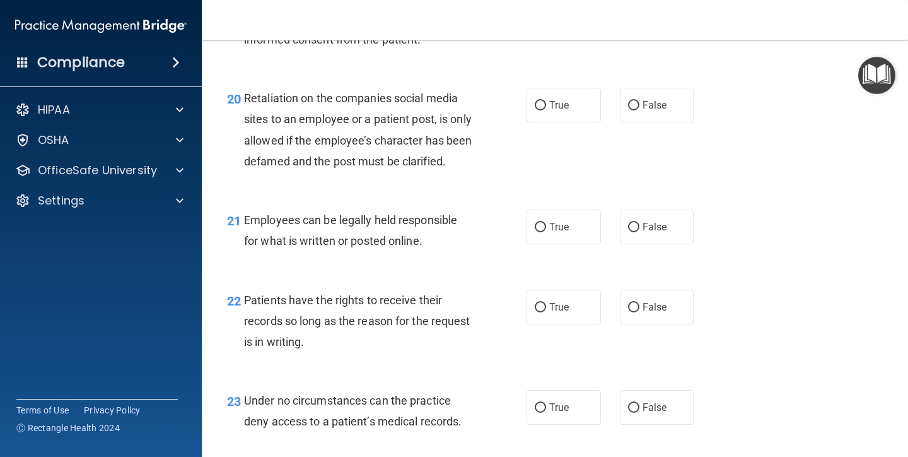
scroll to position [2529, 0]
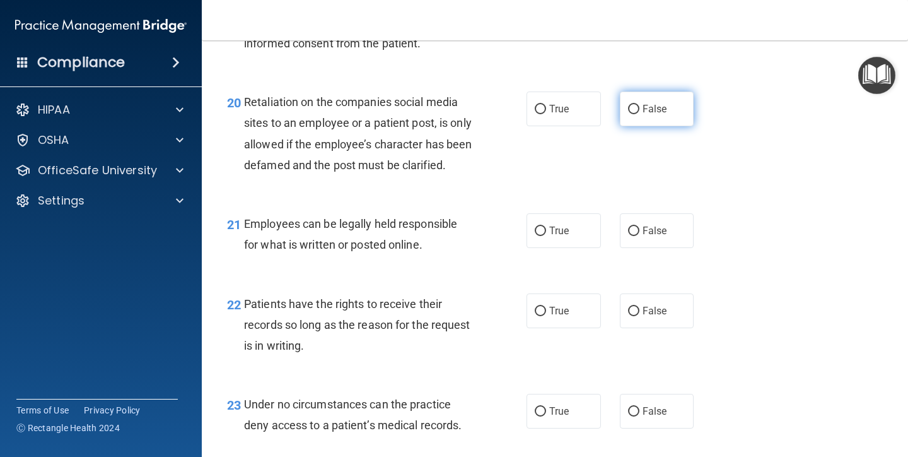
click at [637, 105] on input "False" at bounding box center [633, 109] width 11 height 9
radio input "true"
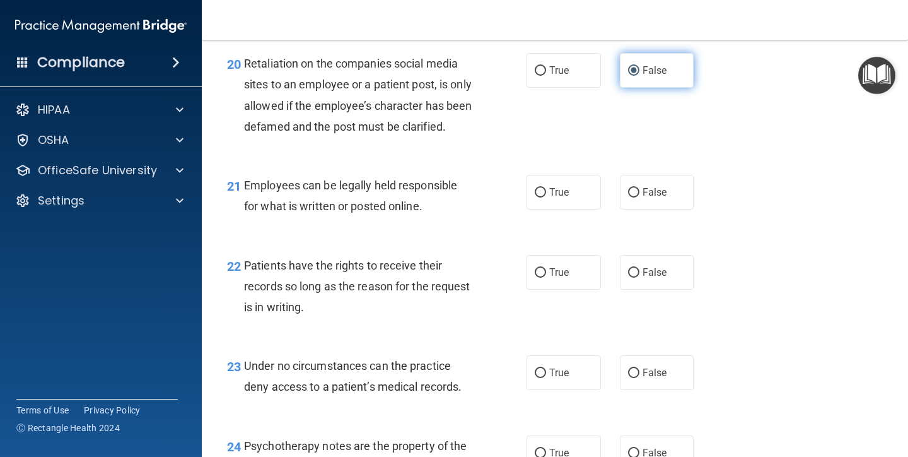
scroll to position [2585, 0]
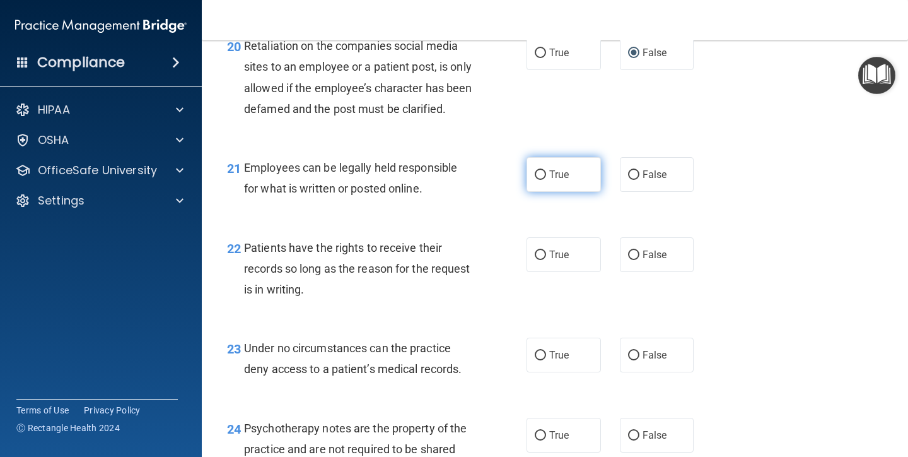
click at [547, 177] on label "True" at bounding box center [564, 174] width 74 height 35
click at [546, 177] on input "True" at bounding box center [540, 174] width 11 height 9
radio input "true"
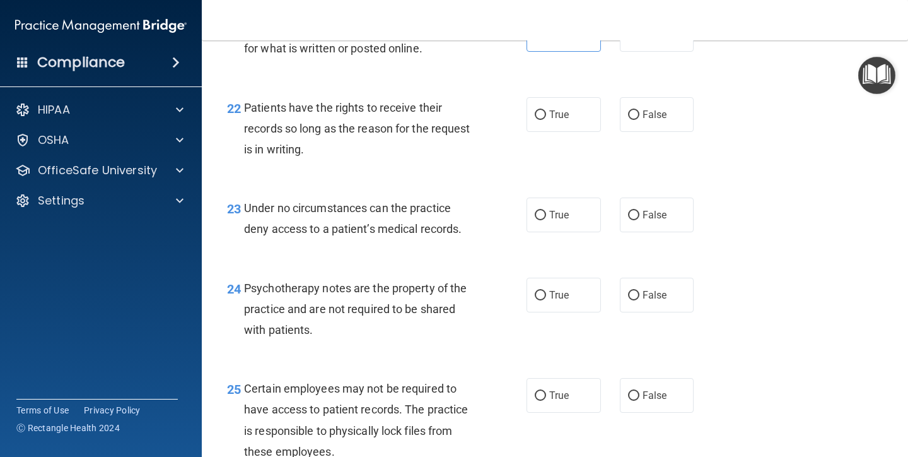
scroll to position [2726, 0]
click at [633, 119] on input "False" at bounding box center [633, 114] width 11 height 9
radio input "true"
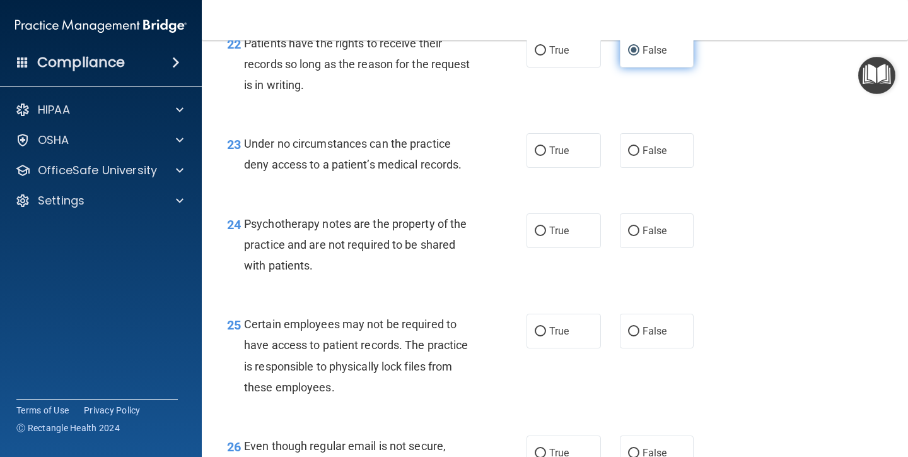
scroll to position [2792, 0]
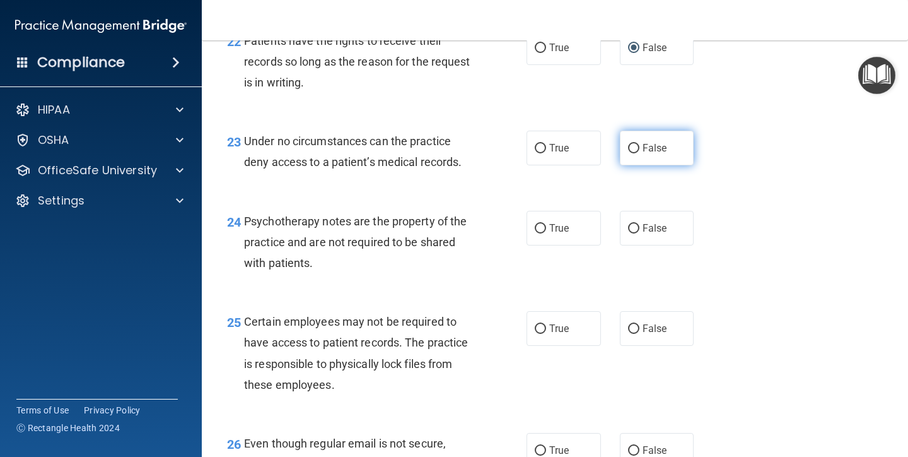
click at [634, 153] on input "False" at bounding box center [633, 148] width 11 height 9
radio input "true"
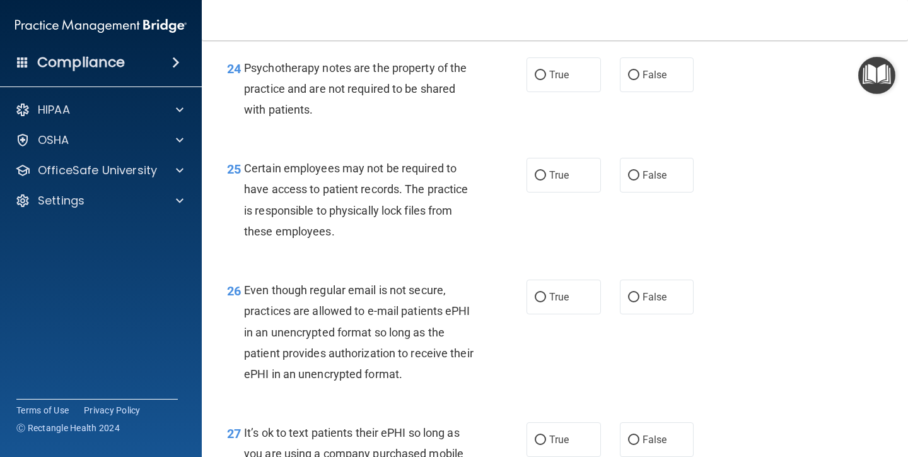
scroll to position [2948, 0]
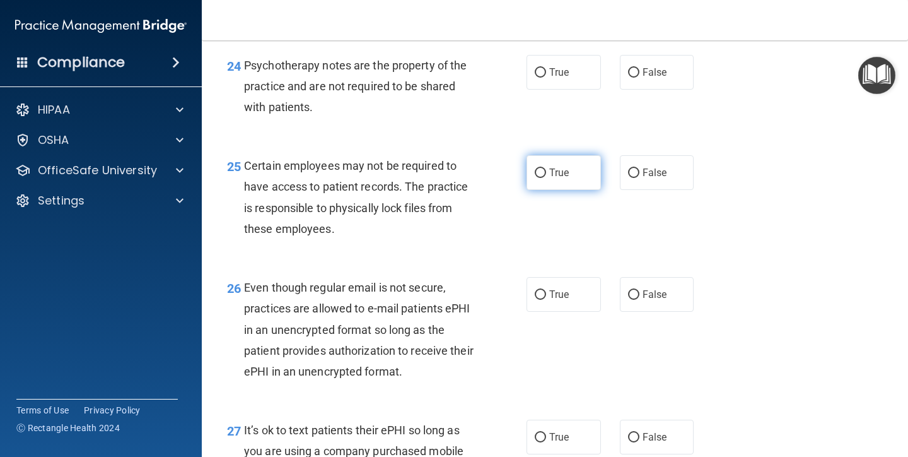
click at [535, 178] on input "True" at bounding box center [540, 172] width 11 height 9
radio input "true"
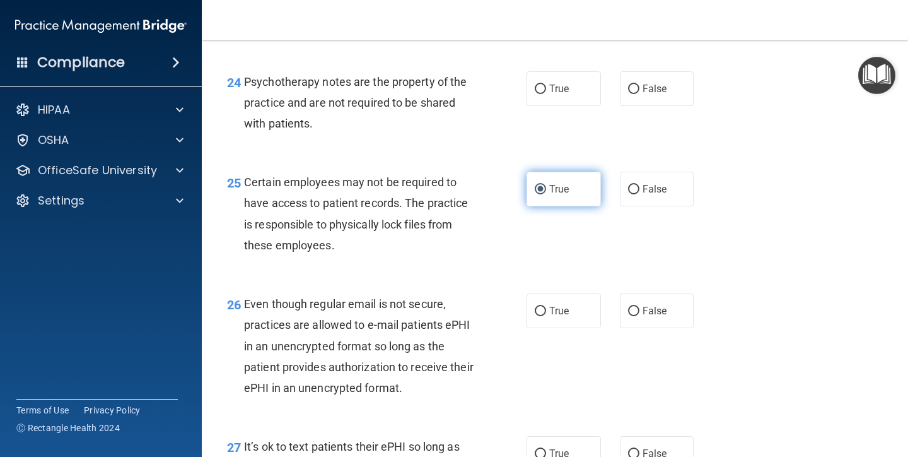
scroll to position [2931, 0]
click at [634, 94] on input "False" at bounding box center [633, 89] width 11 height 9
radio input "true"
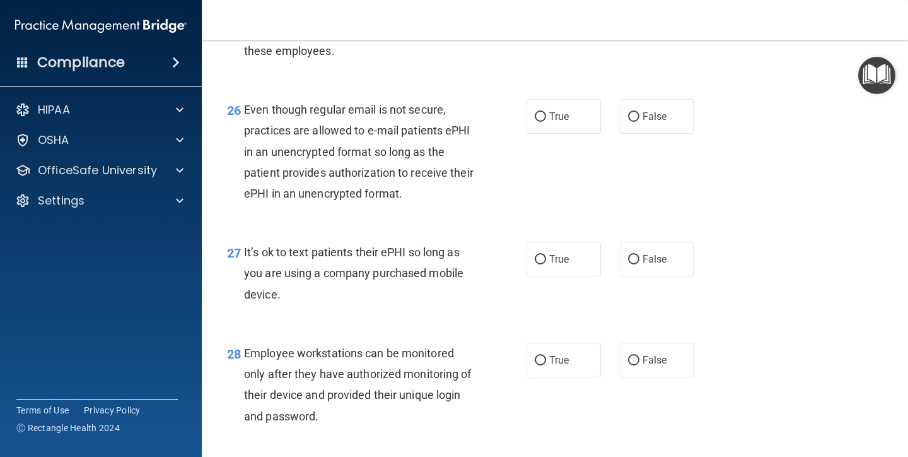
scroll to position [3127, 0]
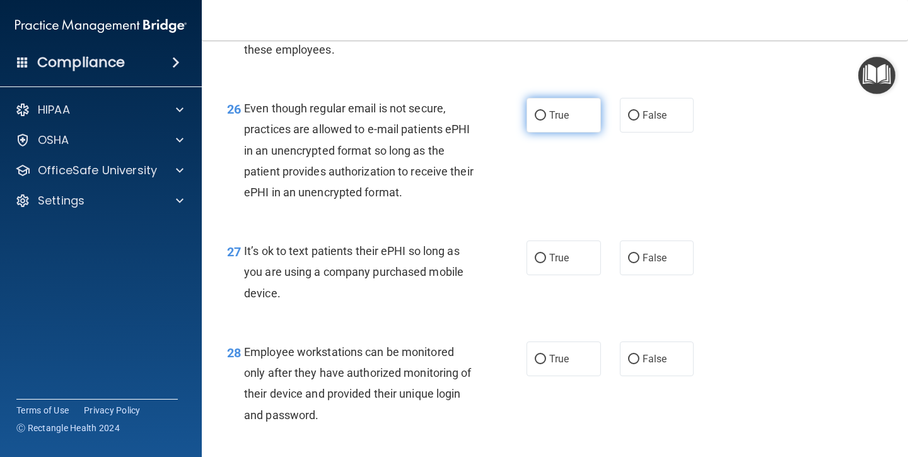
click at [573, 119] on label "True" at bounding box center [564, 115] width 74 height 35
click at [546, 119] on input "True" at bounding box center [540, 115] width 11 height 9
radio input "true"
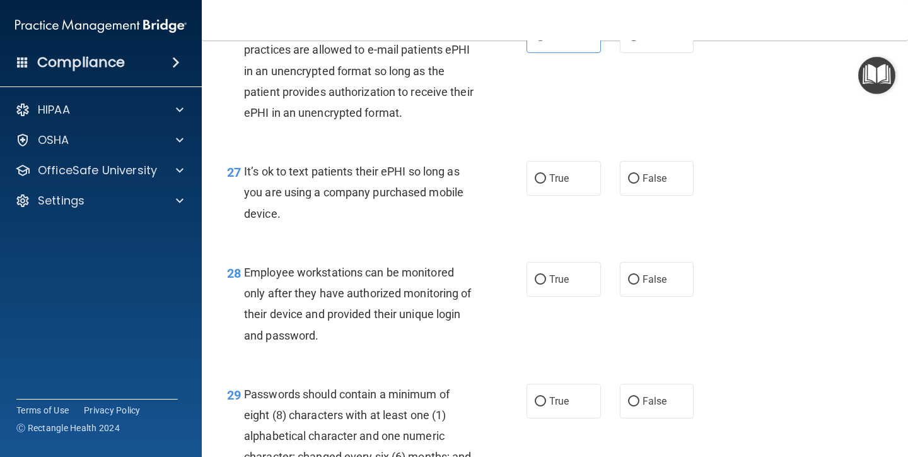
scroll to position [3210, 0]
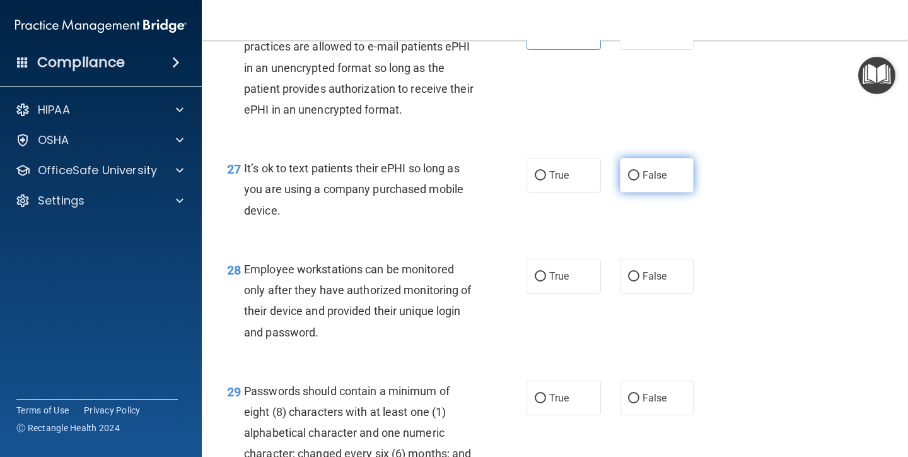
click at [641, 179] on label "False" at bounding box center [657, 175] width 74 height 35
click at [640, 179] on input "False" at bounding box center [633, 175] width 11 height 9
radio input "true"
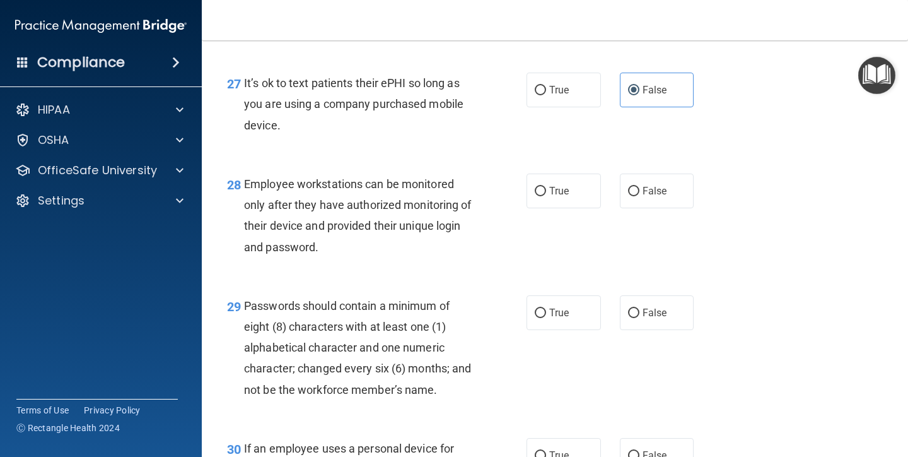
scroll to position [3302, 0]
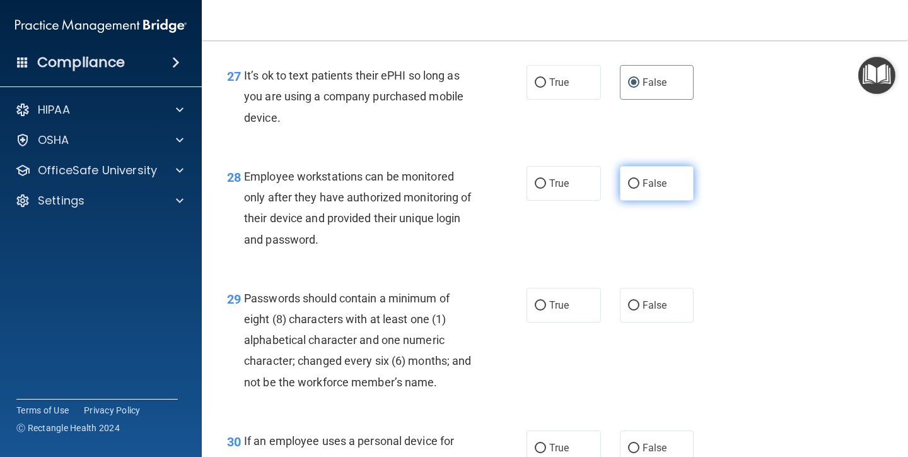
click at [642, 181] on label "False" at bounding box center [657, 183] width 74 height 35
click at [640, 181] on input "False" at bounding box center [633, 183] width 11 height 9
radio input "true"
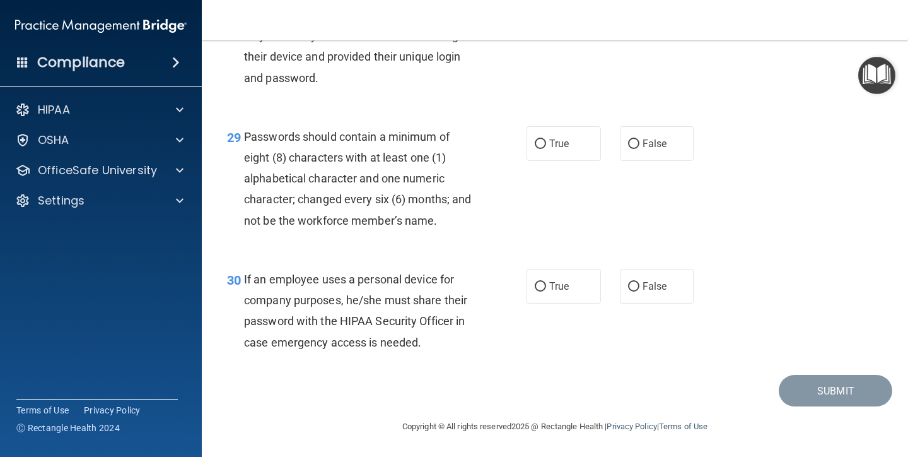
scroll to position [3467, 0]
click at [548, 144] on label "True" at bounding box center [564, 143] width 74 height 35
click at [546, 144] on input "True" at bounding box center [540, 143] width 11 height 9
radio input "true"
click at [638, 303] on label "False" at bounding box center [657, 286] width 74 height 35
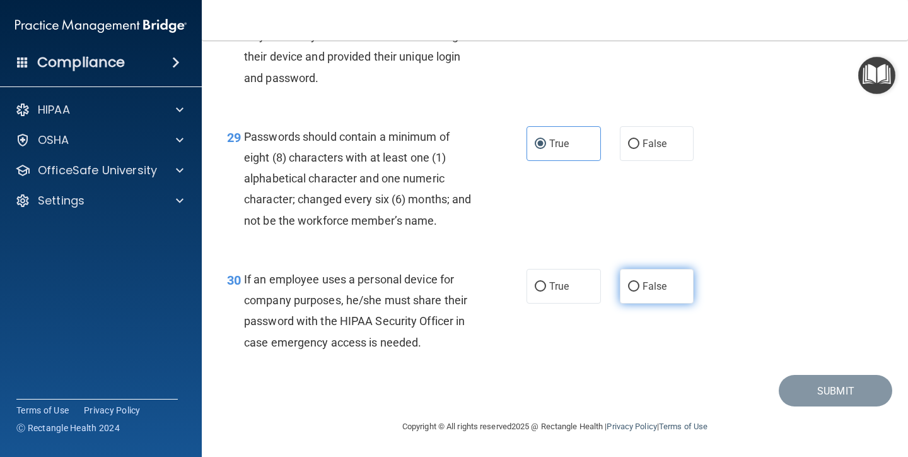
click at [638, 291] on input "False" at bounding box center [633, 286] width 11 height 9
radio input "true"
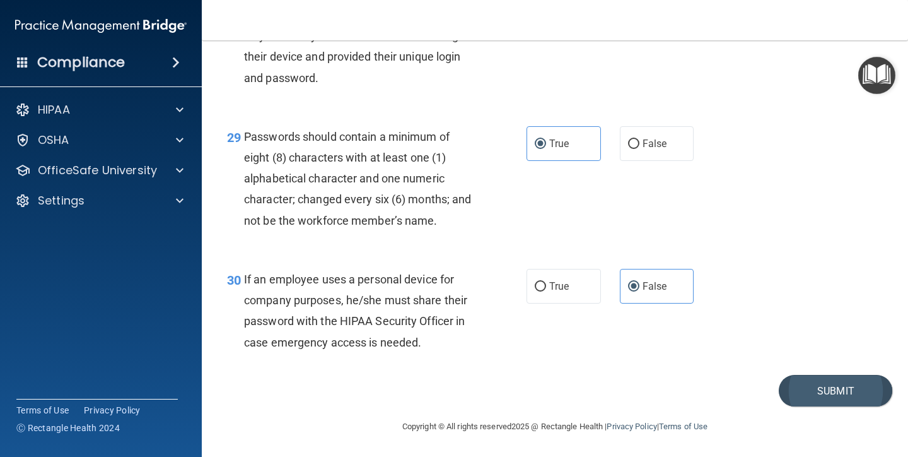
click at [829, 391] on button "Submit" at bounding box center [836, 391] width 114 height 32
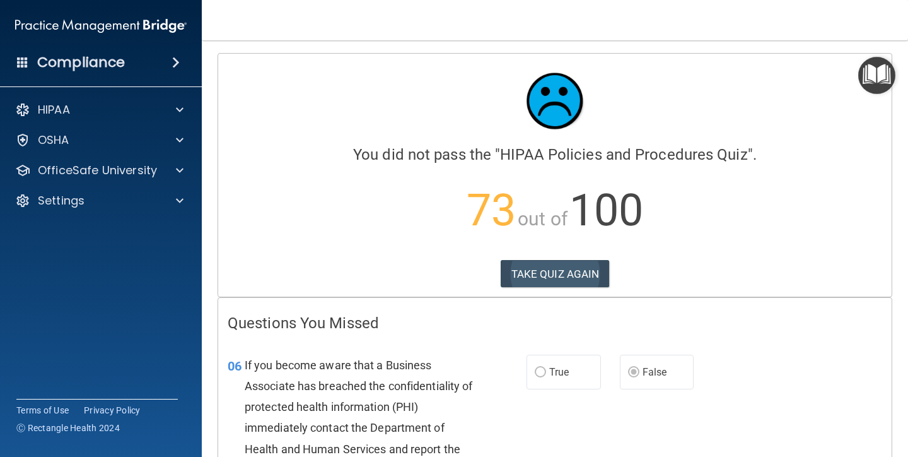
click at [580, 273] on button "TAKE QUIZ AGAIN" at bounding box center [555, 274] width 109 height 28
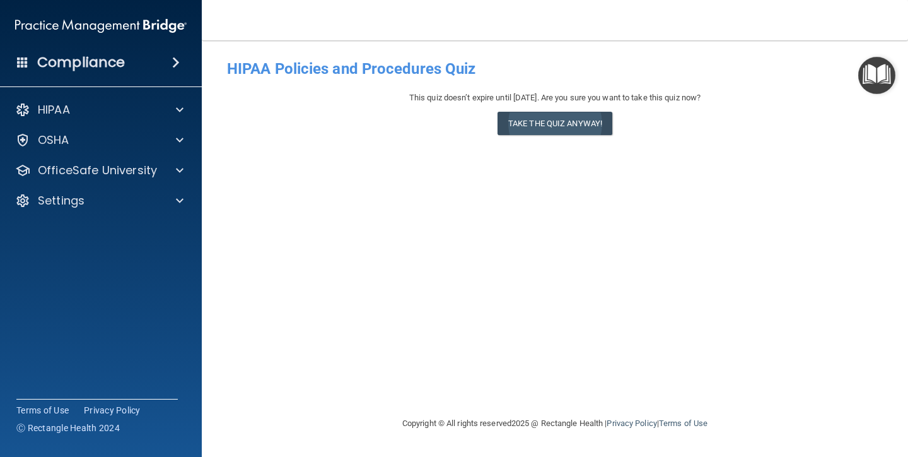
click at [542, 122] on button "Take the quiz anyway!" at bounding box center [555, 123] width 115 height 23
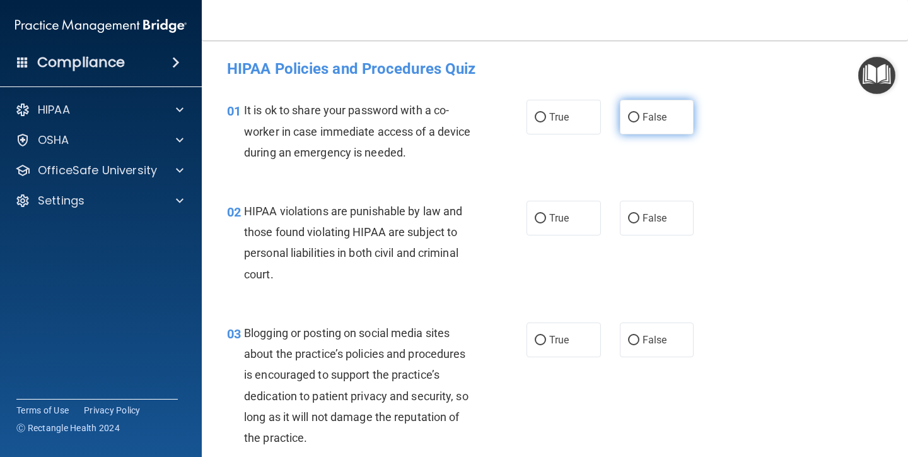
click at [634, 117] on input "False" at bounding box center [633, 117] width 11 height 9
radio input "true"
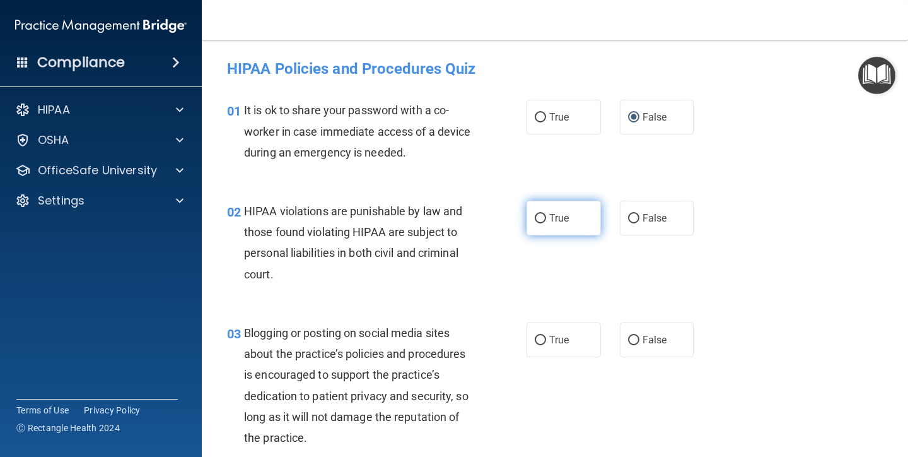
click at [561, 218] on span "True" at bounding box center [559, 218] width 20 height 12
click at [546, 218] on input "True" at bounding box center [540, 218] width 11 height 9
radio input "true"
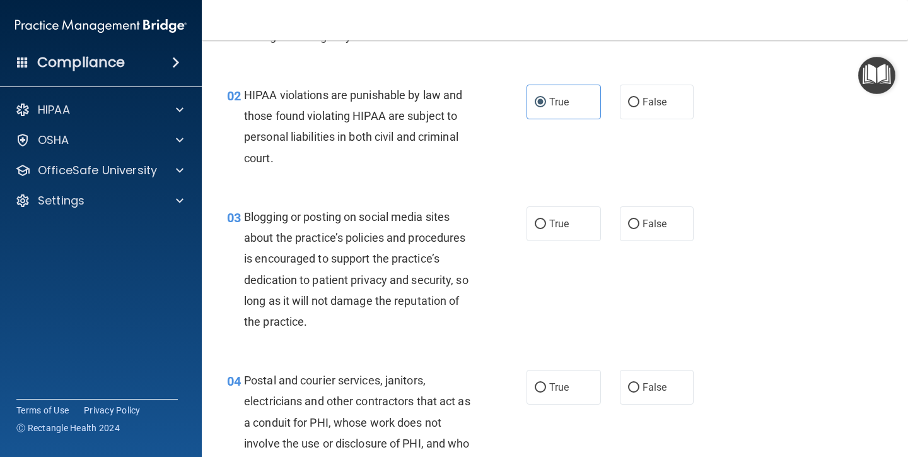
scroll to position [117, 0]
click at [639, 222] on input "False" at bounding box center [633, 223] width 11 height 9
radio input "true"
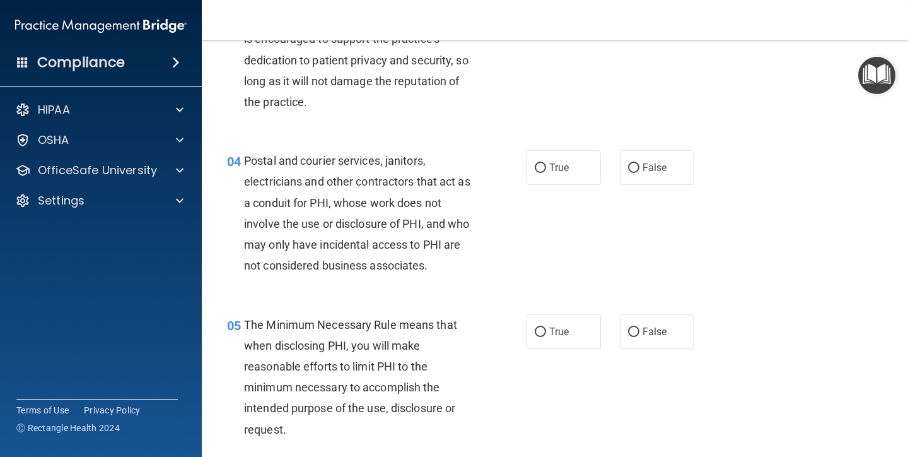
scroll to position [337, 0]
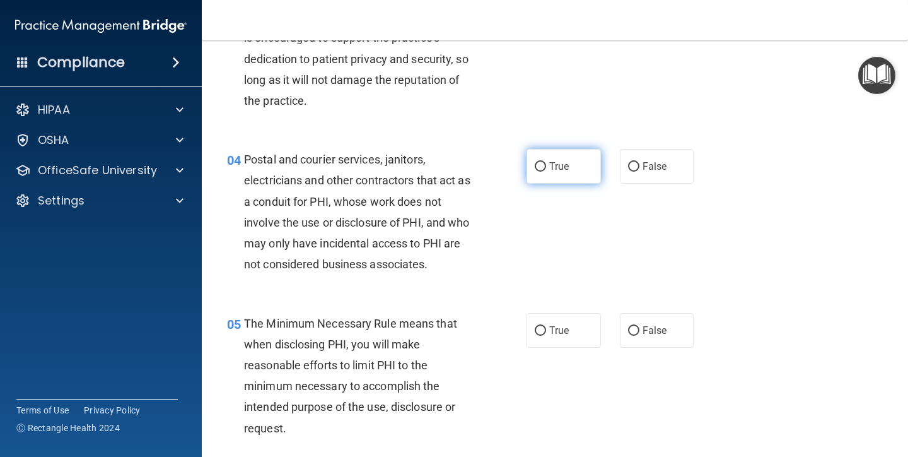
click at [534, 168] on label "True" at bounding box center [564, 166] width 74 height 35
click at [535, 168] on input "True" at bounding box center [540, 166] width 11 height 9
radio input "true"
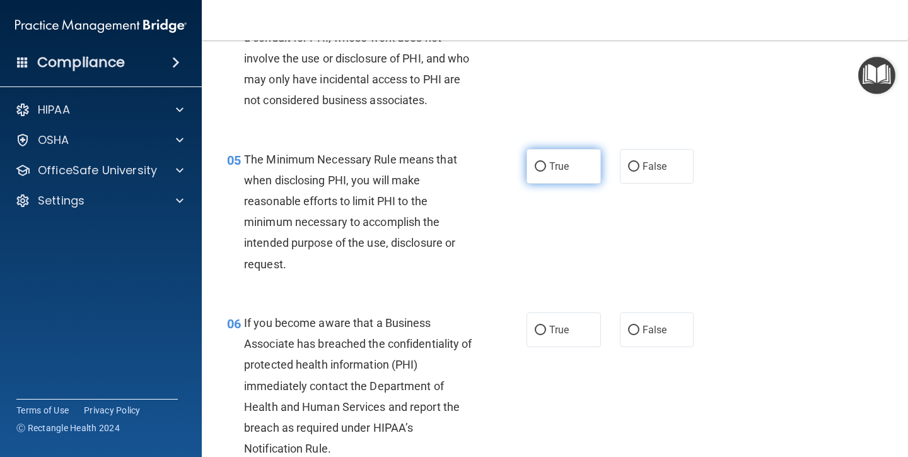
scroll to position [501, 0]
click at [566, 160] on span "True" at bounding box center [559, 166] width 20 height 12
click at [546, 161] on input "True" at bounding box center [540, 165] width 11 height 9
radio input "true"
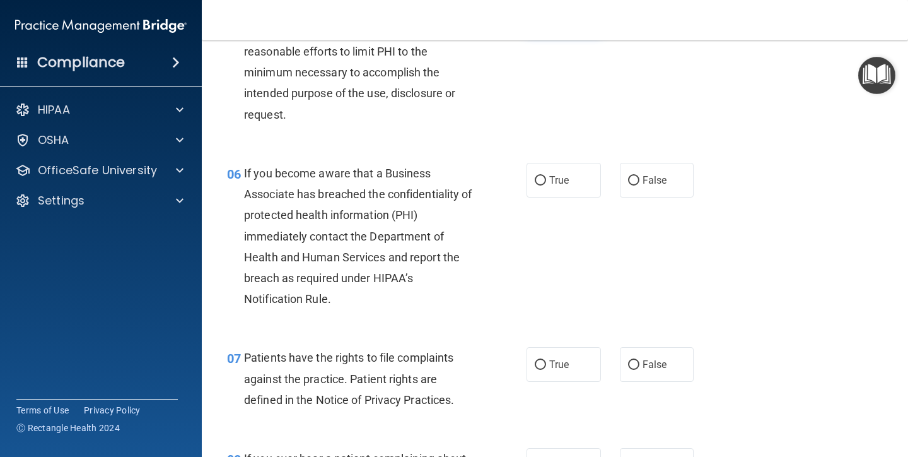
scroll to position [652, 0]
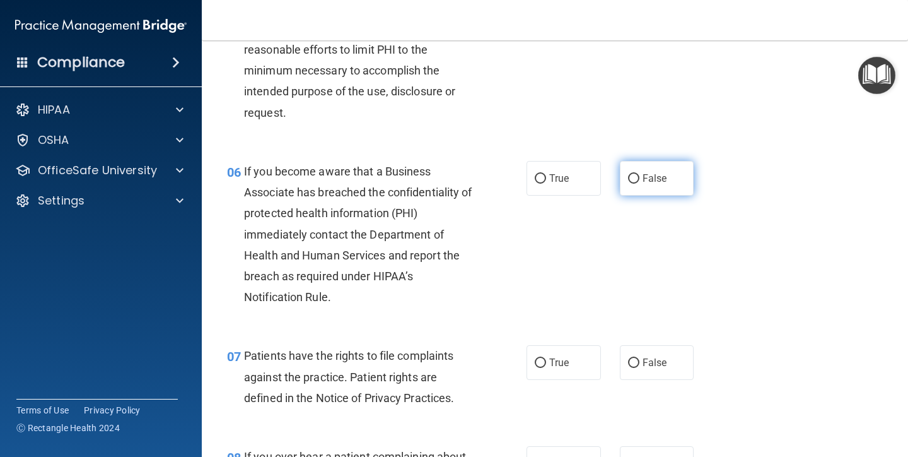
click at [640, 173] on label "False" at bounding box center [657, 178] width 74 height 35
click at [640, 174] on input "False" at bounding box center [633, 178] width 11 height 9
radio input "true"
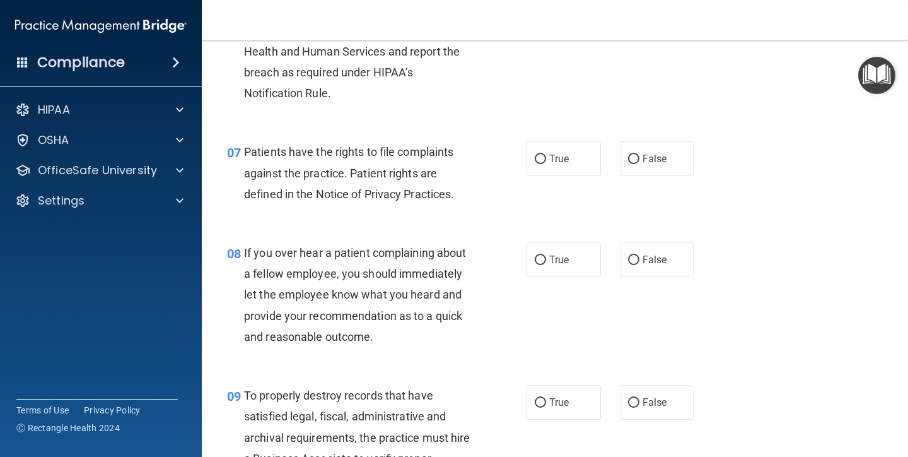
scroll to position [858, 0]
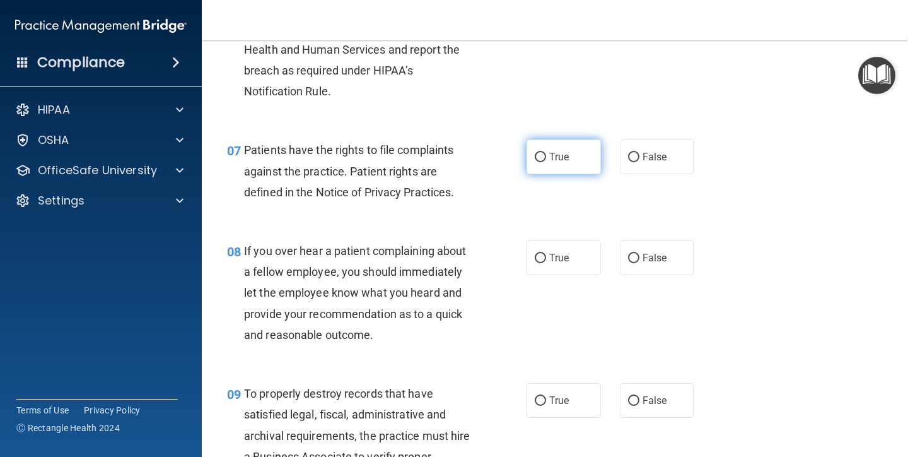
click at [571, 160] on label "True" at bounding box center [564, 156] width 74 height 35
click at [546, 160] on input "True" at bounding box center [540, 157] width 11 height 9
radio input "true"
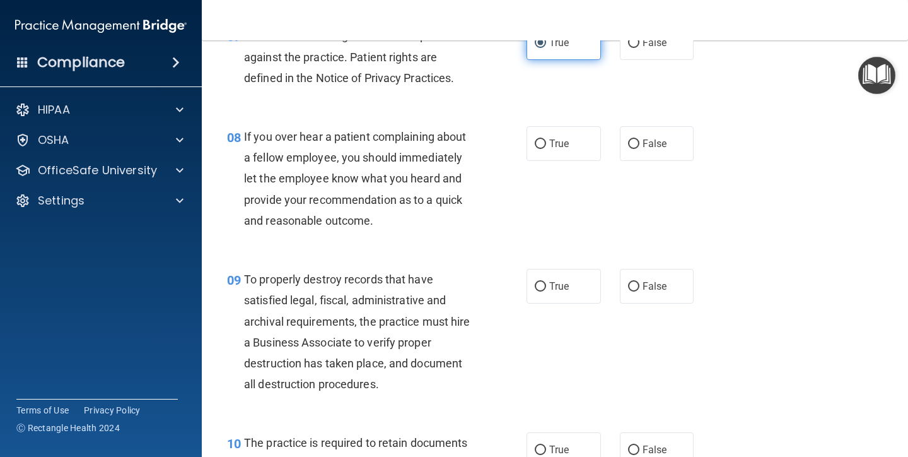
scroll to position [973, 0]
click at [649, 137] on span "False" at bounding box center [655, 143] width 25 height 12
click at [640, 139] on input "False" at bounding box center [633, 143] width 11 height 9
radio input "true"
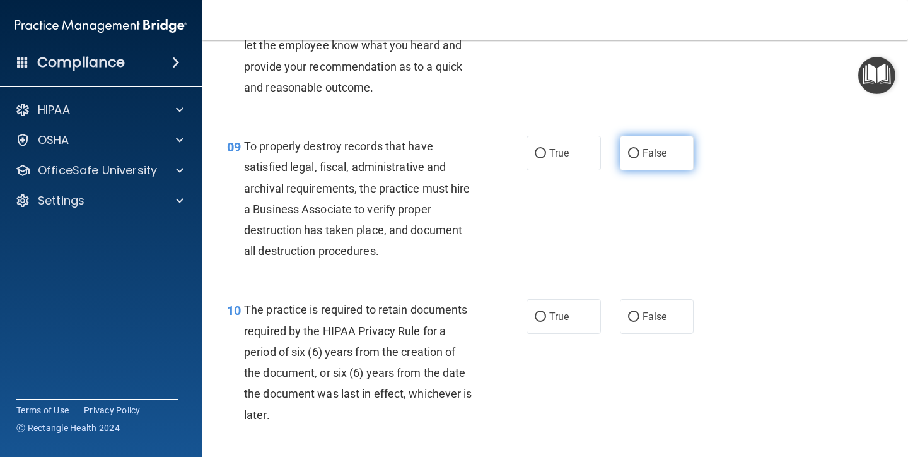
scroll to position [1106, 0]
click at [643, 158] on label "False" at bounding box center [657, 152] width 74 height 35
click at [640, 158] on input "False" at bounding box center [633, 152] width 11 height 9
radio input "true"
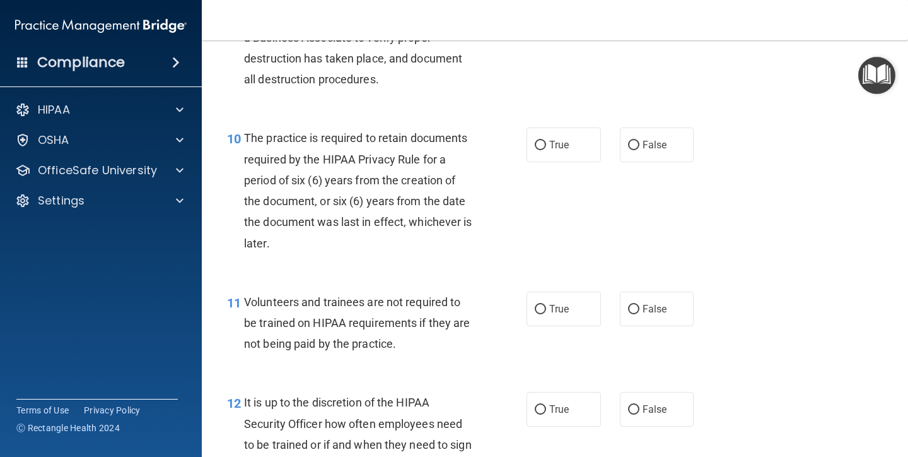
scroll to position [1277, 0]
click at [556, 140] on span "True" at bounding box center [559, 144] width 20 height 12
click at [546, 140] on input "True" at bounding box center [540, 144] width 11 height 9
radio input "true"
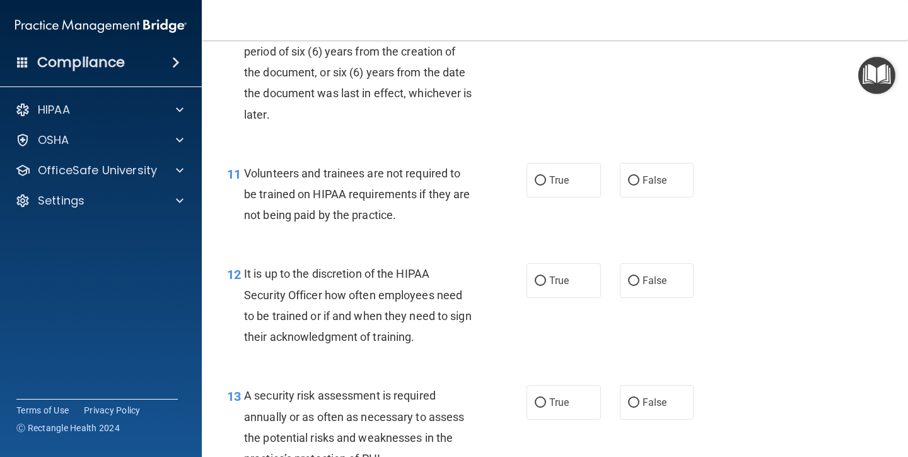
scroll to position [1406, 0]
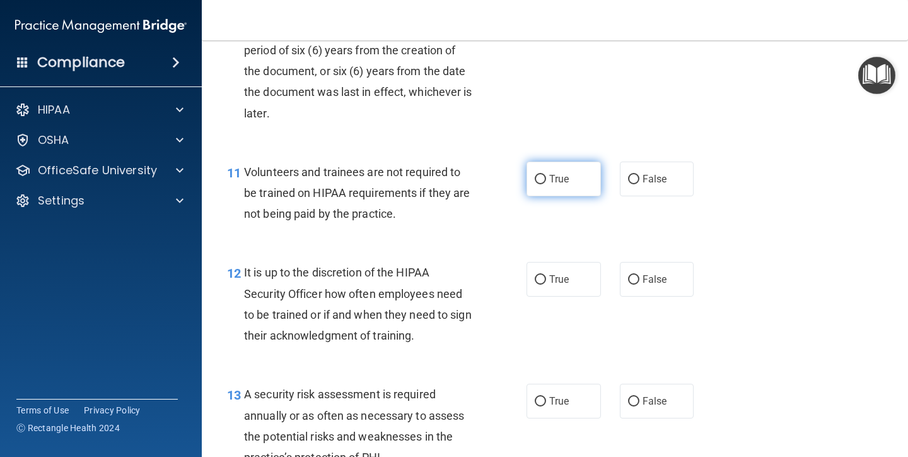
click at [570, 178] on label "True" at bounding box center [564, 178] width 74 height 35
click at [546, 178] on input "True" at bounding box center [540, 179] width 11 height 9
radio input "true"
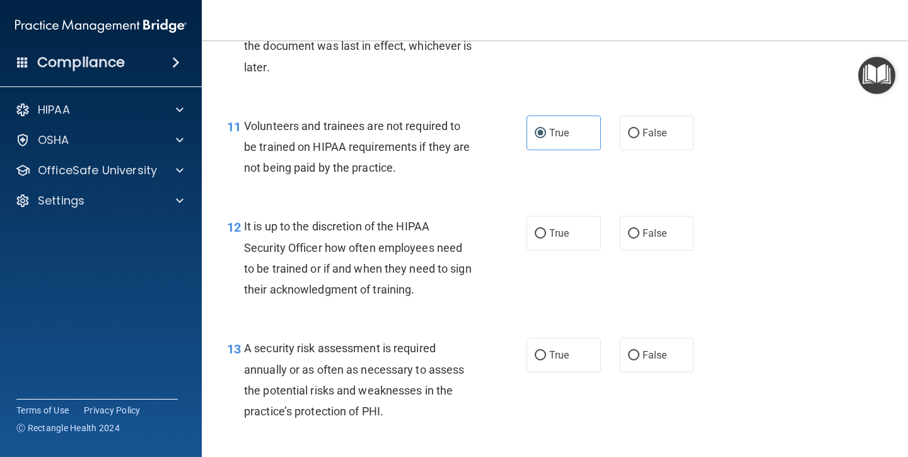
scroll to position [1454, 0]
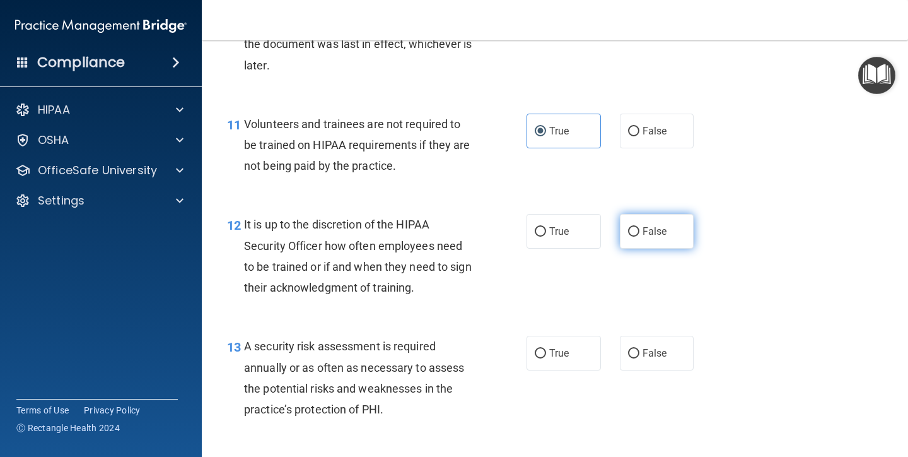
click at [639, 227] on input "False" at bounding box center [633, 231] width 11 height 9
radio input "true"
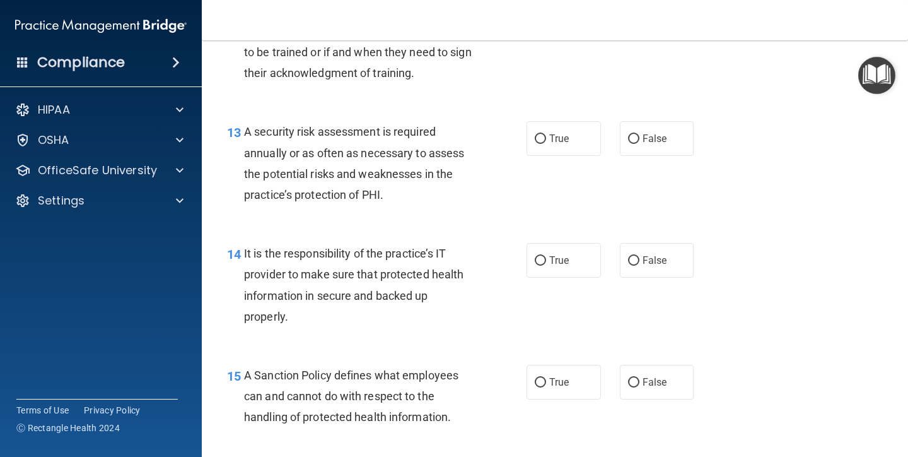
scroll to position [1671, 0]
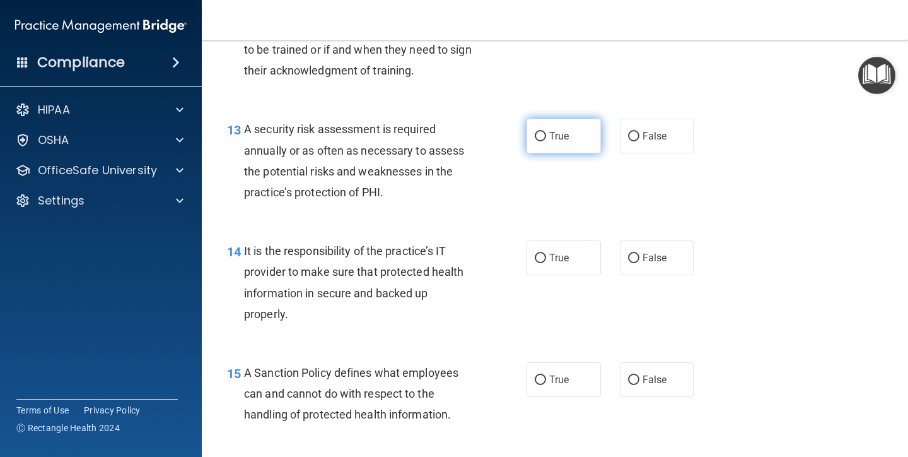
click at [570, 135] on label "True" at bounding box center [564, 136] width 74 height 35
click at [546, 135] on input "True" at bounding box center [540, 136] width 11 height 9
radio input "true"
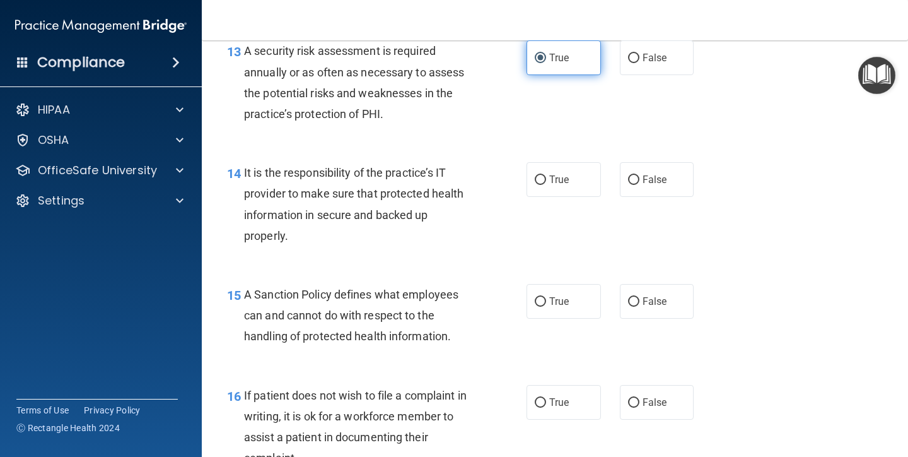
scroll to position [1753, 0]
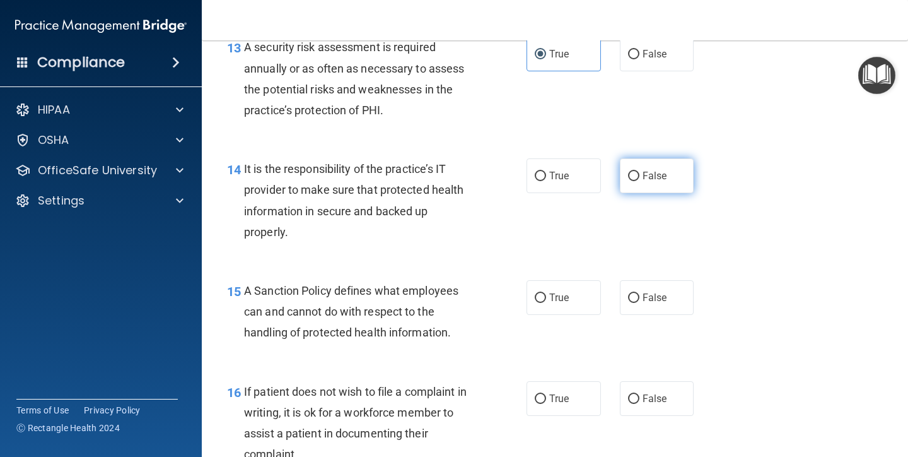
click at [652, 173] on label "False" at bounding box center [657, 175] width 74 height 35
click at [640, 173] on input "False" at bounding box center [633, 176] width 11 height 9
radio input "true"
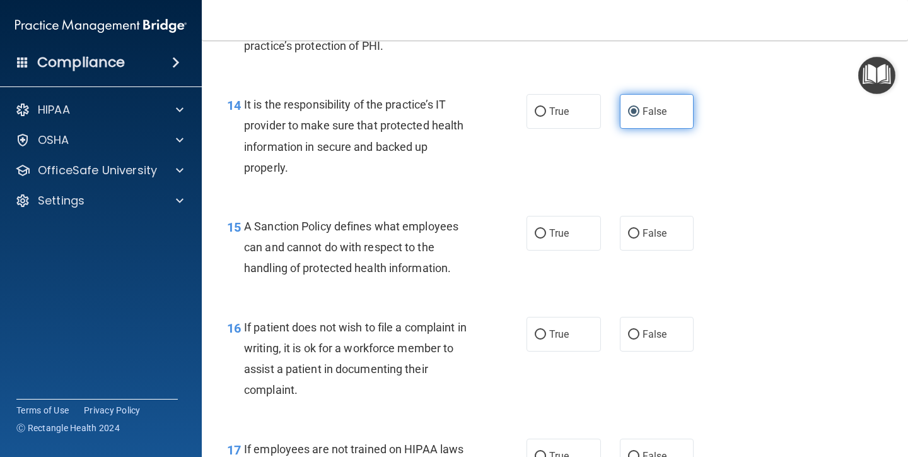
scroll to position [1832, 0]
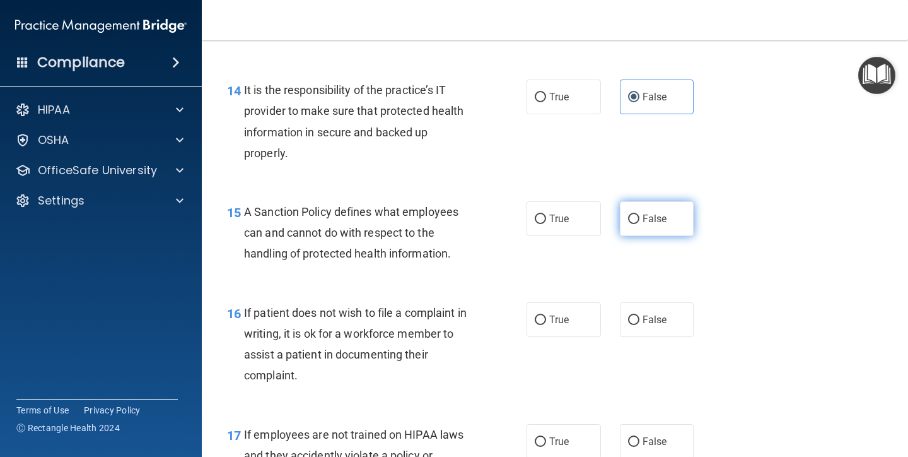
click at [650, 216] on label "False" at bounding box center [657, 218] width 74 height 35
click at [640, 216] on input "False" at bounding box center [633, 218] width 11 height 9
radio input "true"
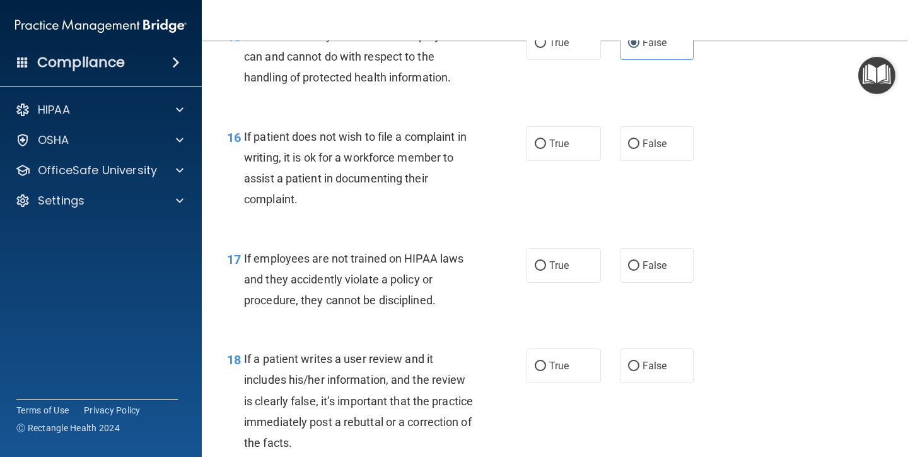
scroll to position [2013, 0]
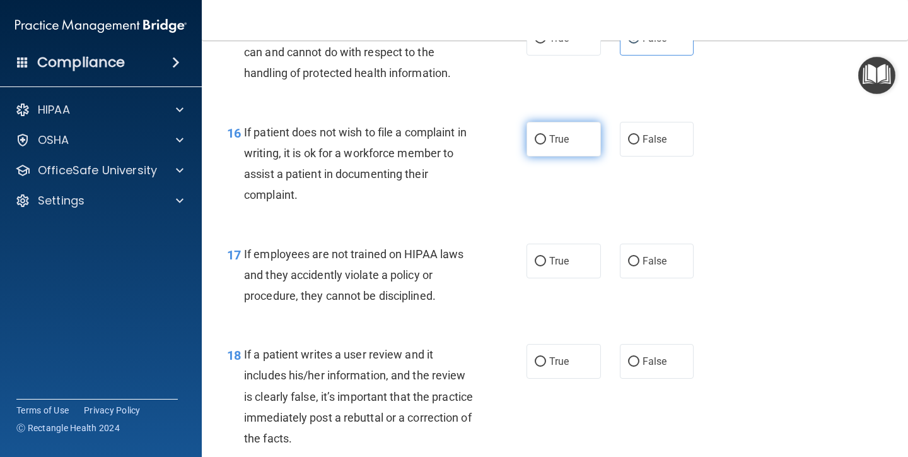
click at [553, 133] on span "True" at bounding box center [559, 139] width 20 height 12
click at [546, 135] on input "True" at bounding box center [540, 139] width 11 height 9
radio input "true"
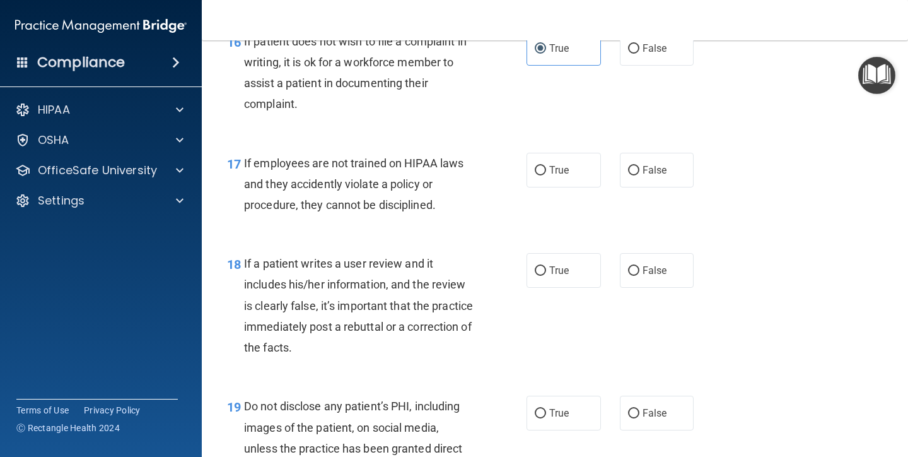
scroll to position [2104, 0]
click at [650, 163] on span "False" at bounding box center [655, 169] width 25 height 12
click at [640, 165] on input "False" at bounding box center [633, 169] width 11 height 9
radio input "true"
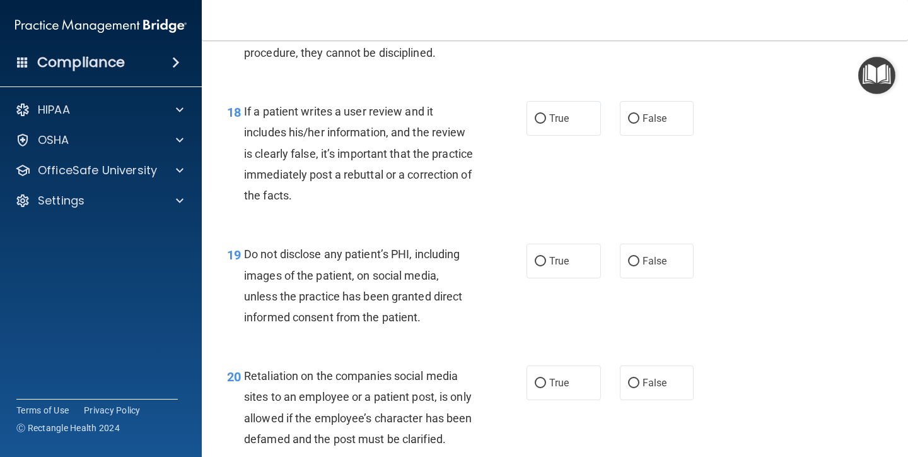
scroll to position [2256, 0]
click at [640, 115] on label "False" at bounding box center [657, 117] width 74 height 35
click at [640, 115] on input "False" at bounding box center [633, 118] width 11 height 9
radio input "true"
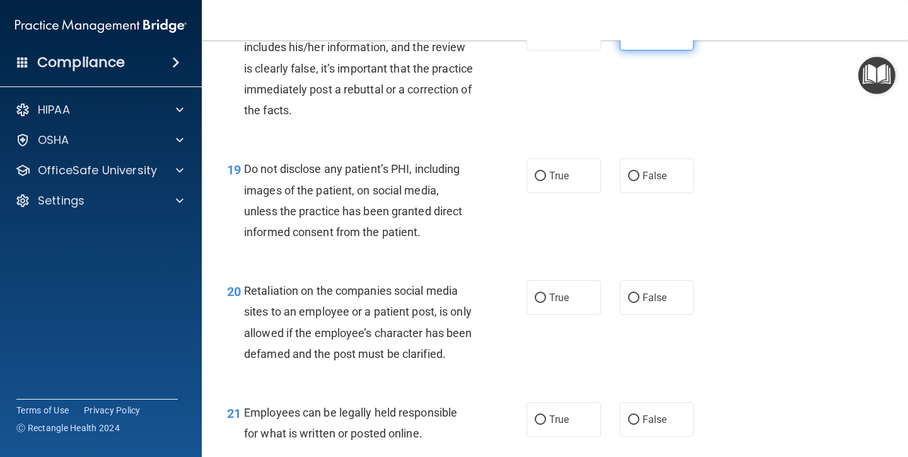
scroll to position [2341, 0]
click at [570, 163] on label "True" at bounding box center [564, 175] width 74 height 35
click at [546, 171] on input "True" at bounding box center [540, 175] width 11 height 9
radio input "true"
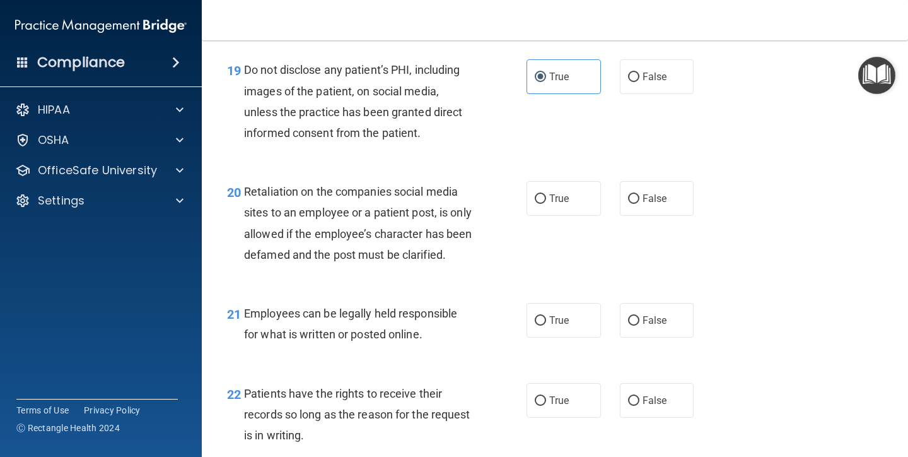
scroll to position [2441, 0]
click at [643, 191] on label "False" at bounding box center [657, 197] width 74 height 35
click at [640, 193] on input "False" at bounding box center [633, 197] width 11 height 9
radio input "true"
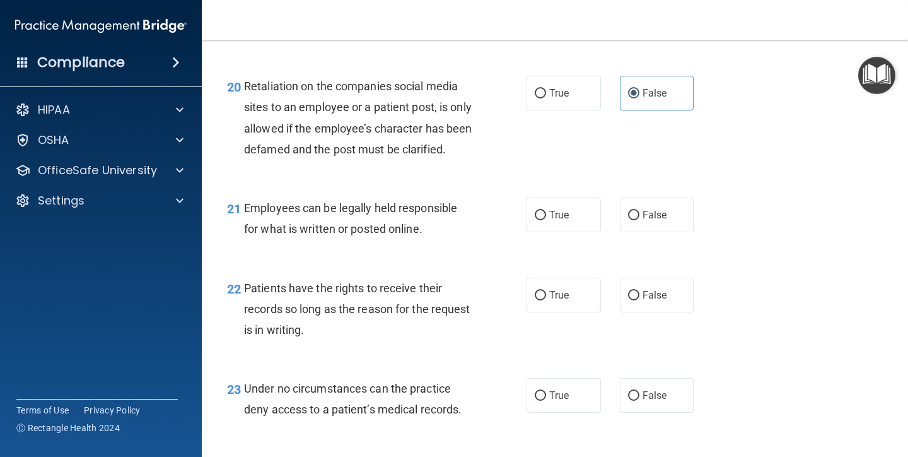
scroll to position [2555, 0]
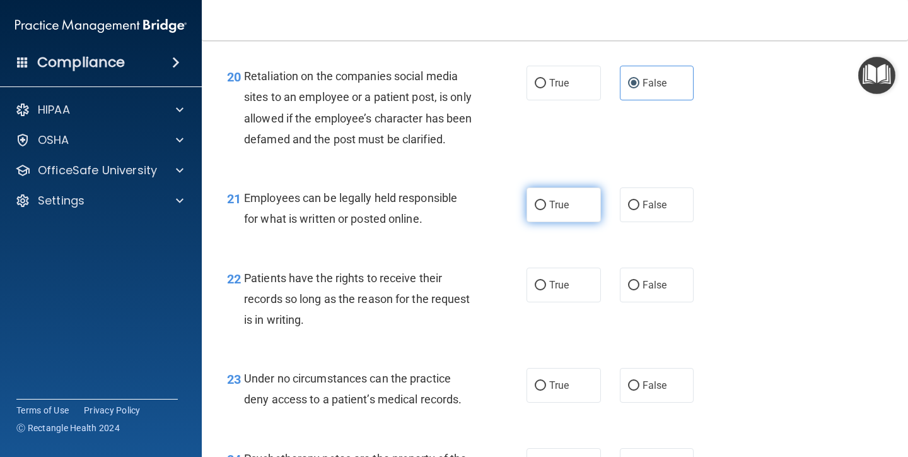
click at [588, 205] on label "True" at bounding box center [564, 204] width 74 height 35
click at [546, 205] on input "True" at bounding box center [540, 205] width 11 height 9
radio input "true"
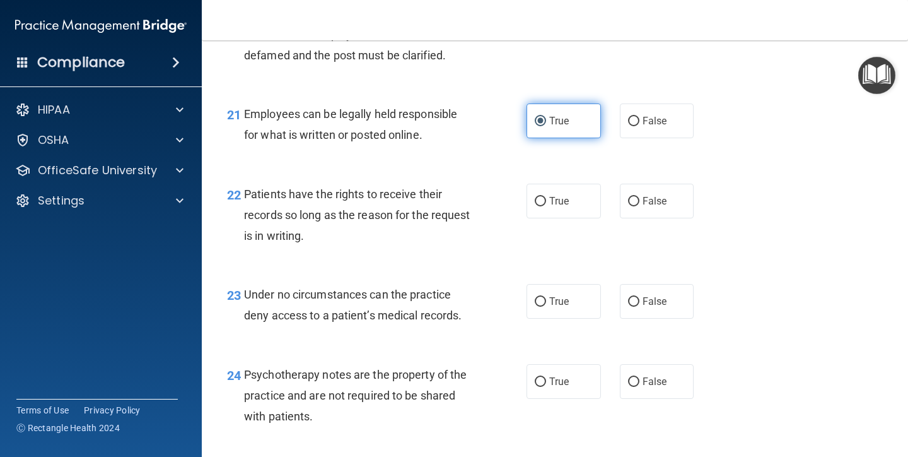
scroll to position [2650, 0]
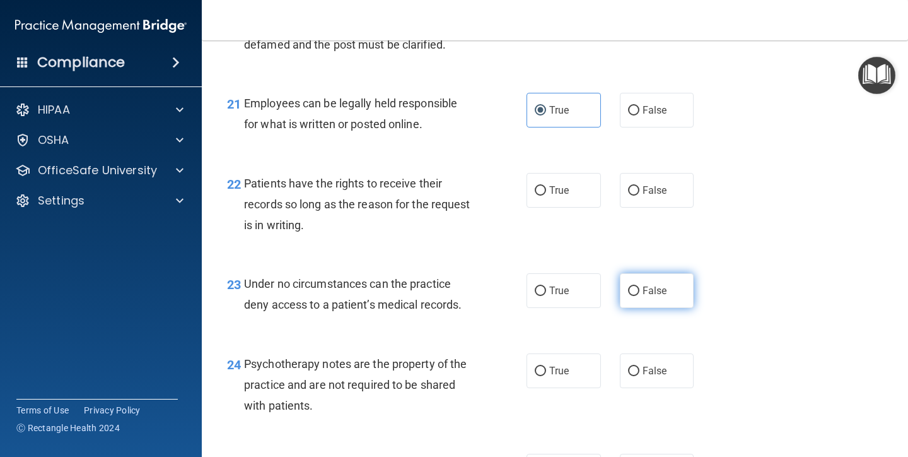
click at [637, 295] on input "False" at bounding box center [633, 290] width 11 height 9
radio input "true"
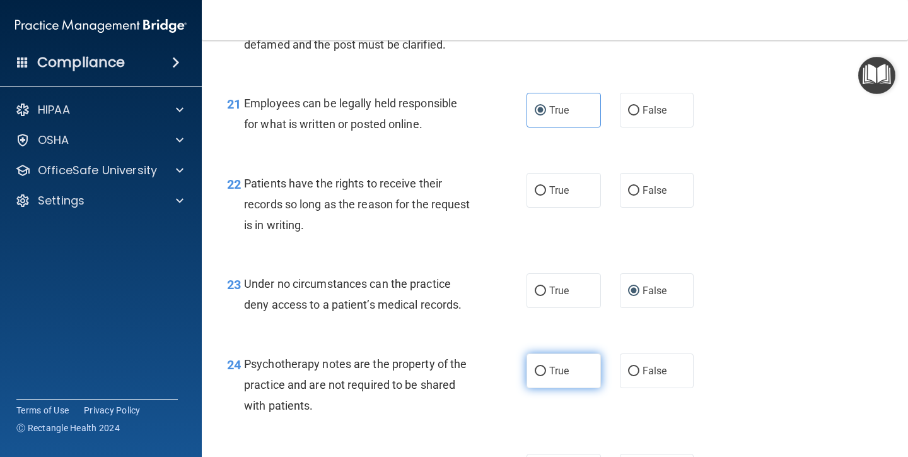
click at [550, 375] on span "True" at bounding box center [559, 371] width 20 height 12
click at [546, 375] on input "True" at bounding box center [540, 370] width 11 height 9
radio input "true"
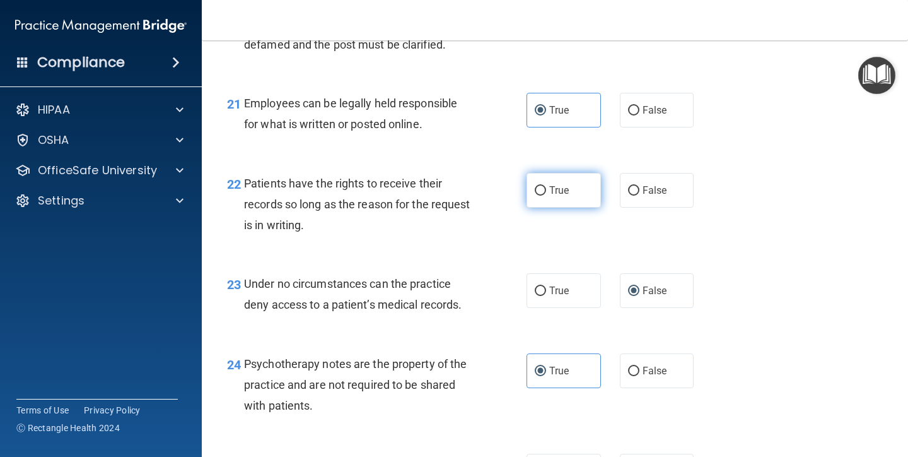
click at [577, 199] on label "True" at bounding box center [564, 190] width 74 height 35
click at [546, 196] on input "True" at bounding box center [540, 190] width 11 height 9
radio input "true"
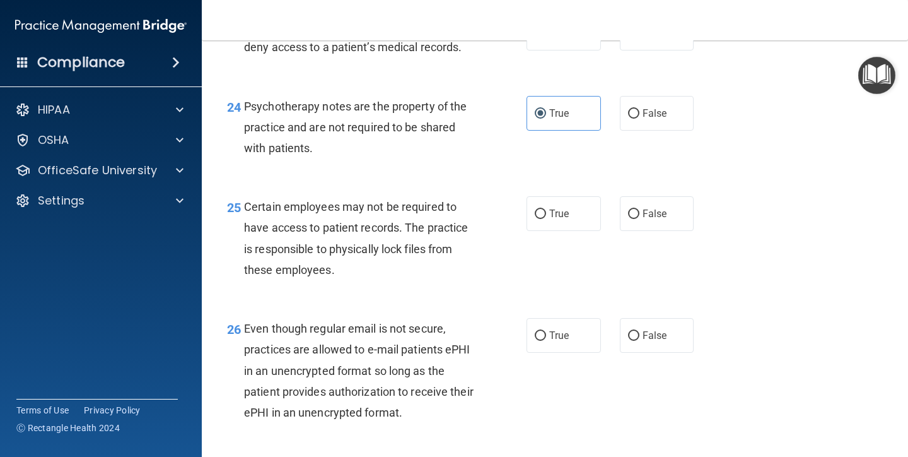
scroll to position [2908, 0]
click at [569, 218] on span "True" at bounding box center [559, 212] width 20 height 12
click at [546, 218] on input "True" at bounding box center [540, 212] width 11 height 9
radio input "true"
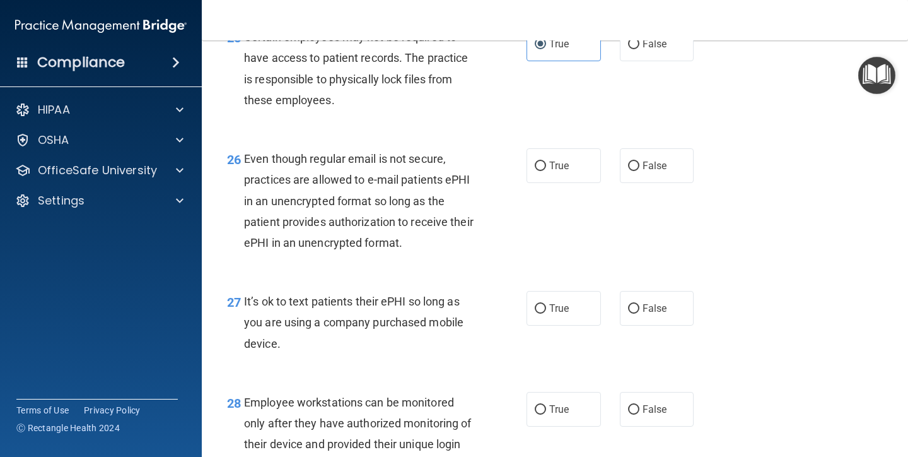
scroll to position [3078, 0]
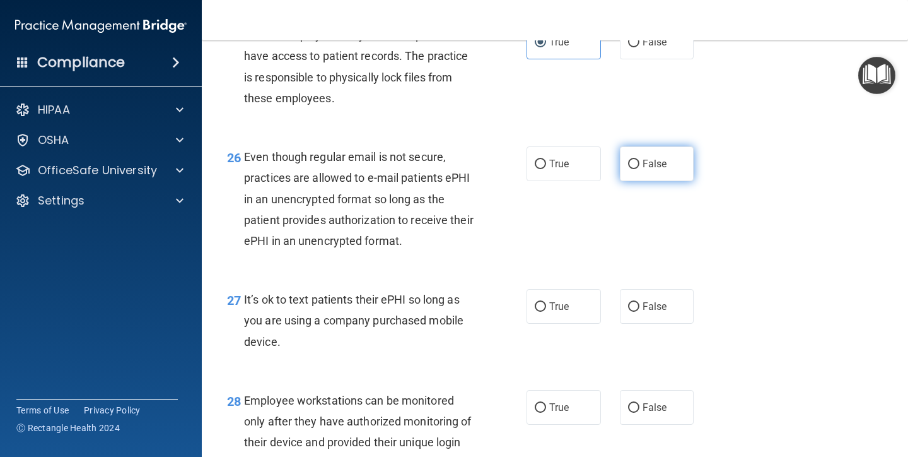
click at [645, 170] on span "False" at bounding box center [655, 164] width 25 height 12
click at [640, 169] on input "False" at bounding box center [633, 164] width 11 height 9
radio input "true"
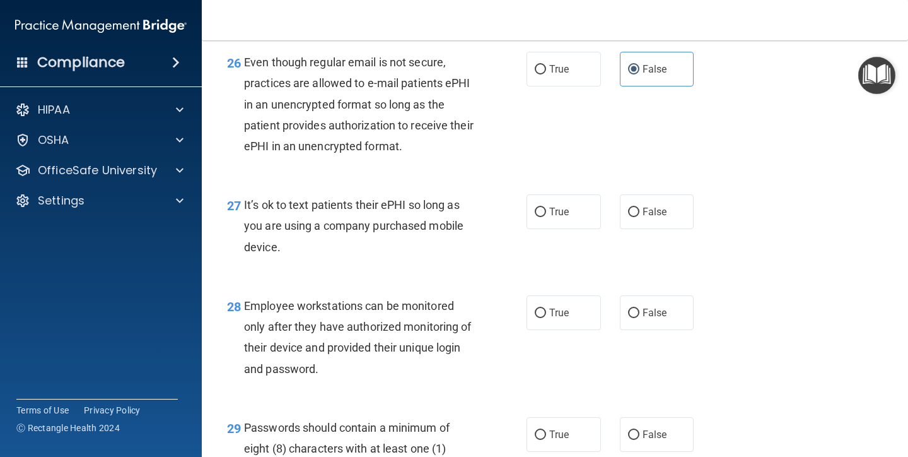
scroll to position [3181, 0]
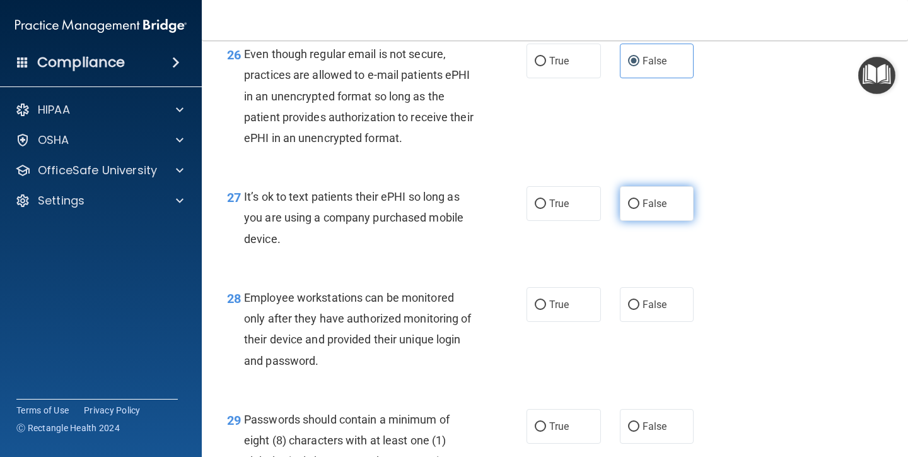
click at [648, 209] on span "False" at bounding box center [655, 203] width 25 height 12
click at [640, 209] on input "False" at bounding box center [633, 203] width 11 height 9
radio input "true"
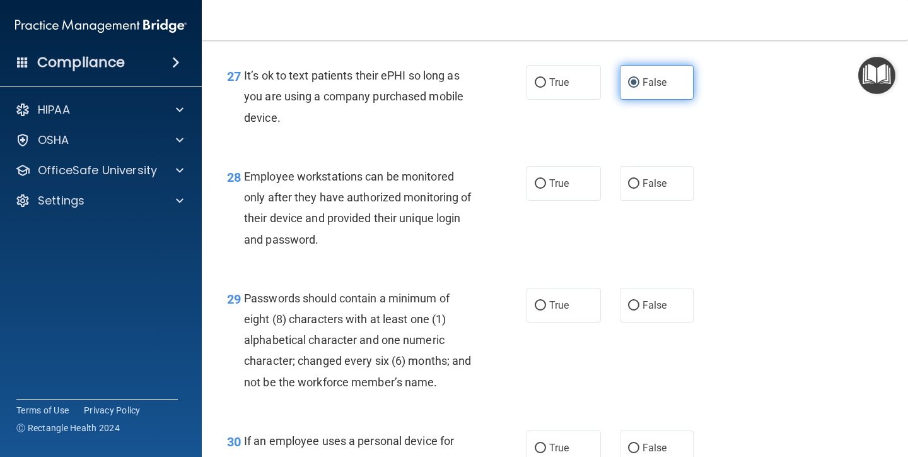
scroll to position [3305, 0]
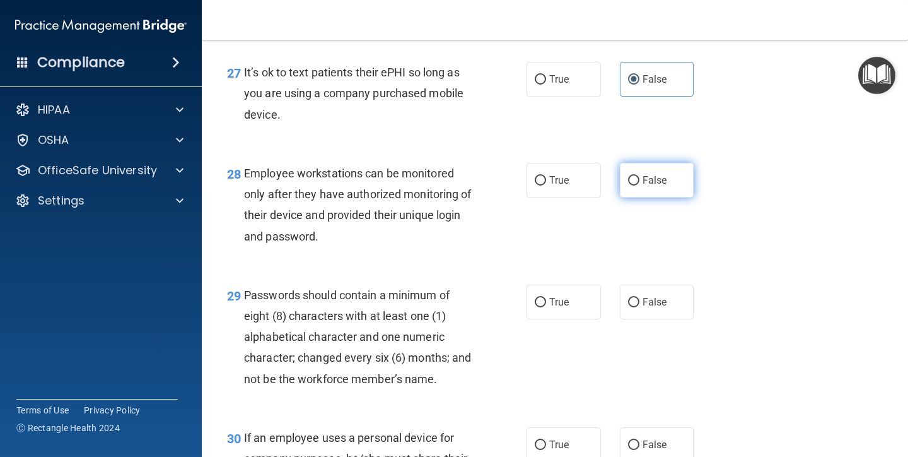
click at [645, 186] on span "False" at bounding box center [655, 180] width 25 height 12
click at [640, 185] on input "False" at bounding box center [633, 180] width 11 height 9
radio input "true"
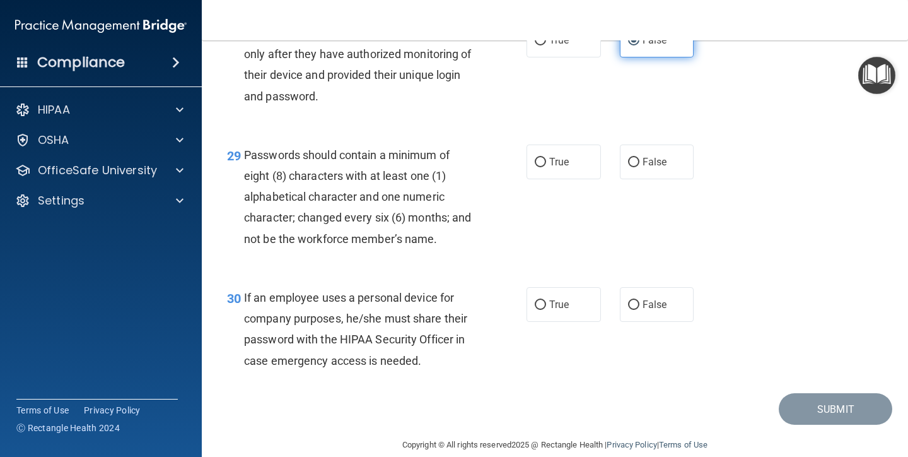
scroll to position [3448, 0]
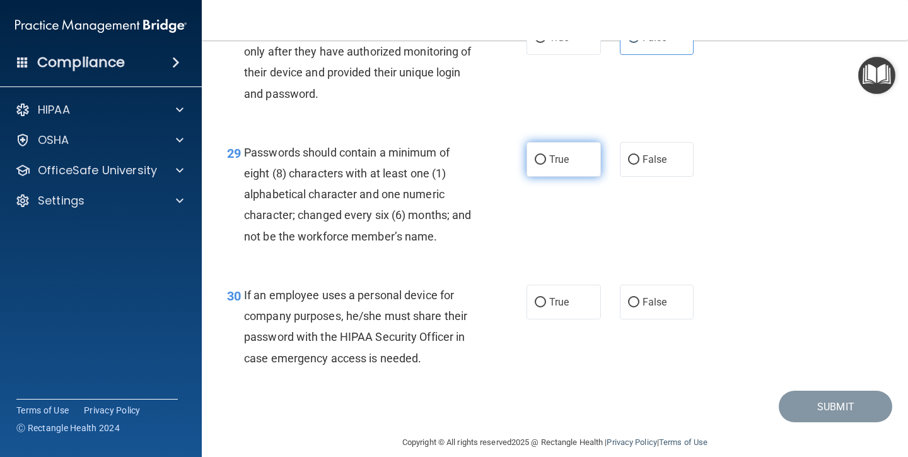
click at [561, 170] on label "True" at bounding box center [564, 159] width 74 height 35
click at [546, 165] on input "True" at bounding box center [540, 159] width 11 height 9
radio input "true"
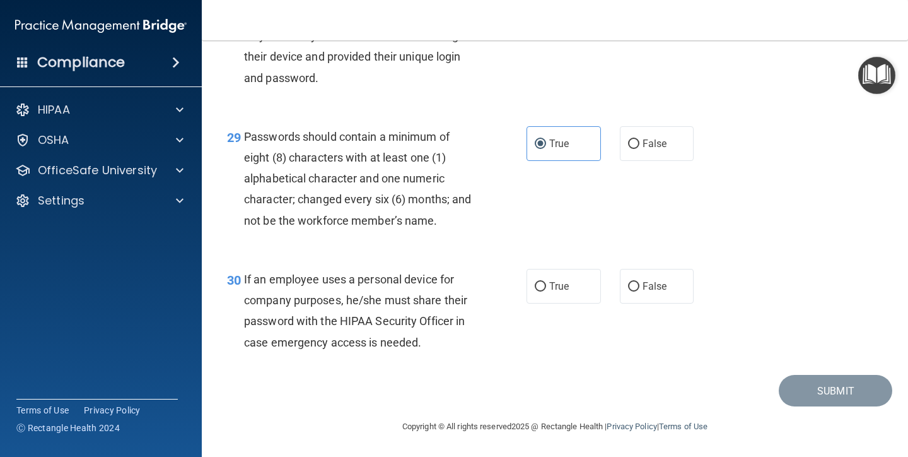
scroll to position [3467, 0]
click at [666, 285] on span "False" at bounding box center [655, 286] width 25 height 12
click at [640, 285] on input "False" at bounding box center [633, 286] width 11 height 9
radio input "true"
click at [812, 398] on button "Submit" at bounding box center [836, 391] width 114 height 32
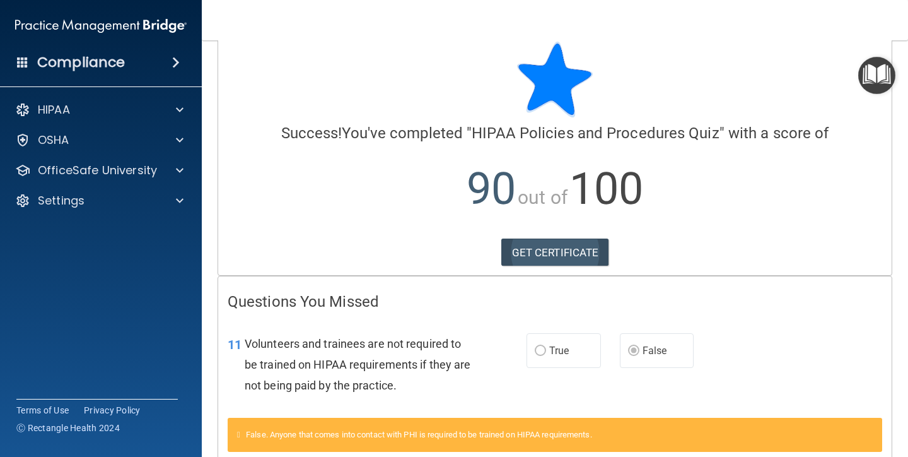
scroll to position [14, 0]
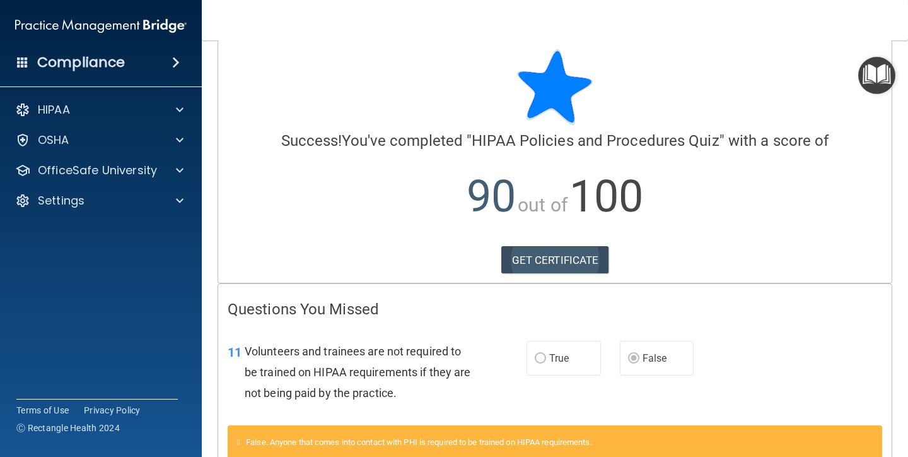
click at [587, 254] on link "GET CERTIFICATE" at bounding box center [555, 260] width 108 height 28
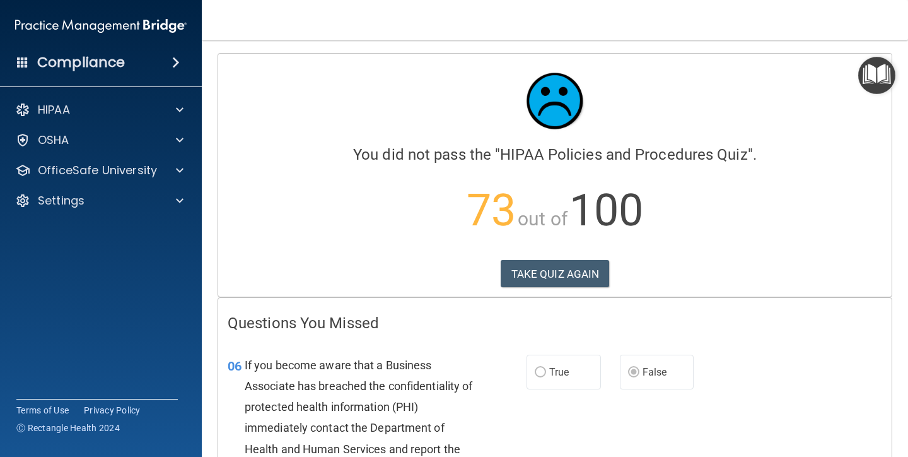
click at [869, 73] on img "Open Resource Center" at bounding box center [876, 75] width 37 height 37
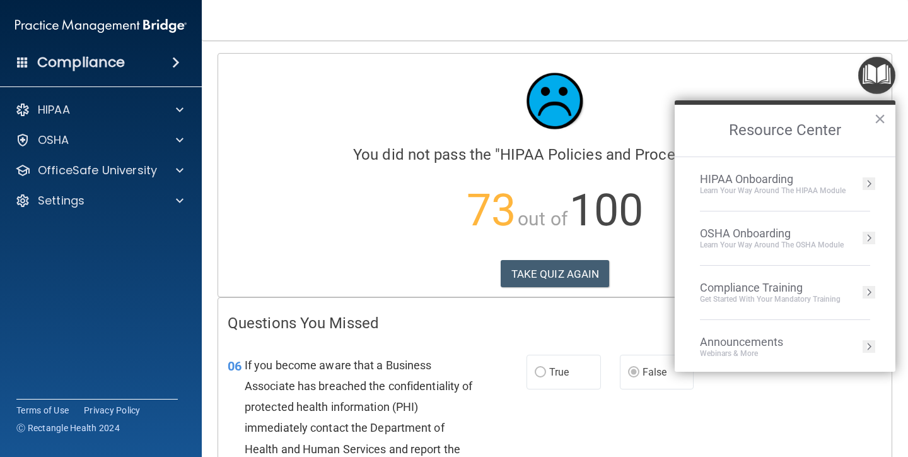
click at [748, 174] on div "HIPAA Onboarding" at bounding box center [773, 179] width 146 height 14
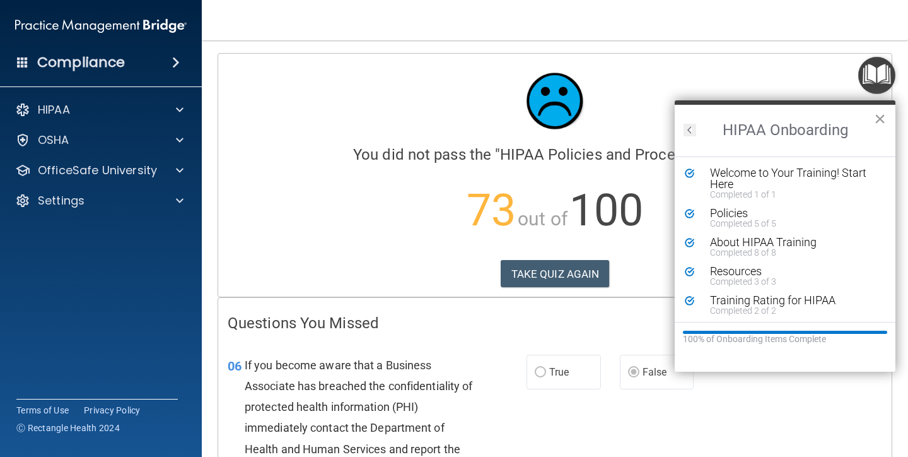
click at [879, 117] on button "×" at bounding box center [880, 118] width 12 height 20
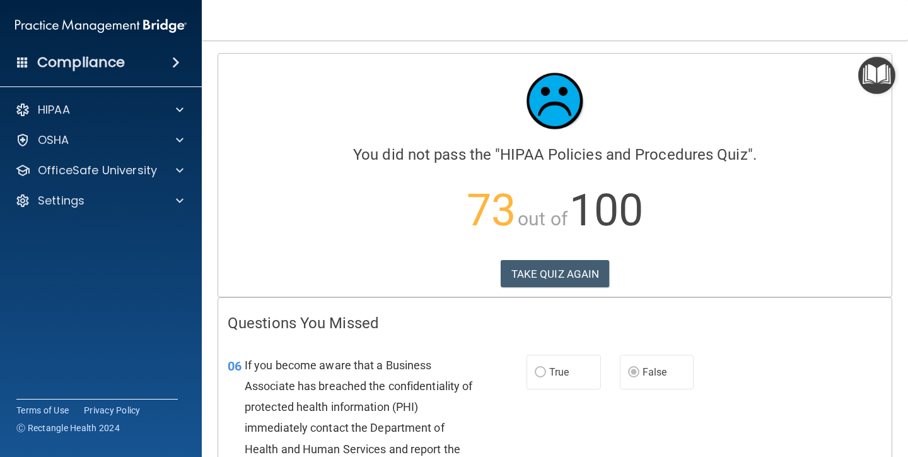
click at [880, 78] on img "Open Resource Center" at bounding box center [876, 75] width 37 height 37
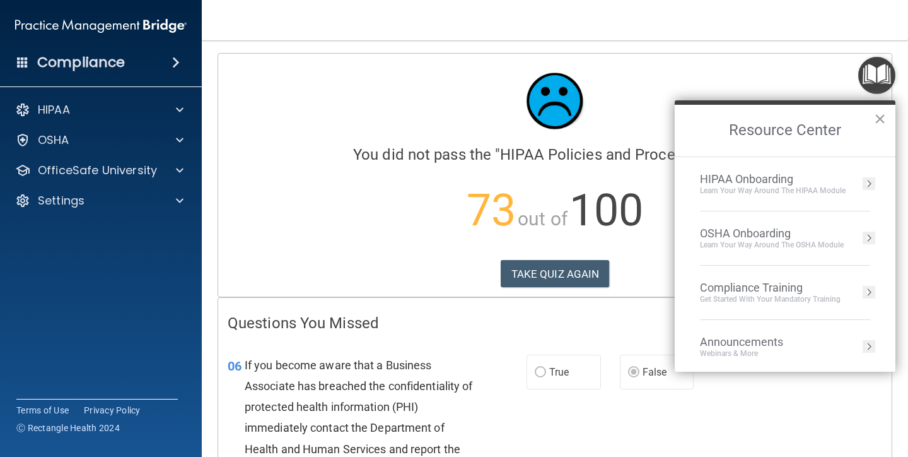
click at [793, 288] on div "Compliance Training" at bounding box center [770, 288] width 141 height 14
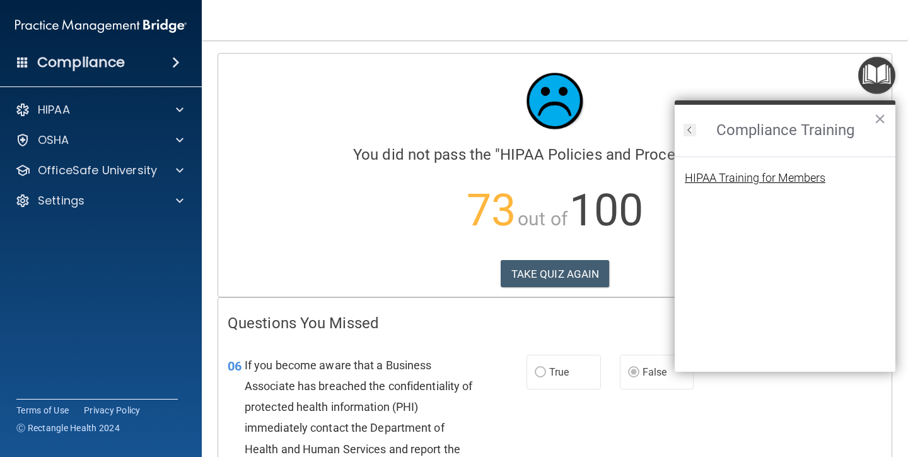
click at [774, 180] on div "HIPAA Training for Members" at bounding box center [755, 177] width 141 height 11
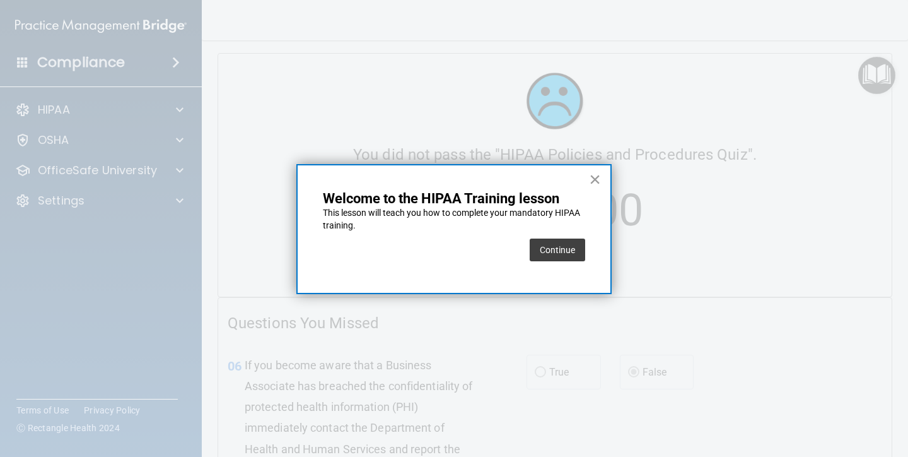
click at [593, 177] on button "×" at bounding box center [595, 179] width 12 height 20
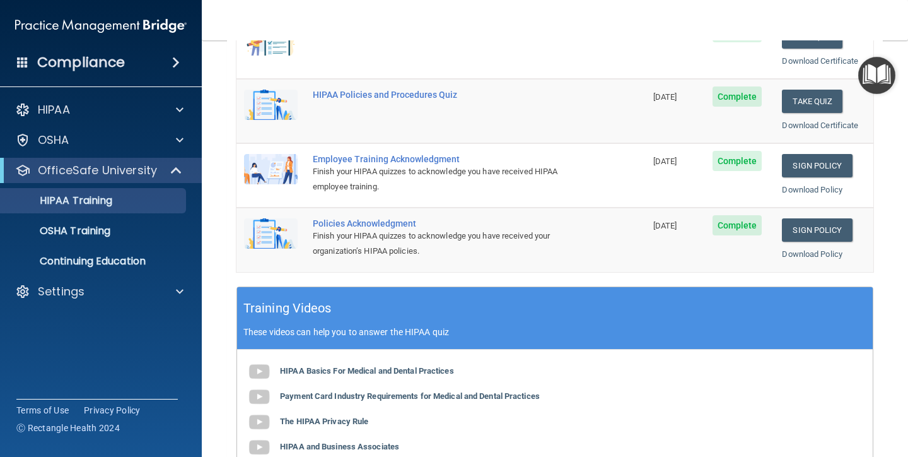
scroll to position [285, 0]
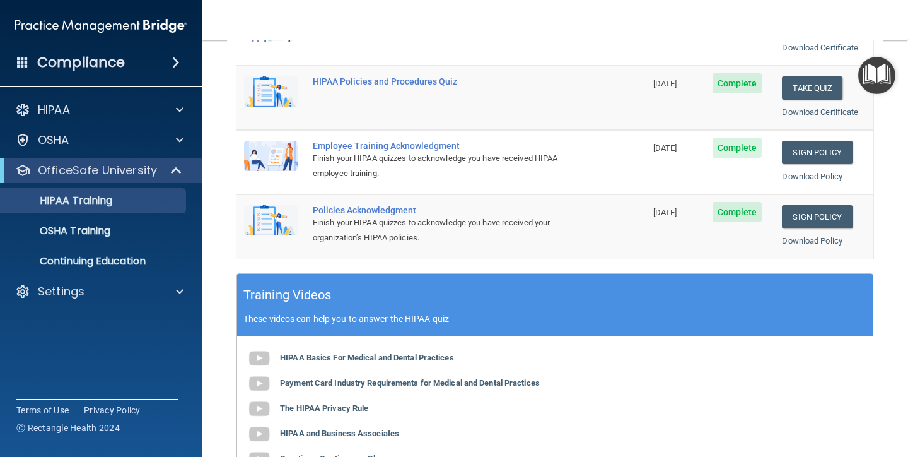
click at [732, 142] on span "Complete" at bounding box center [738, 147] width 50 height 20
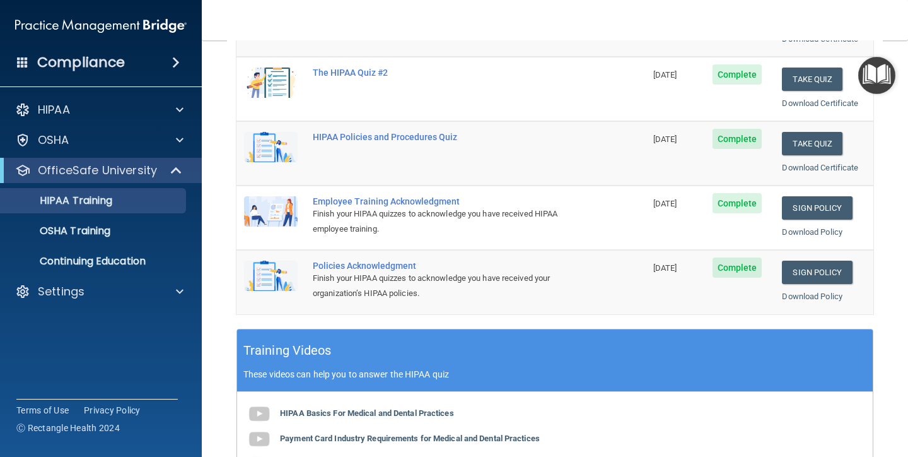
scroll to position [234, 0]
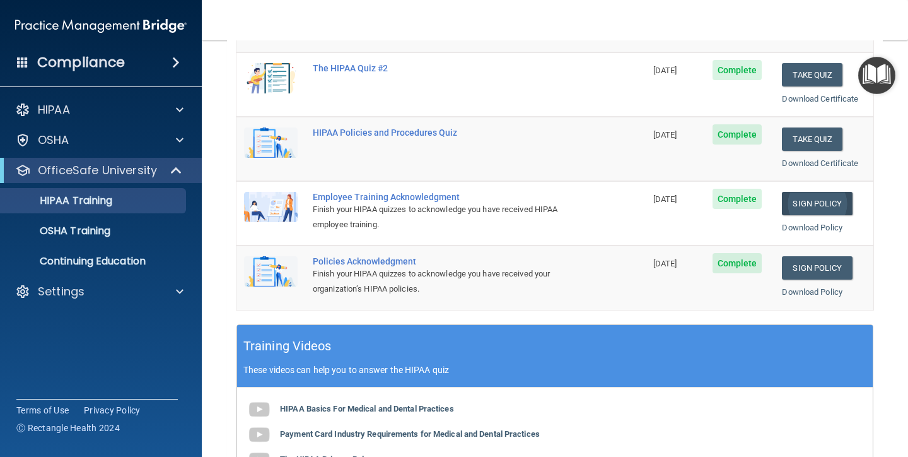
click at [813, 198] on link "Sign Policy" at bounding box center [817, 203] width 70 height 23
click at [814, 194] on link "Sign Policy" at bounding box center [817, 203] width 70 height 23
click at [736, 257] on span "Complete" at bounding box center [738, 263] width 50 height 20
click at [364, 192] on div "Employee Training Acknowledgment" at bounding box center [448, 197] width 270 height 10
click at [363, 192] on div "Employee Training Acknowledgment" at bounding box center [448, 197] width 270 height 10
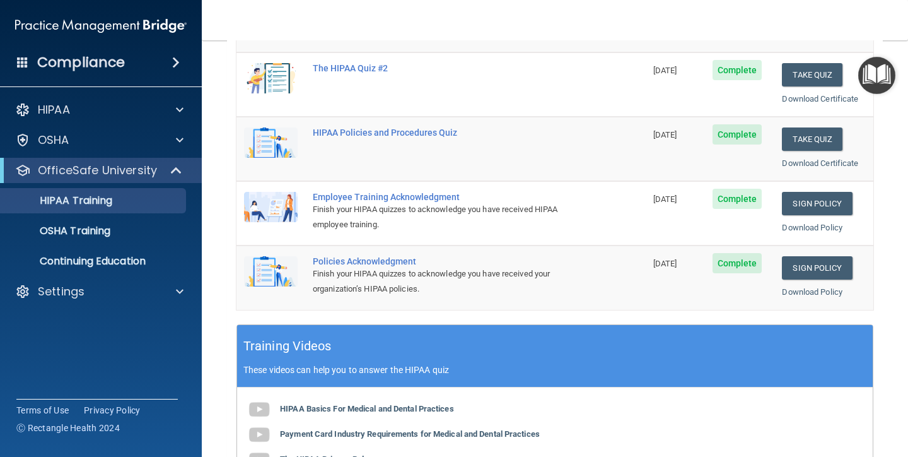
click at [354, 256] on div "Policies Acknowledgment" at bounding box center [448, 261] width 270 height 10
click at [819, 256] on link "Sign Policy" at bounding box center [817, 267] width 70 height 23
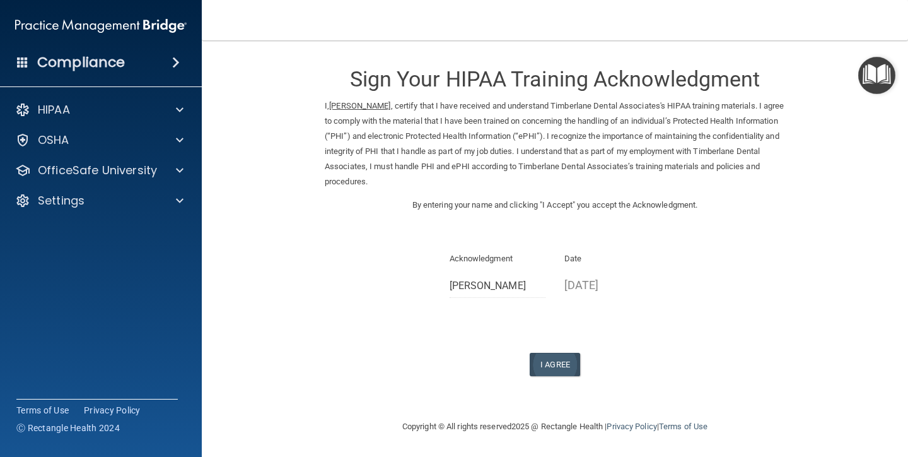
click at [564, 354] on button "I Agree" at bounding box center [555, 364] width 50 height 23
click at [557, 359] on button "I Agree" at bounding box center [555, 364] width 50 height 23
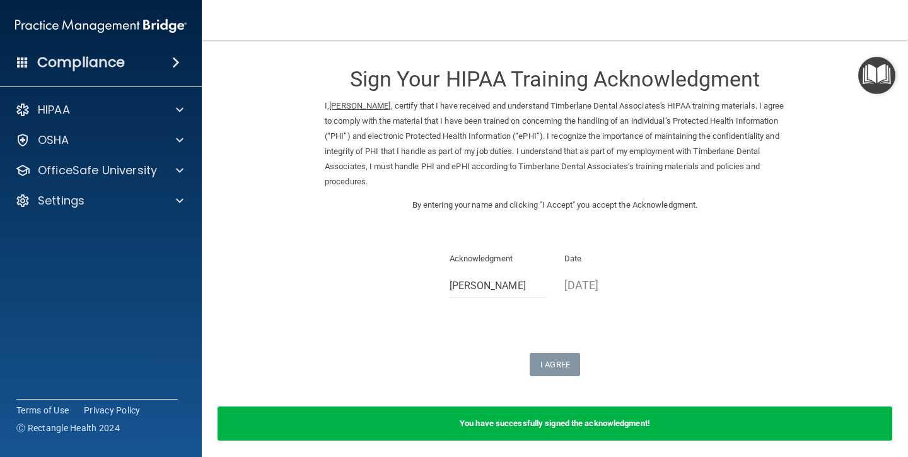
click at [876, 79] on img "Open Resource Center" at bounding box center [876, 75] width 37 height 37
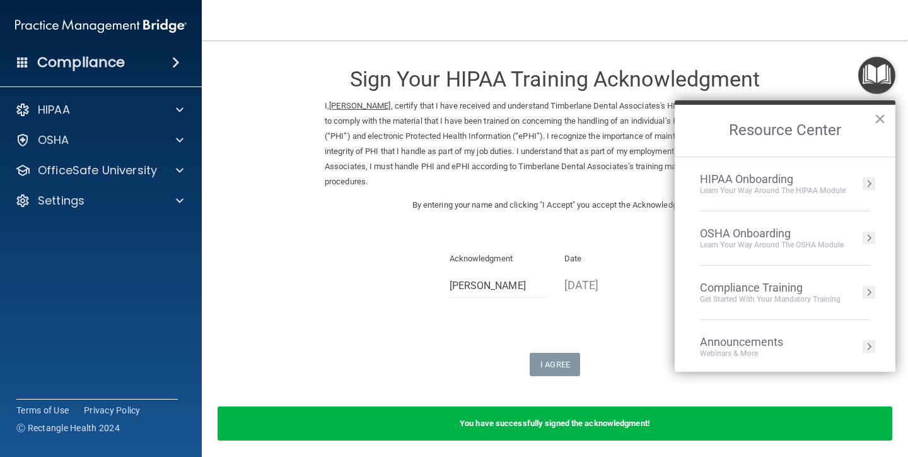
click at [751, 284] on div "Compliance Training" at bounding box center [770, 288] width 141 height 14
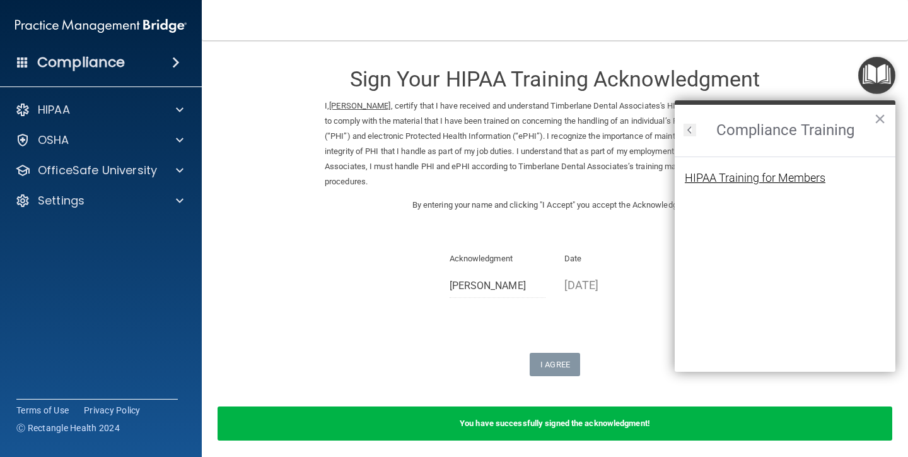
click at [742, 172] on div "HIPAA Training for Members" at bounding box center [755, 177] width 141 height 11
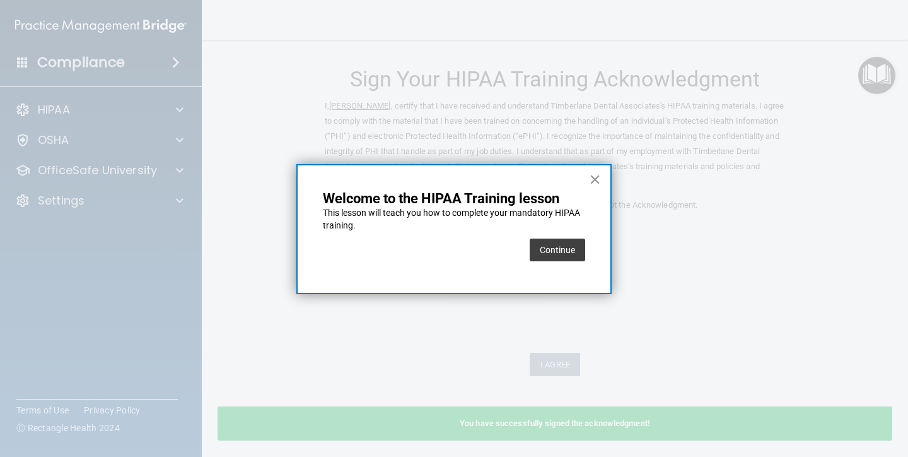
click at [591, 187] on button "×" at bounding box center [595, 179] width 12 height 20
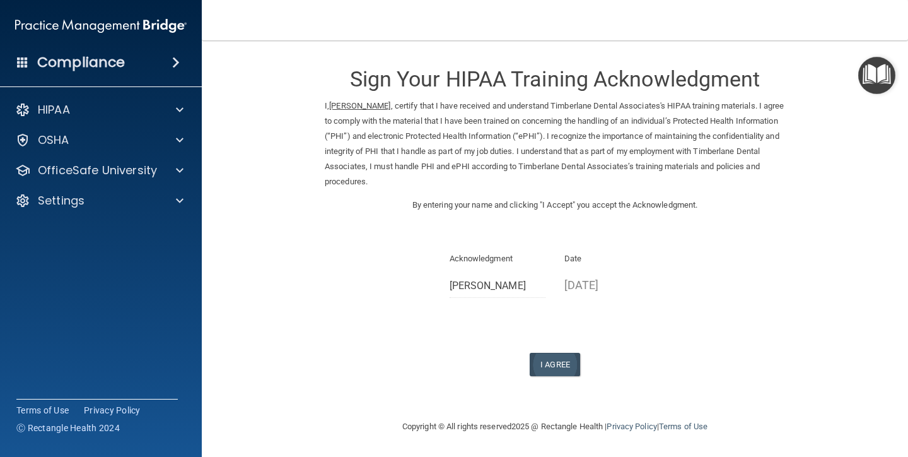
click at [553, 356] on button "I Agree" at bounding box center [555, 364] width 50 height 23
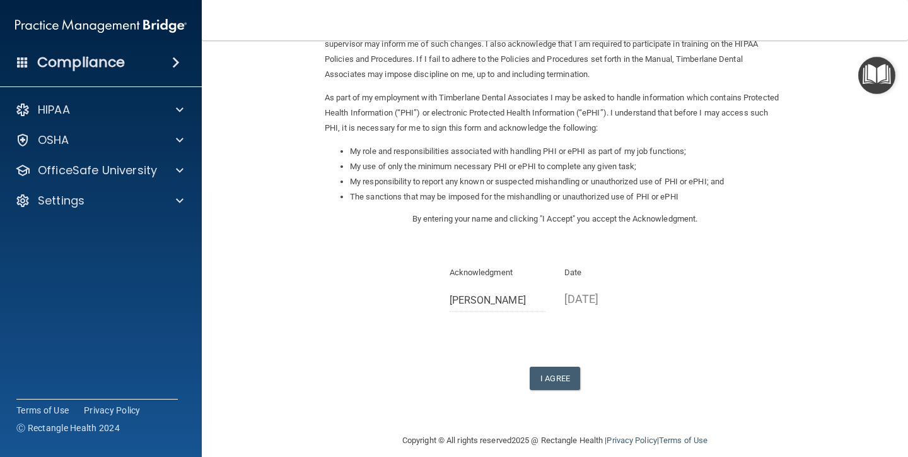
scroll to position [107, 0]
click at [559, 368] on button "I Agree" at bounding box center [555, 378] width 50 height 23
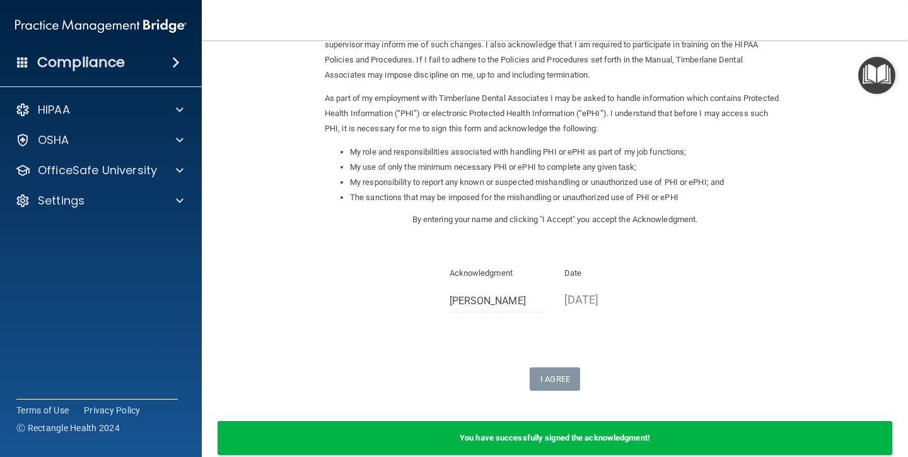
click at [876, 64] on img "Open Resource Center" at bounding box center [876, 75] width 37 height 37
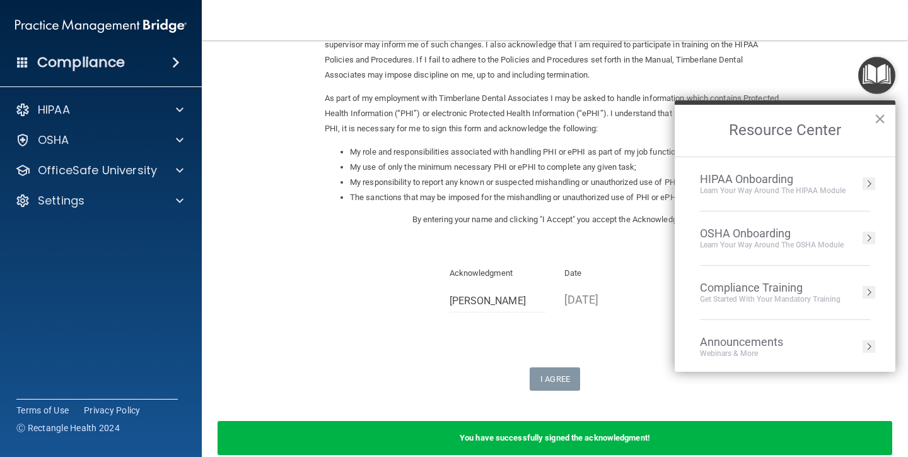
click at [745, 295] on div "Get Started with your mandatory training" at bounding box center [770, 299] width 141 height 11
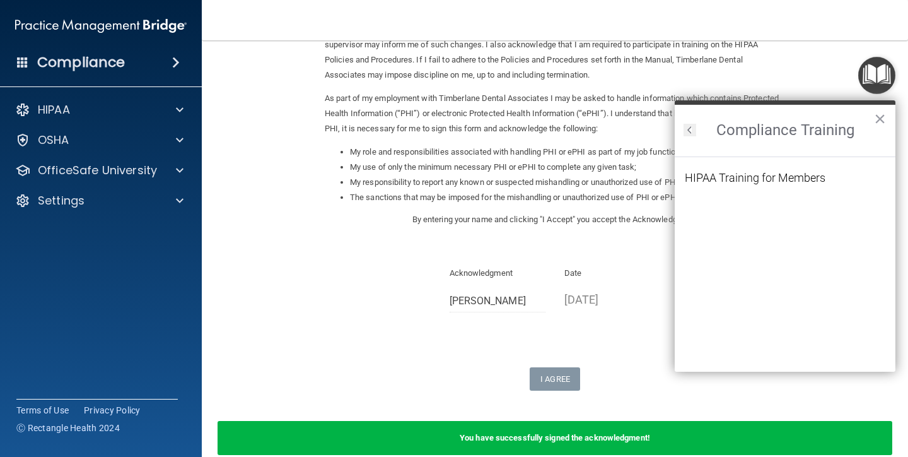
scroll to position [0, 0]
click at [756, 182] on div "HIPAA Training for Members" at bounding box center [755, 177] width 141 height 11
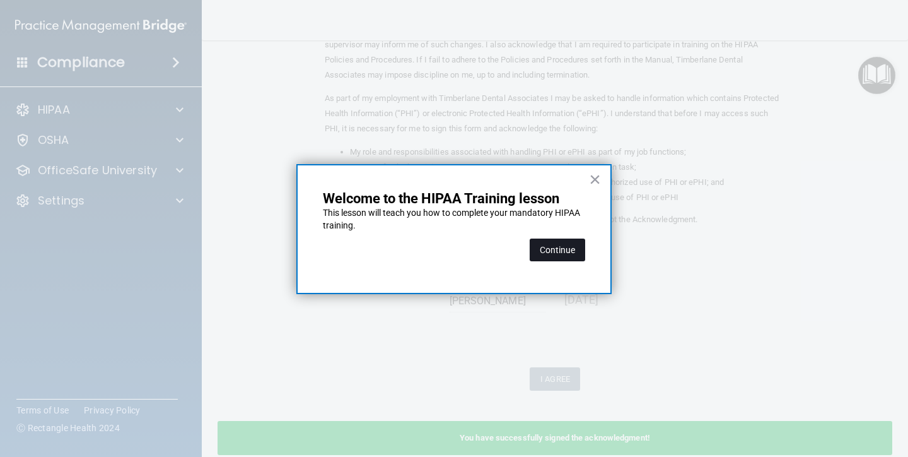
click at [555, 248] on button "Continue" at bounding box center [558, 249] width 56 height 23
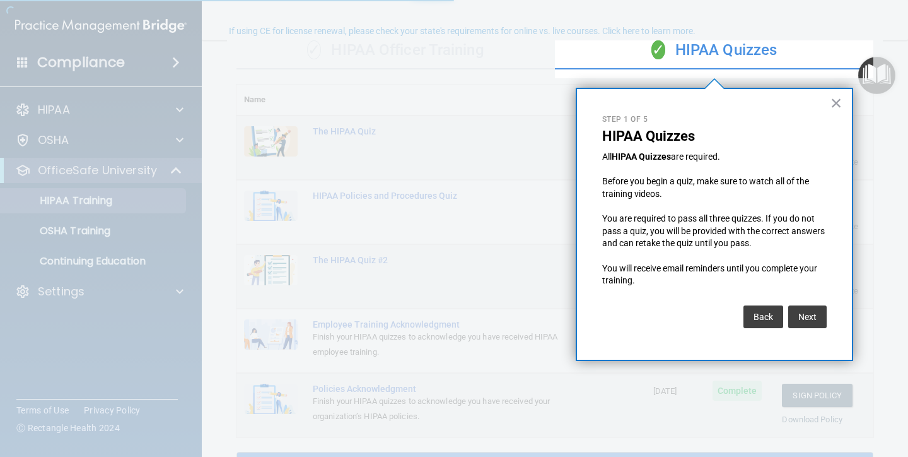
scroll to position [96, 0]
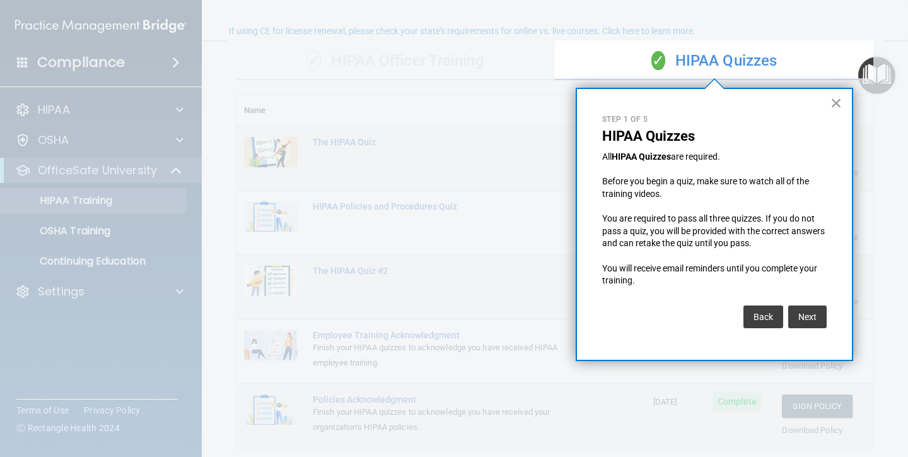
click at [831, 104] on button "×" at bounding box center [837, 103] width 12 height 20
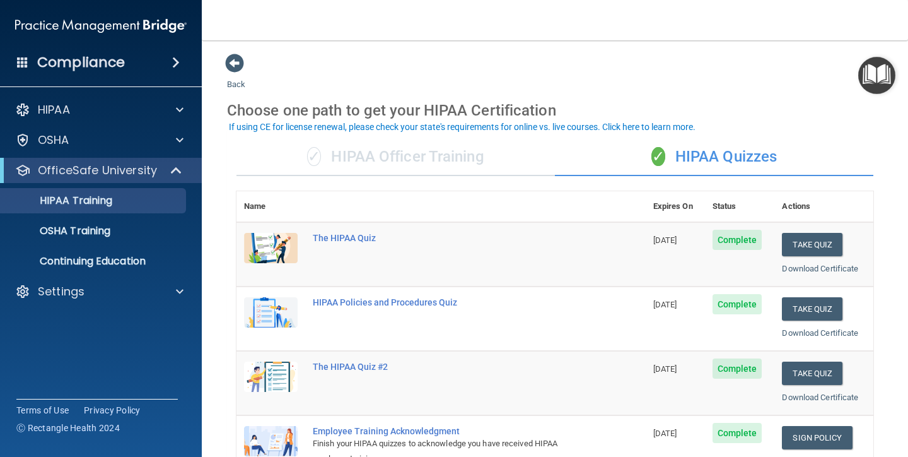
scroll to position [0, 0]
click at [37, 137] on div "OSHA" at bounding box center [84, 139] width 156 height 15
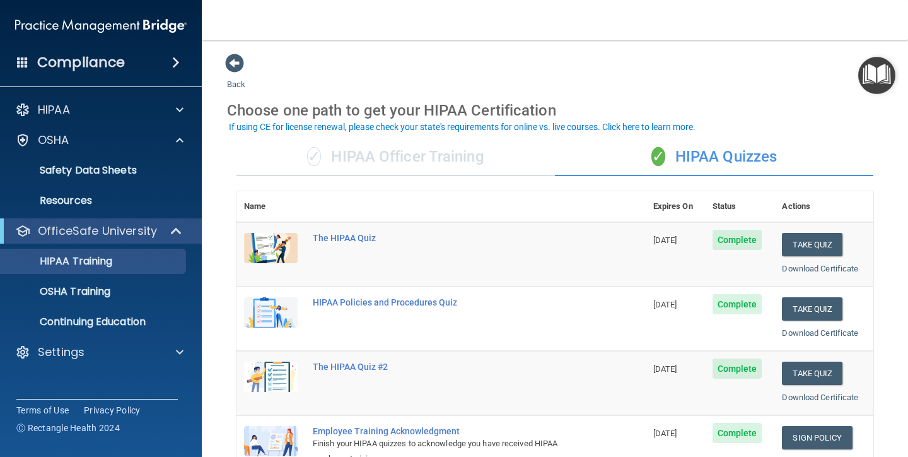
click at [881, 71] on img "Open Resource Center" at bounding box center [876, 75] width 37 height 37
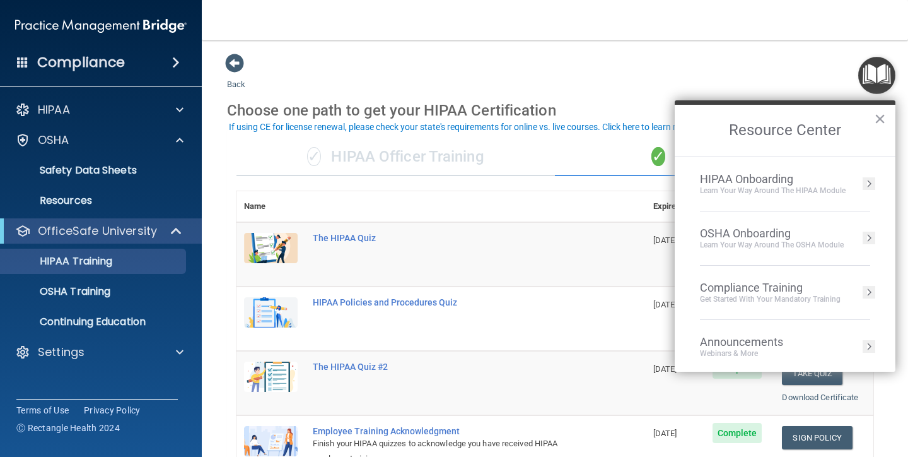
scroll to position [8, 0]
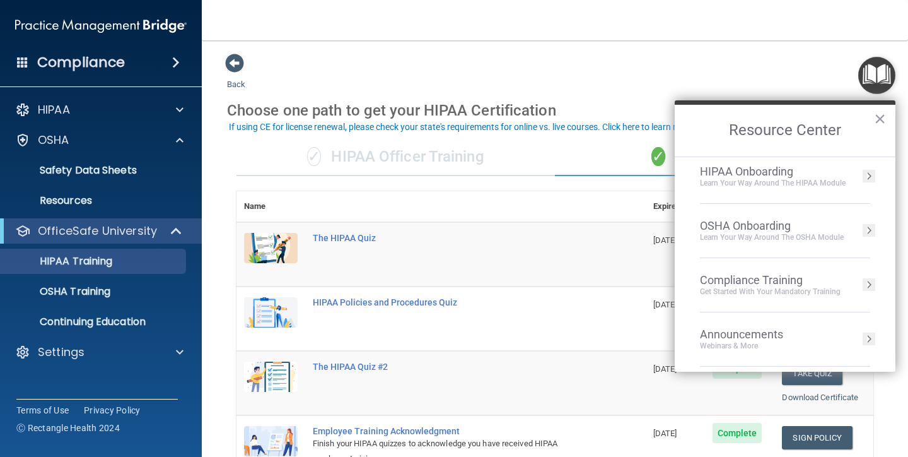
click at [774, 278] on div "Compliance Training" at bounding box center [770, 280] width 141 height 14
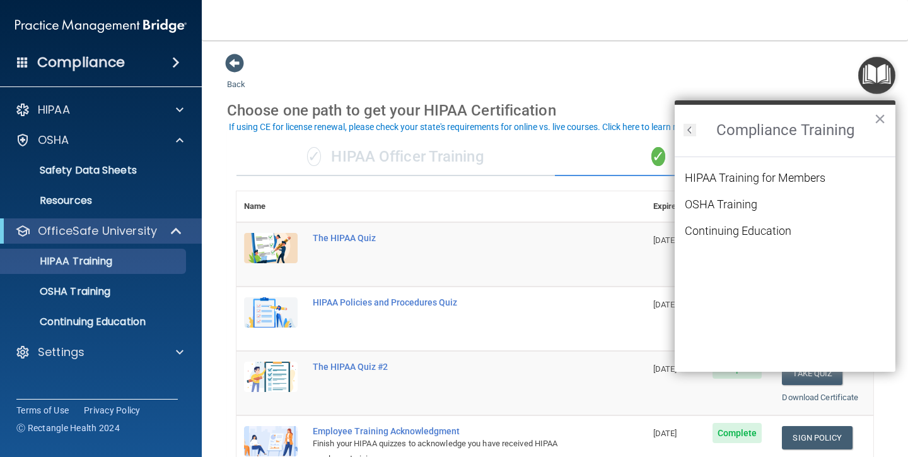
scroll to position [0, 0]
click at [744, 204] on div "OSHA Training" at bounding box center [721, 204] width 73 height 11
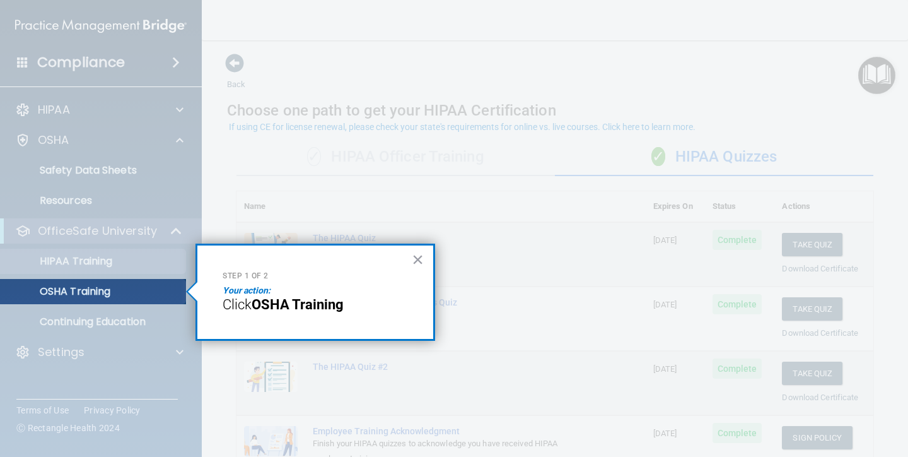
click at [110, 293] on p "OSHA Training" at bounding box center [59, 291] width 102 height 13
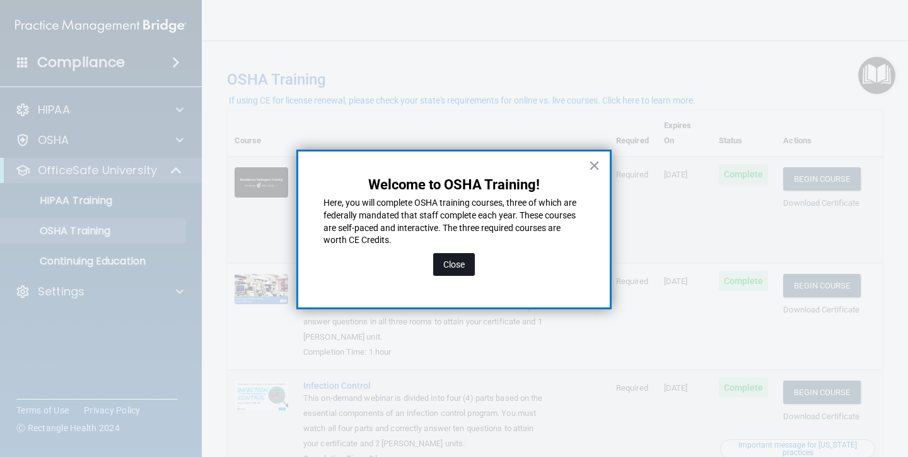
click at [458, 264] on button "Close" at bounding box center [454, 264] width 42 height 23
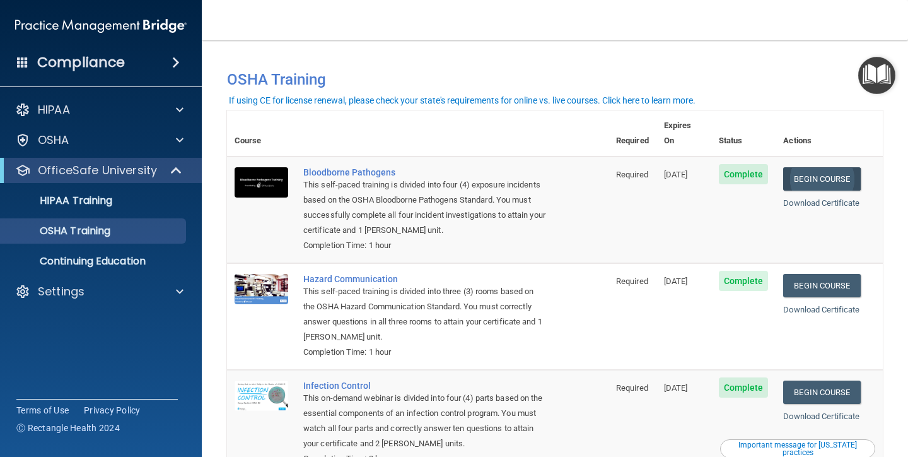
click at [826, 167] on link "Begin Course" at bounding box center [821, 178] width 77 height 23
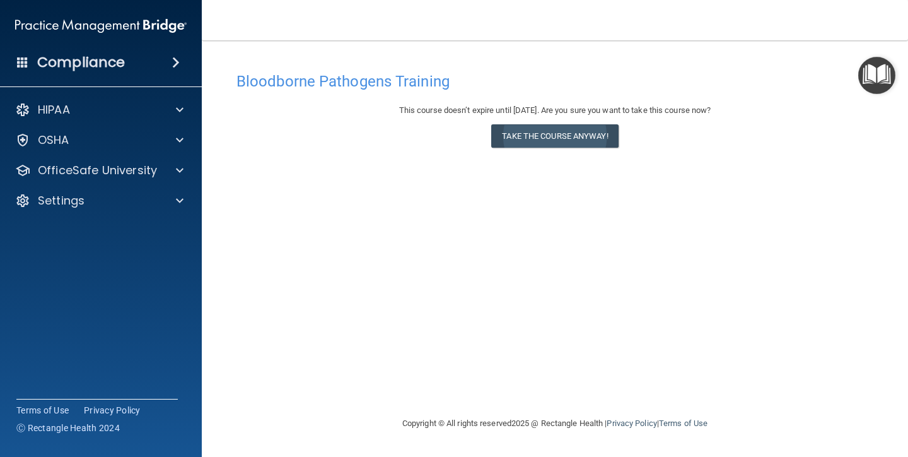
click at [563, 139] on button "Take the course anyway!" at bounding box center [554, 135] width 127 height 23
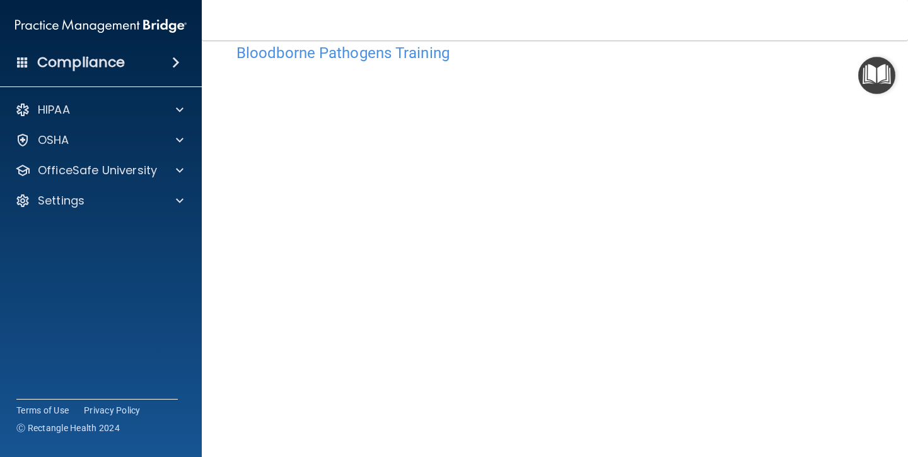
scroll to position [39, 0]
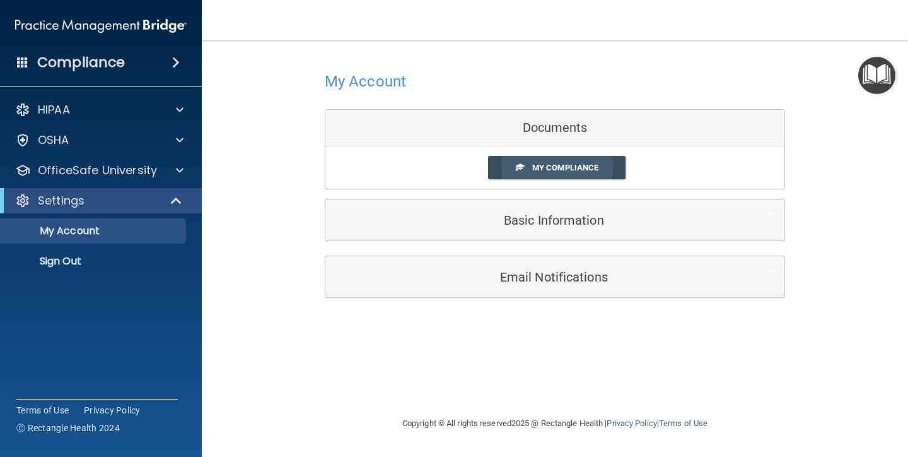
click at [549, 168] on span "My Compliance" at bounding box center [565, 167] width 66 height 9
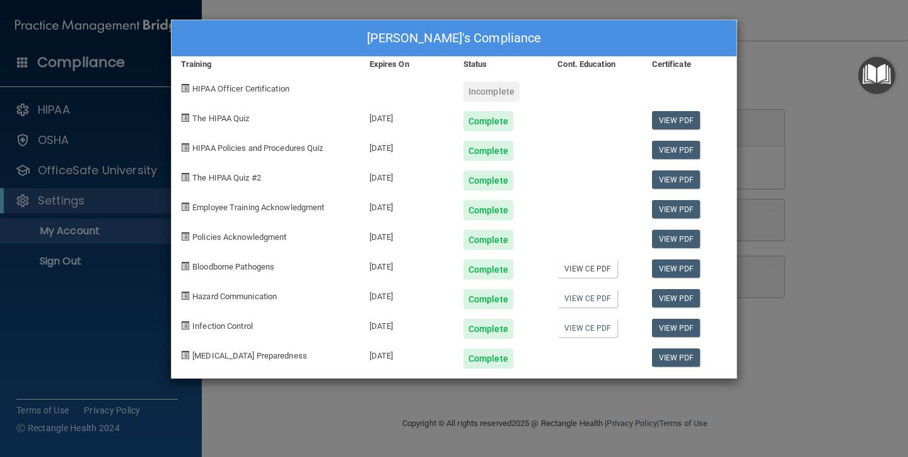
click at [592, 267] on link "View CE PDF" at bounding box center [588, 268] width 60 height 18
click at [590, 299] on link "View CE PDF" at bounding box center [588, 298] width 60 height 18
click at [575, 328] on link "View CE PDF" at bounding box center [588, 328] width 60 height 18
click at [788, 76] on div "[PERSON_NAME]'s Compliance Training Expires On Status Cont. Education Certifica…" at bounding box center [454, 228] width 908 height 457
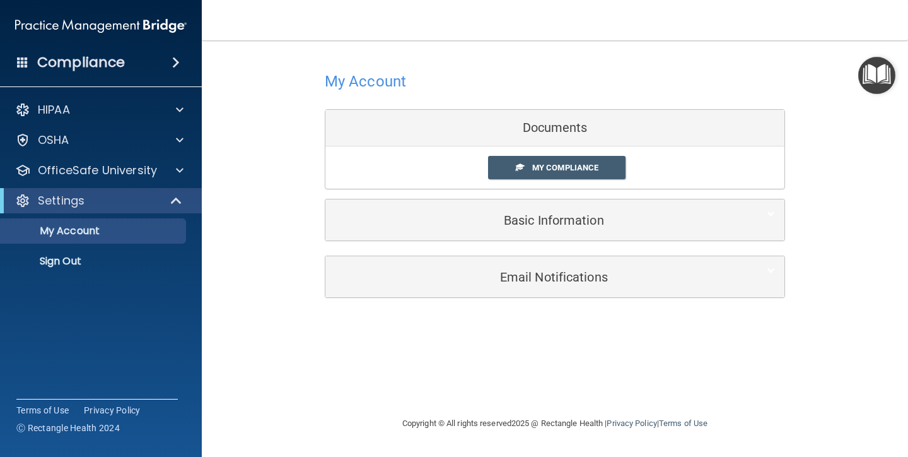
click at [876, 77] on img "Open Resource Center" at bounding box center [876, 75] width 37 height 37
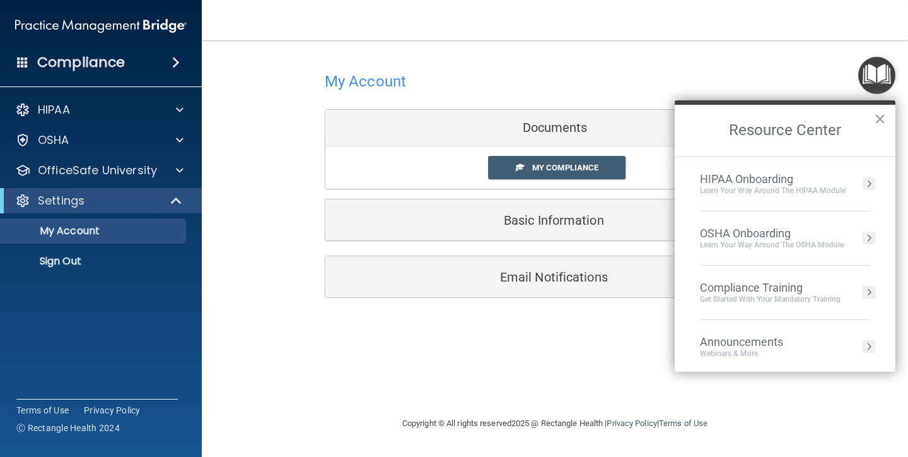
click at [762, 288] on div "Compliance Training" at bounding box center [770, 288] width 141 height 14
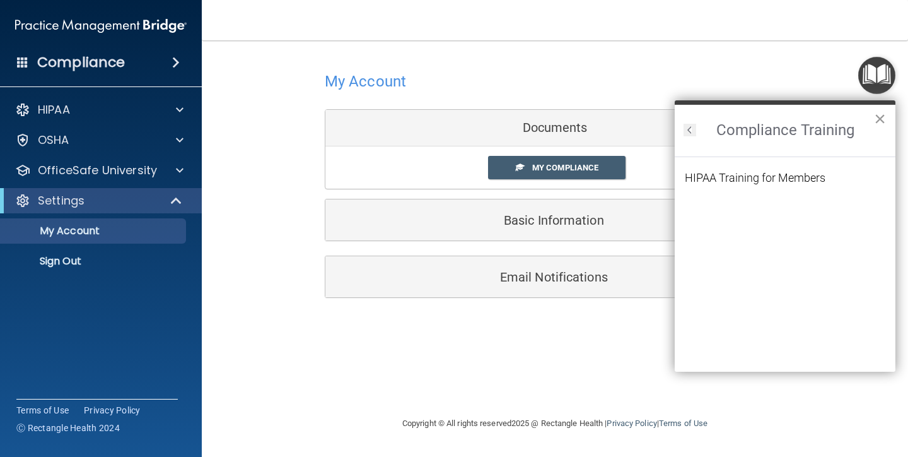
click at [875, 118] on button "×" at bounding box center [880, 118] width 12 height 20
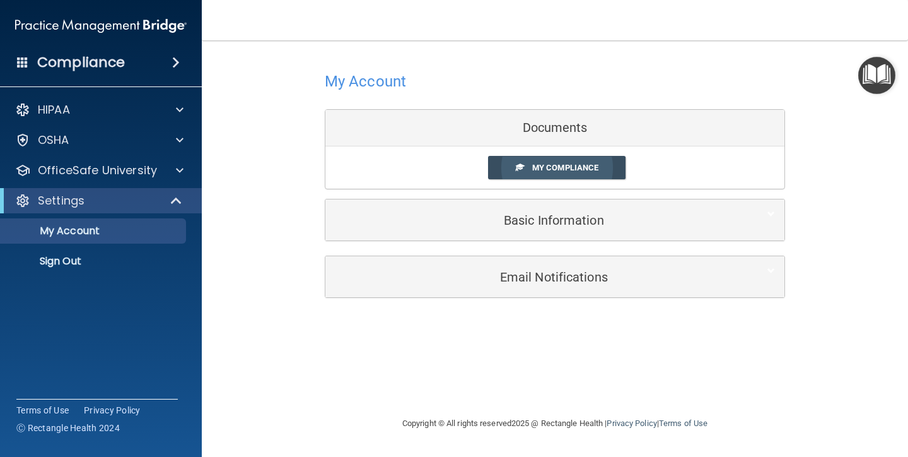
click at [580, 164] on span "My Compliance" at bounding box center [565, 167] width 66 height 9
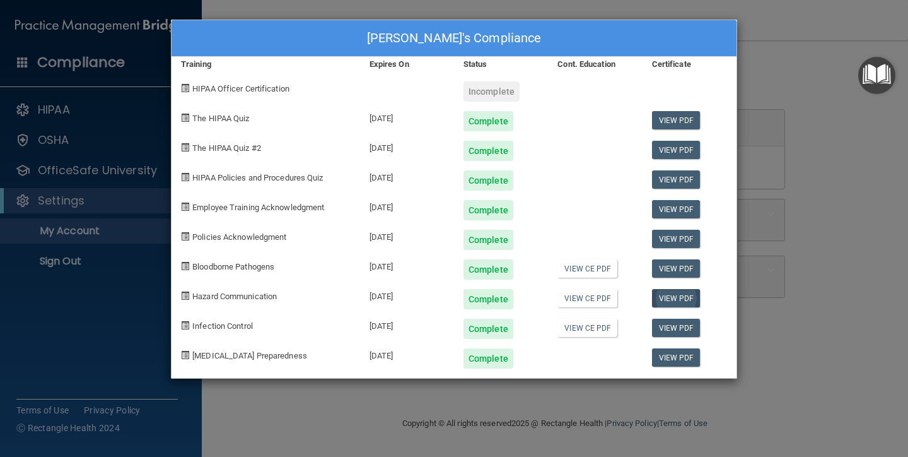
click at [671, 293] on link "View PDF" at bounding box center [676, 298] width 49 height 18
